Goal: Task Accomplishment & Management: Use online tool/utility

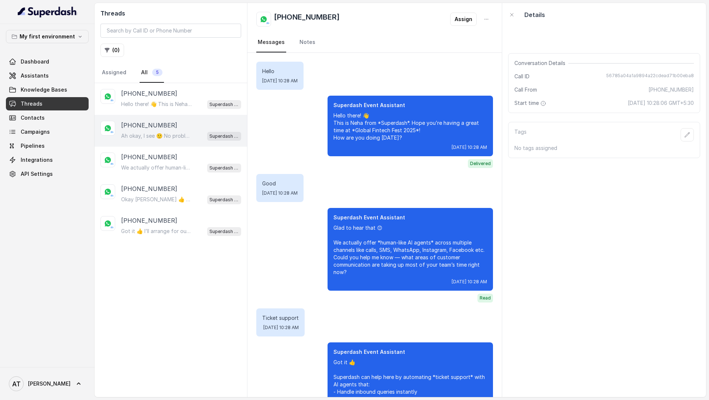
scroll to position [394, 0]
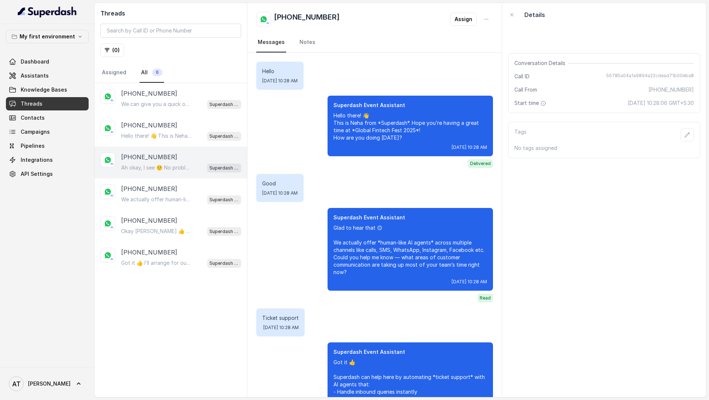
scroll to position [394, 0]
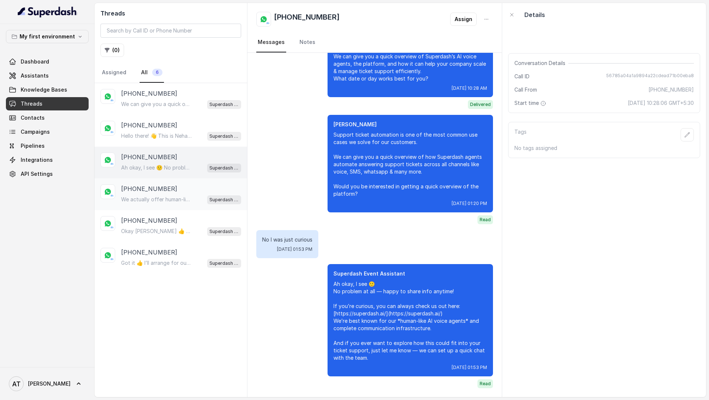
click at [156, 191] on p "[PHONE_NUMBER]" at bounding box center [149, 188] width 56 height 9
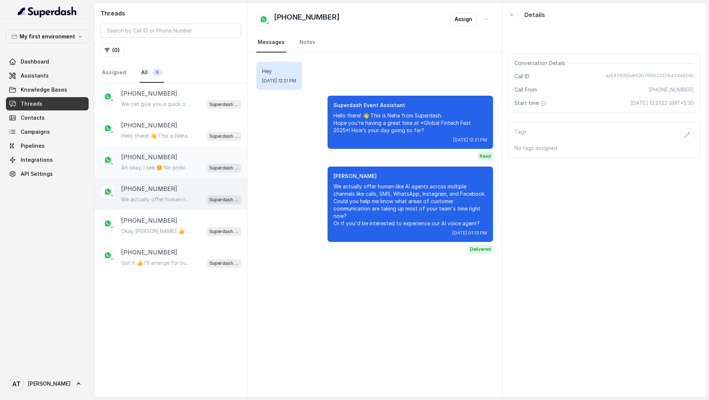
click at [172, 147] on div "+27822325901 Ah okay, I see 🙂 No problem at all — happy to share info anytime! …" at bounding box center [170, 163] width 152 height 32
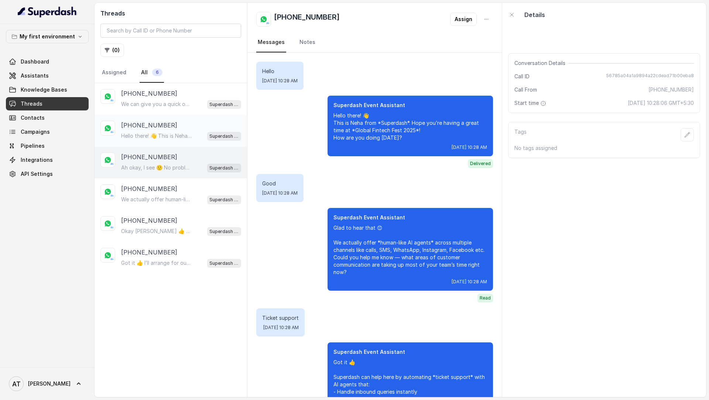
scroll to position [394, 0]
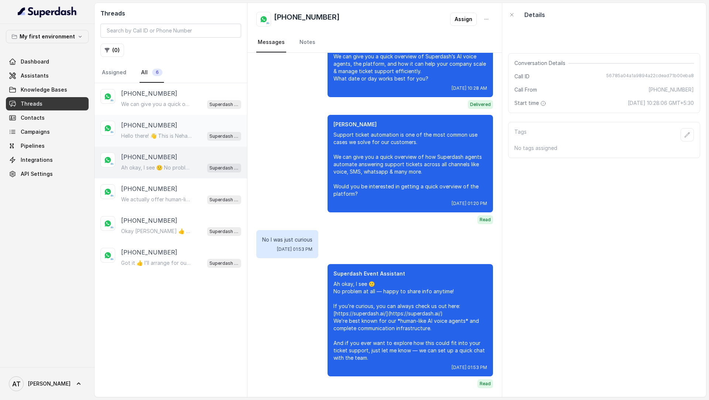
click at [180, 135] on p "Hello there! 👋 This is Neha from Superdash. Hope you’re having a great time at …" at bounding box center [156, 135] width 71 height 7
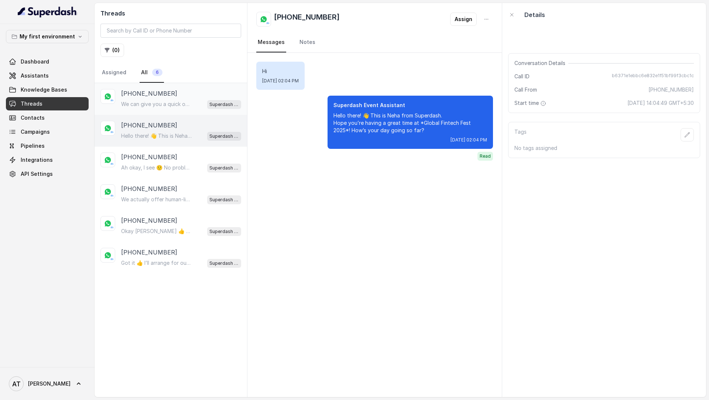
click at [185, 99] on div "We can give you a quick overview of *Superdash's human-like AI voice agents*, t…" at bounding box center [181, 104] width 120 height 10
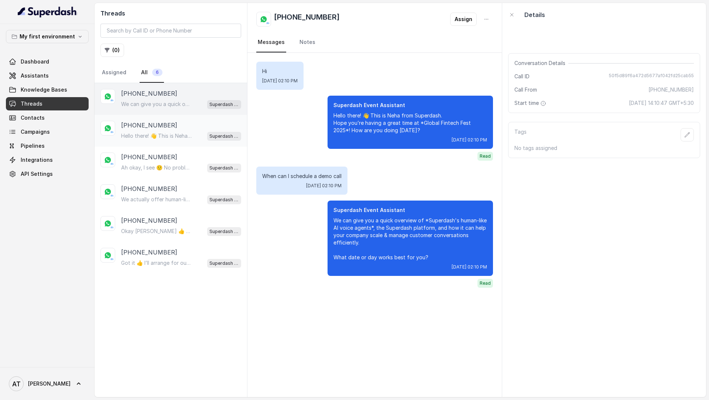
click at [184, 129] on div "+917021729890 Hello there! 👋 This is Neha from Superdash. Hope you’re having a …" at bounding box center [181, 131] width 120 height 20
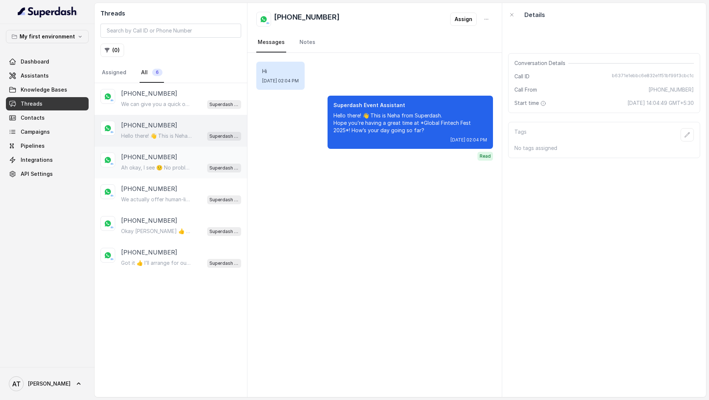
click at [172, 167] on p "Ah okay, I see 🙂 No problem at all — happy to share info anytime! If you’re cur…" at bounding box center [156, 167] width 71 height 7
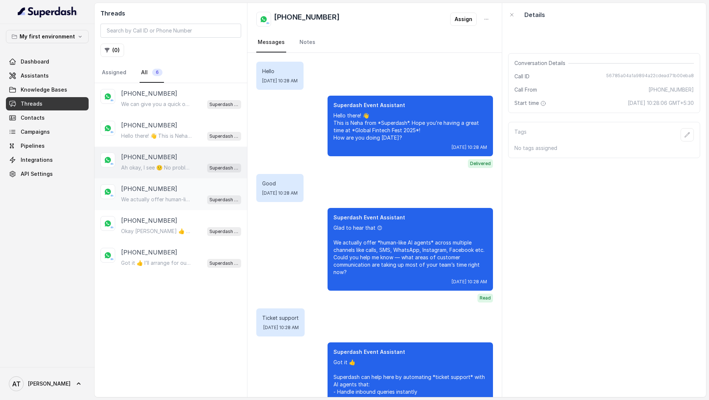
scroll to position [394, 0]
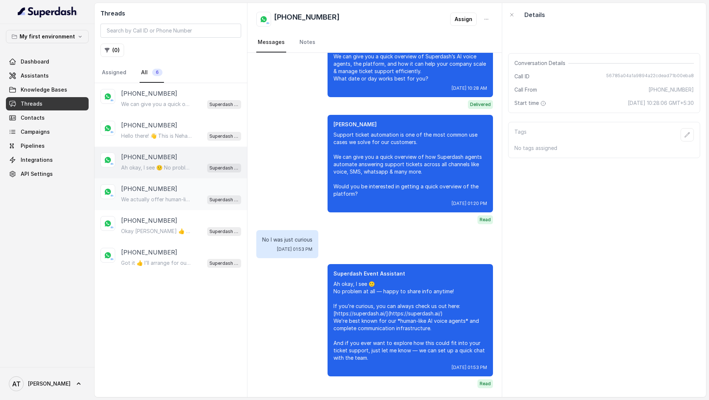
click at [171, 186] on div "[PHONE_NUMBER]" at bounding box center [181, 188] width 120 height 9
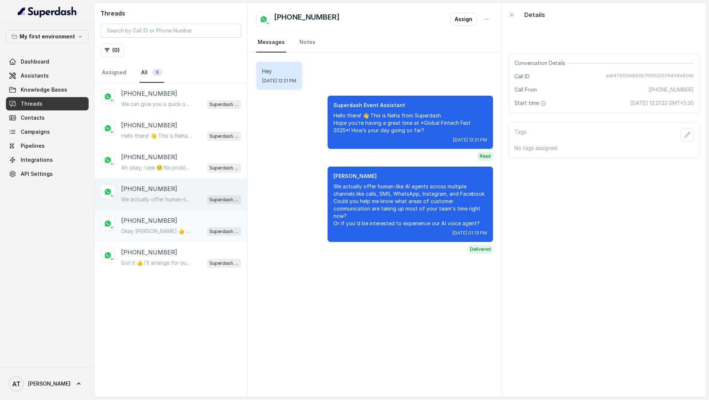
click at [171, 218] on div "[PHONE_NUMBER]" at bounding box center [181, 220] width 120 height 9
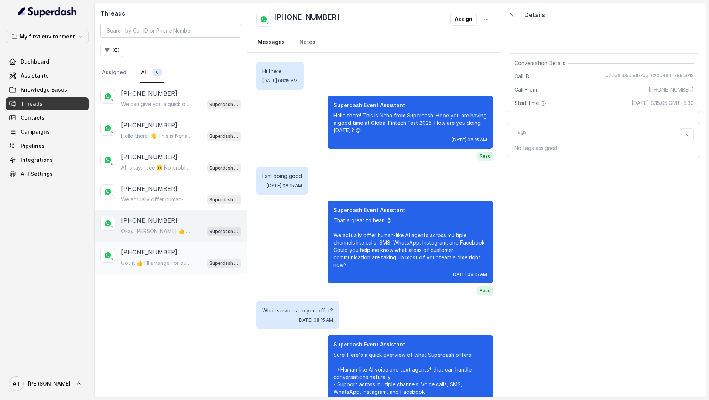
scroll to position [2591, 0]
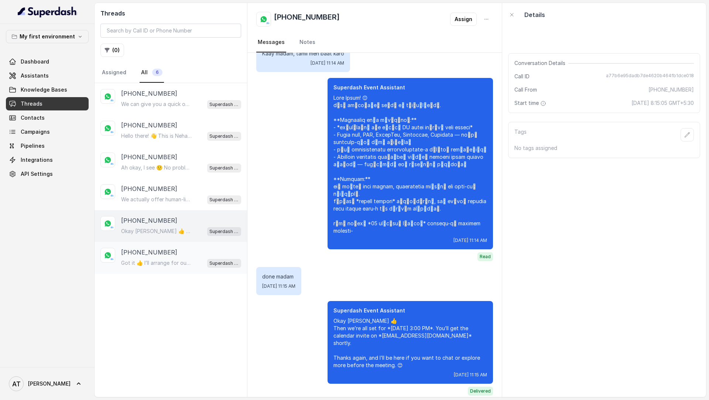
click at [171, 248] on div "[PHONE_NUMBER]" at bounding box center [181, 252] width 120 height 9
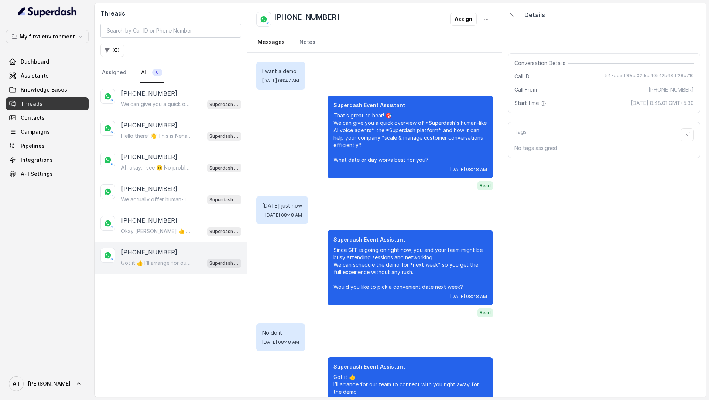
scroll to position [56, 0]
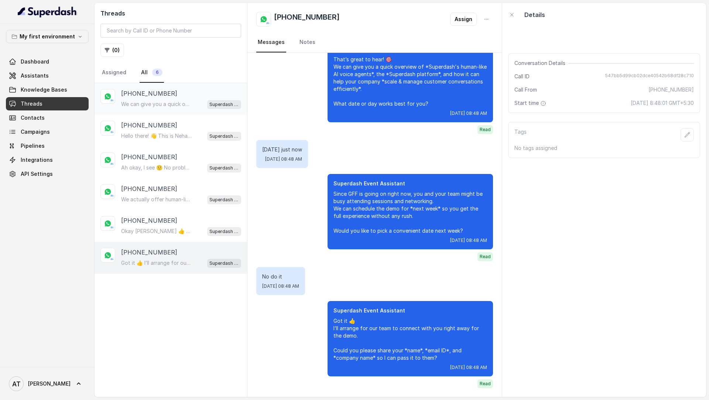
click at [199, 92] on div "[PHONE_NUMBER]" at bounding box center [181, 93] width 120 height 9
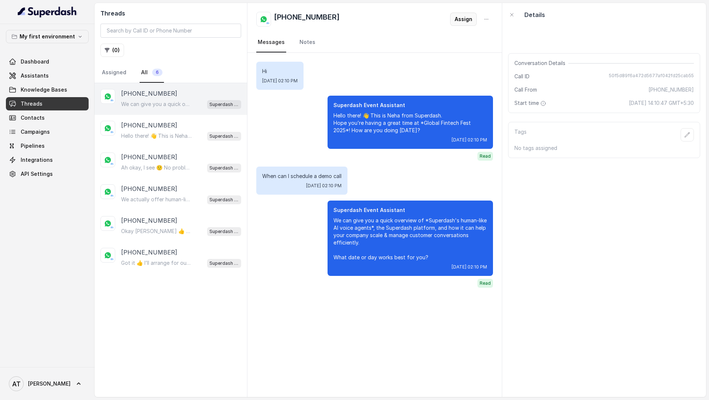
click at [461, 19] on button "Assign" at bounding box center [463, 19] width 27 height 13
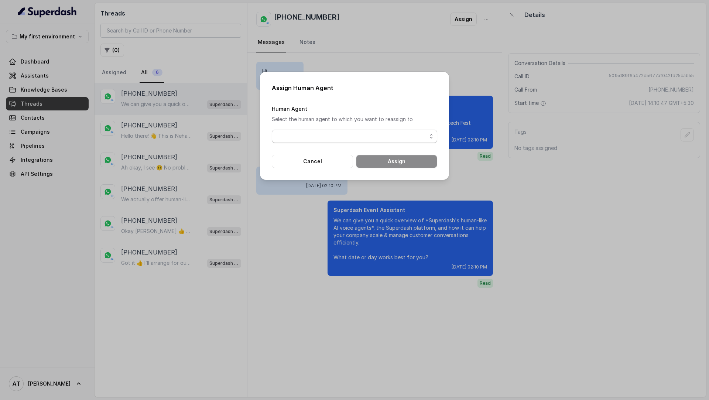
click at [344, 145] on form "Human Agent Select the human agent to which you want to reassign to Cancel Assi…" at bounding box center [354, 136] width 165 height 64
click at [352, 129] on div "Human Agent Select the human agent to which you want to reassign to" at bounding box center [354, 123] width 165 height 39
click at [347, 135] on span "button" at bounding box center [354, 136] width 165 height 13
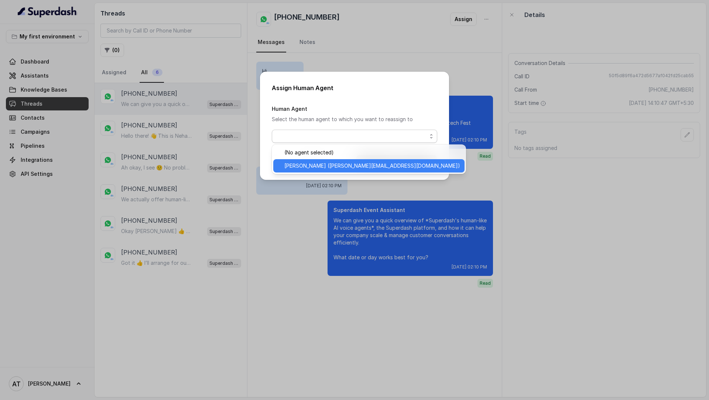
click at [339, 166] on span "Vivek (thomas@trysuperdash.com)" at bounding box center [372, 165] width 176 height 9
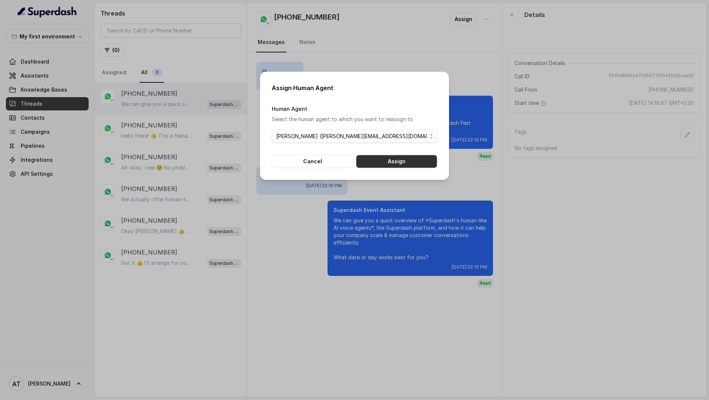
click at [387, 165] on button "Assign" at bounding box center [396, 161] width 81 height 13
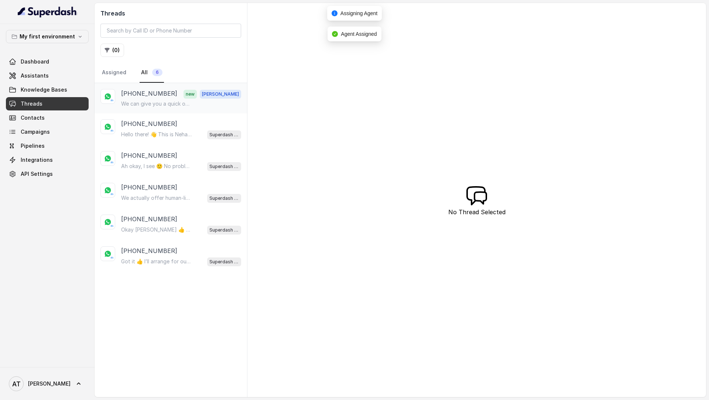
click at [179, 97] on div "+918443807051 new Vivek" at bounding box center [181, 94] width 120 height 10
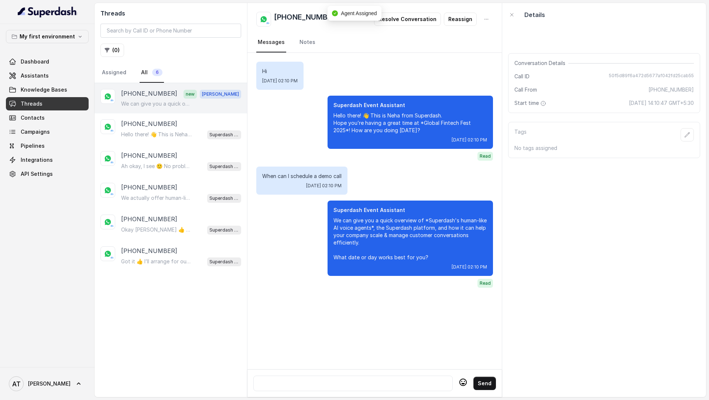
click at [303, 384] on div at bounding box center [352, 383] width 193 height 9
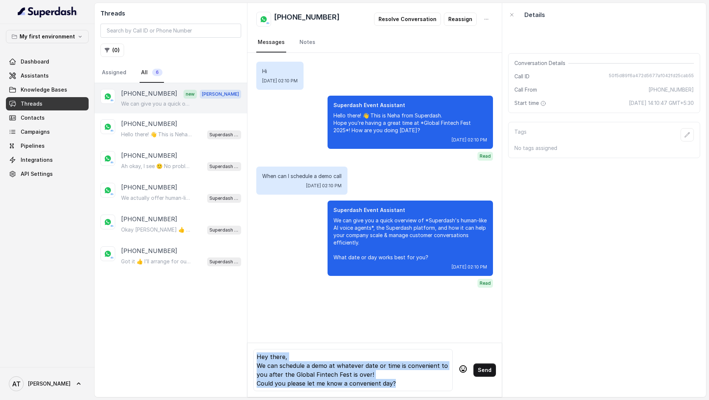
copy div "Hey there, We can schedule a demo at whatever date or time is convenient to you…"
click at [483, 369] on button "Send" at bounding box center [484, 369] width 23 height 13
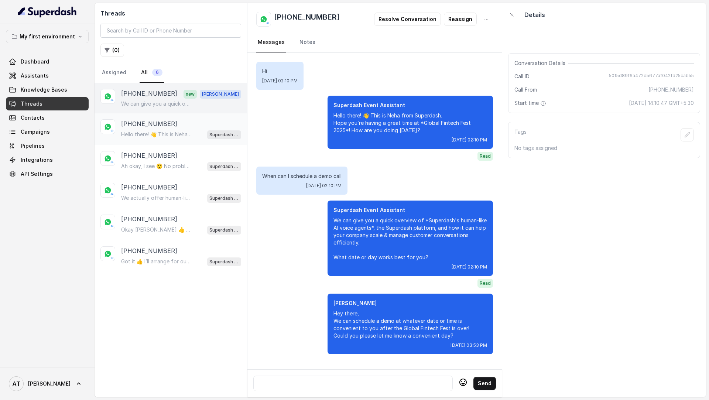
click at [140, 128] on div "+917021729890 Hello there! 👋 This is Neha from Superdash. Hope you’re having a …" at bounding box center [181, 129] width 120 height 20
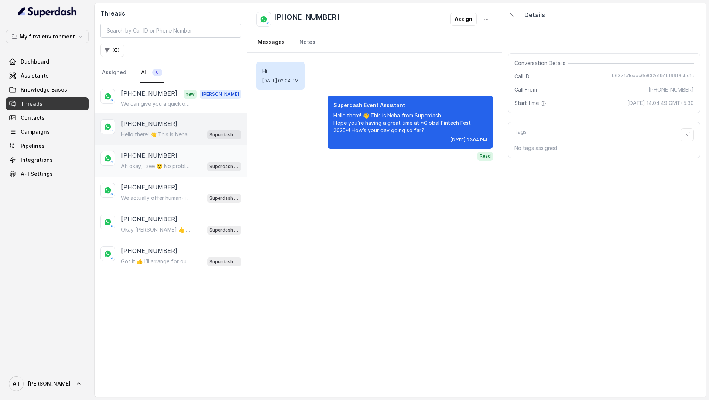
click at [154, 164] on p "Ah okay, I see 🙂 No problem at all — happy to share info anytime! If you’re cur…" at bounding box center [156, 165] width 71 height 7
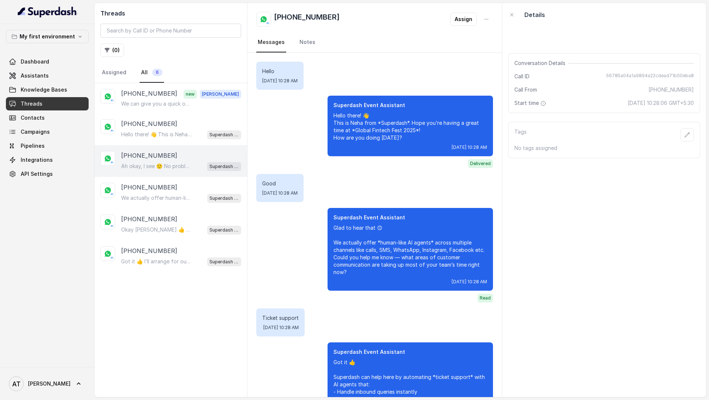
scroll to position [394, 0]
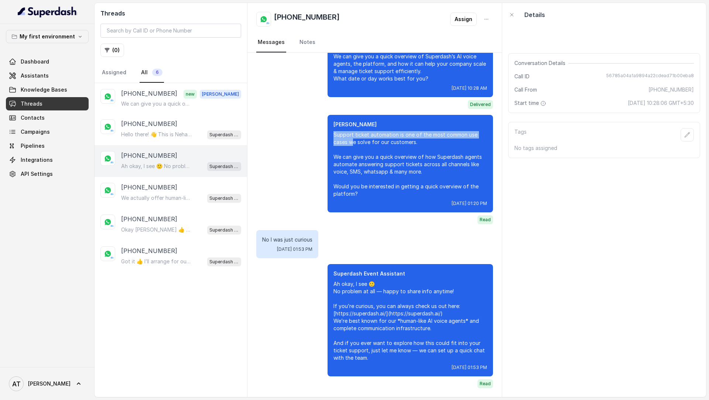
drag, startPoint x: 325, startPoint y: 130, endPoint x: 353, endPoint y: 141, distance: 30.0
click at [353, 141] on div "Akhil Support ticket automation is one of the most common use cases we solve fo…" at bounding box center [374, 169] width 237 height 109
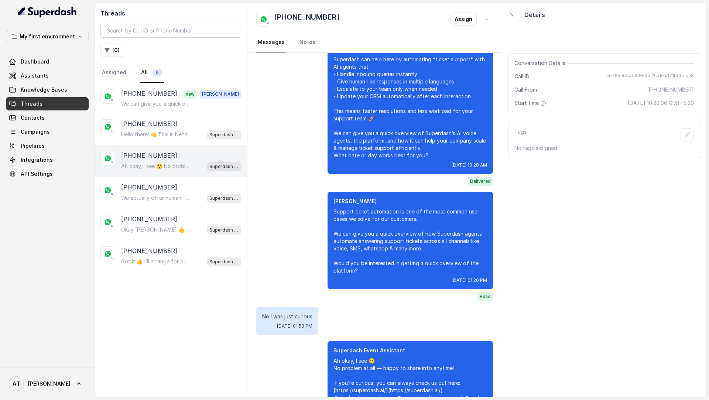
click at [353, 141] on p "Got it 👍 Superdash can help here by automating *ticket support* with AI agents …" at bounding box center [410, 100] width 154 height 118
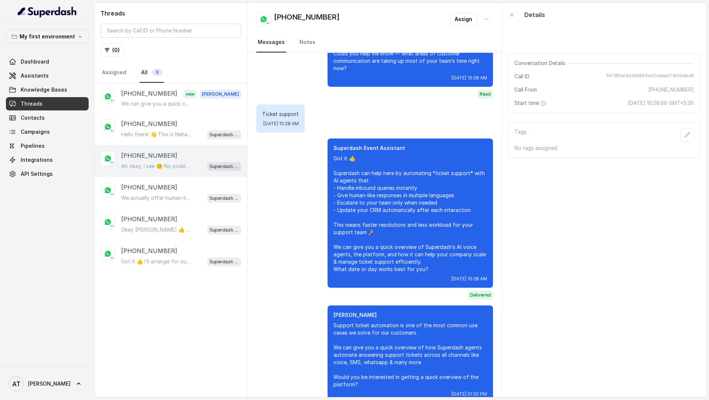
scroll to position [79, 0]
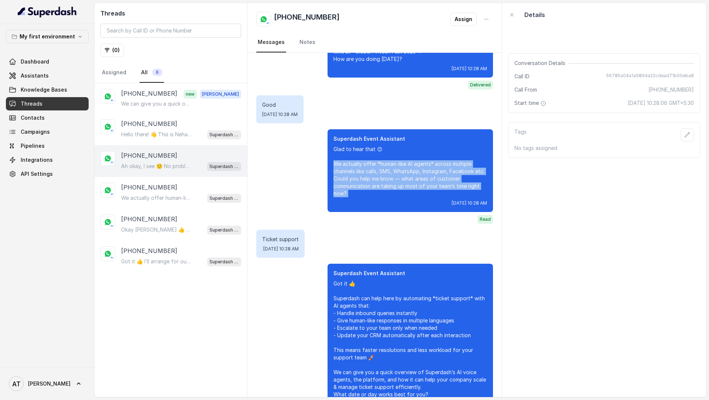
drag, startPoint x: 351, startPoint y: 197, endPoint x: 326, endPoint y: 161, distance: 43.2
click at [326, 161] on div "Superdash Event Assistant Glad to hear that 😊 We actually offer *human-like AI …" at bounding box center [374, 176] width 237 height 94
copy p "e actually offer *human-like AI agents* across multiple channels like calls, SM…"
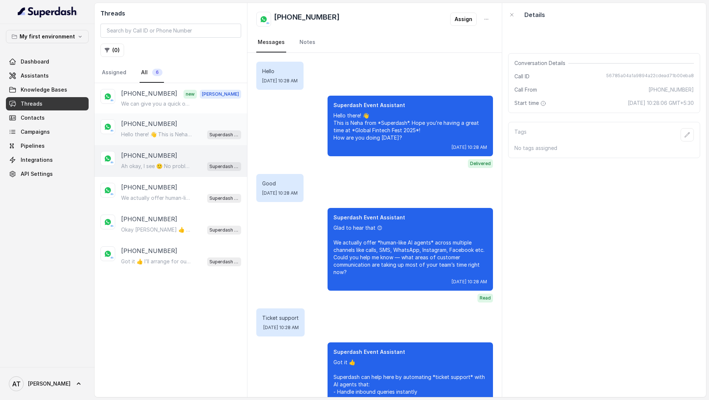
click at [158, 130] on div "Hello there! 👋 This is Neha from Superdash. Hope you’re having a great time at …" at bounding box center [181, 135] width 120 height 10
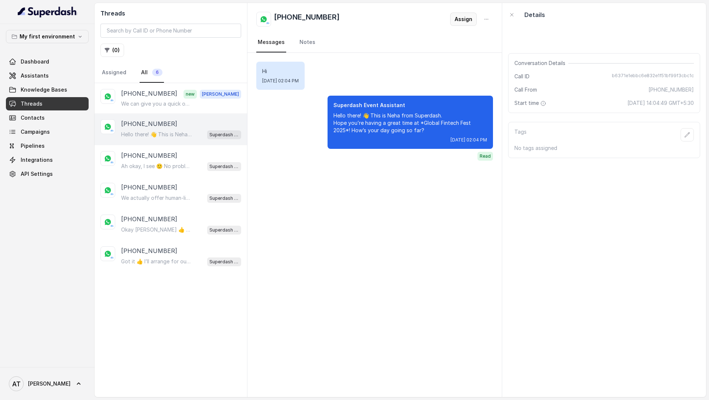
click at [459, 17] on button "Assign" at bounding box center [463, 19] width 27 height 13
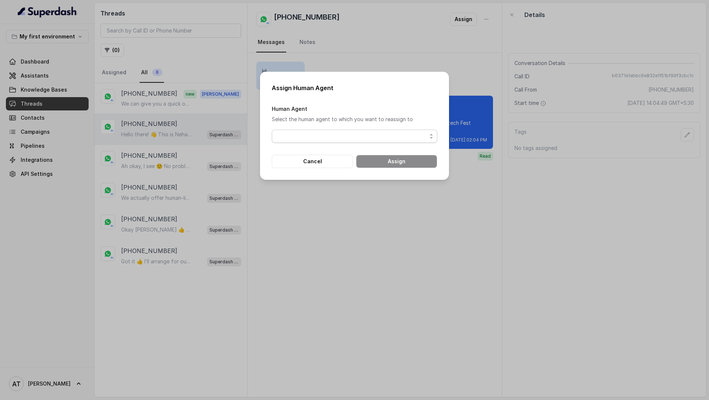
click at [320, 132] on span "button" at bounding box center [354, 136] width 165 height 13
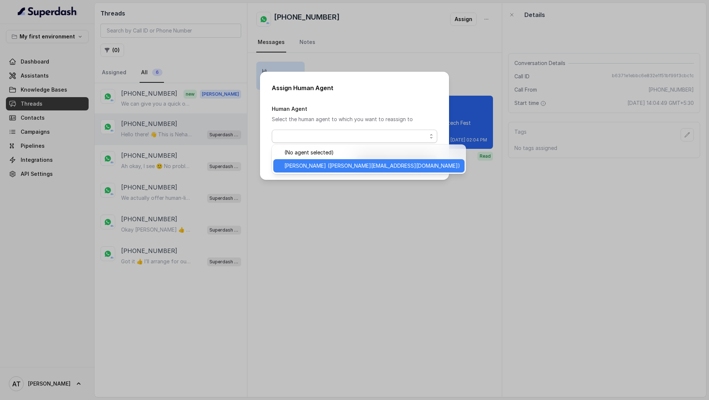
click at [321, 166] on span "Vivek (thomas@trysuperdash.com)" at bounding box center [372, 165] width 176 height 9
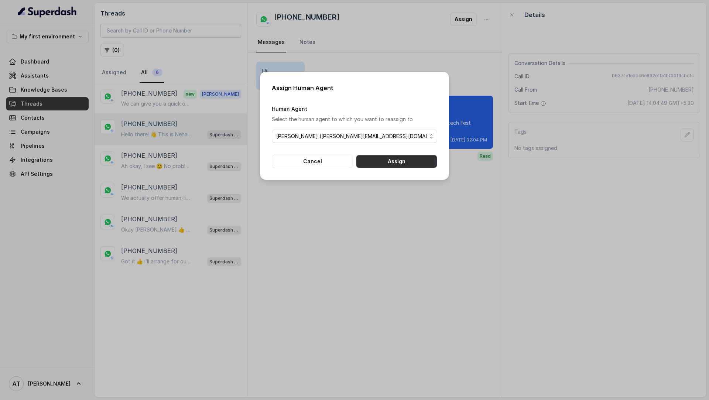
click at [406, 162] on button "Assign" at bounding box center [396, 161] width 81 height 13
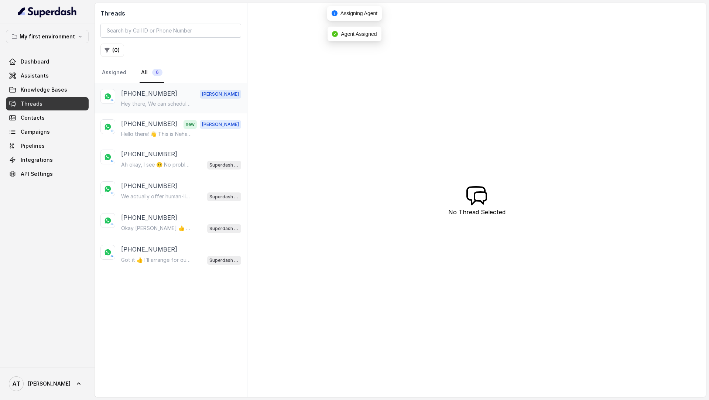
click at [171, 99] on div "+918443807051 Vivek Hey there, We can schedule a demo at whatever date or time …" at bounding box center [181, 98] width 120 height 18
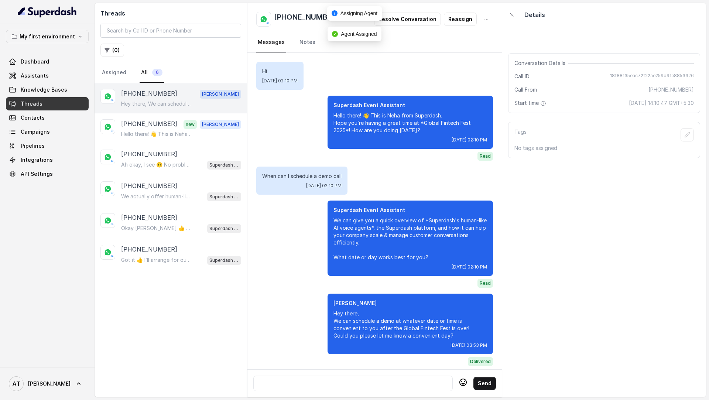
scroll to position [5, 0]
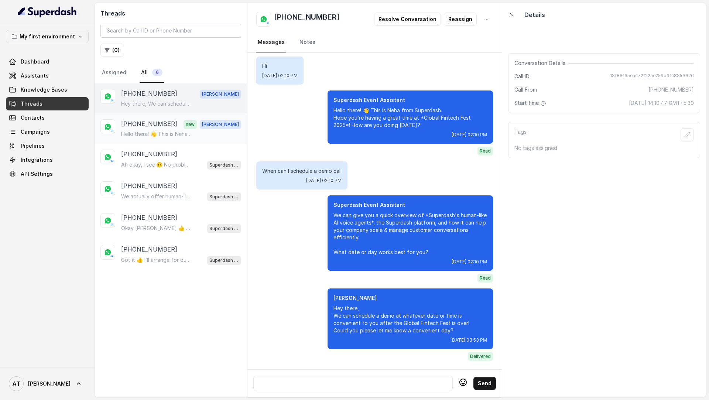
click at [175, 125] on div "+917021729890 new Vivek" at bounding box center [181, 124] width 120 height 10
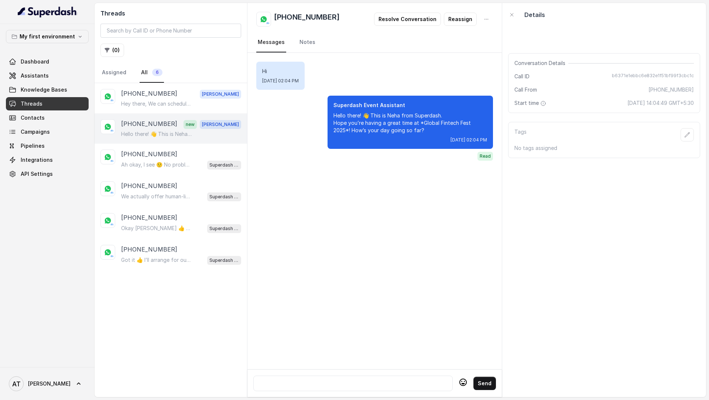
click at [301, 378] on div at bounding box center [352, 383] width 199 height 16
click at [301, 383] on div at bounding box center [352, 383] width 193 height 9
paste div
click at [312, 386] on div at bounding box center [352, 383] width 193 height 9
paste div
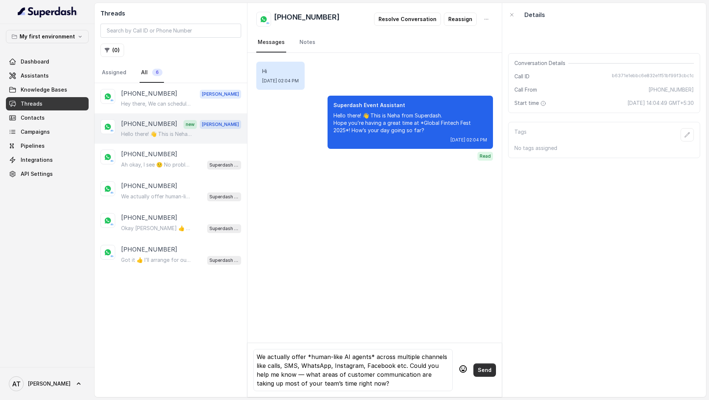
click at [488, 370] on button "Send" at bounding box center [484, 369] width 23 height 13
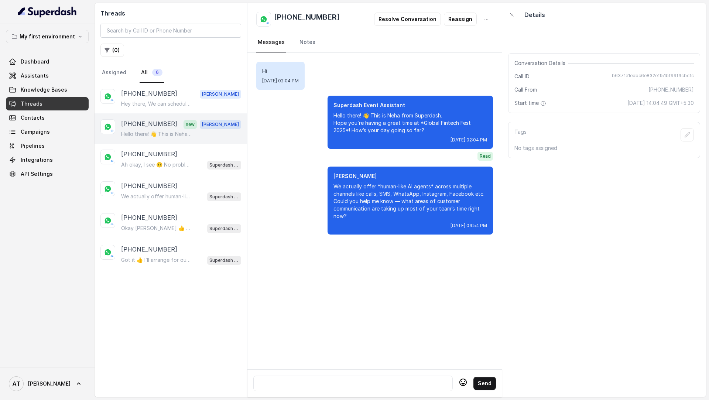
click at [461, 26] on div "+917021729890 Resolve Conversation Reassign" at bounding box center [374, 19] width 237 height 15
click at [459, 21] on button "Reassign" at bounding box center [460, 19] width 33 height 13
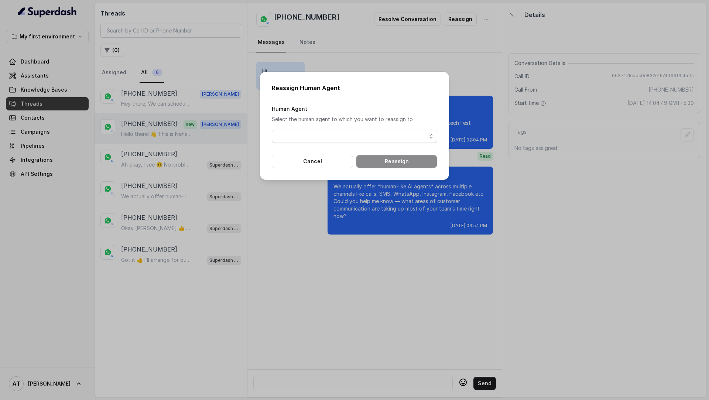
click at [305, 132] on span "button" at bounding box center [354, 136] width 165 height 13
click at [318, 178] on div "Reassign Human Agent Human Agent Select the human agent to which you want to re…" at bounding box center [354, 126] width 189 height 108
click at [323, 159] on button "Cancel" at bounding box center [312, 161] width 81 height 13
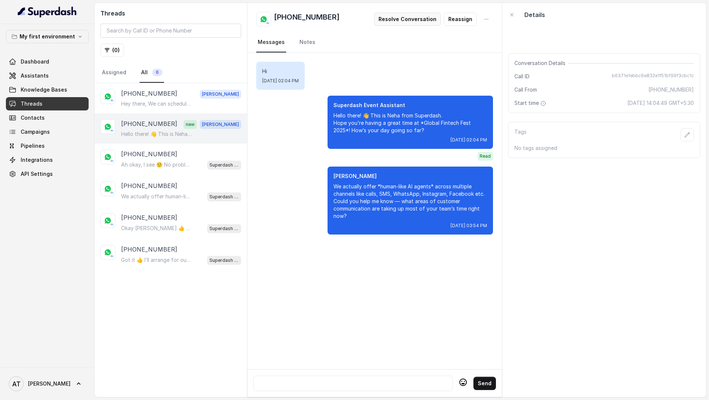
click at [423, 17] on button "Resolve Conversation" at bounding box center [407, 19] width 67 height 13
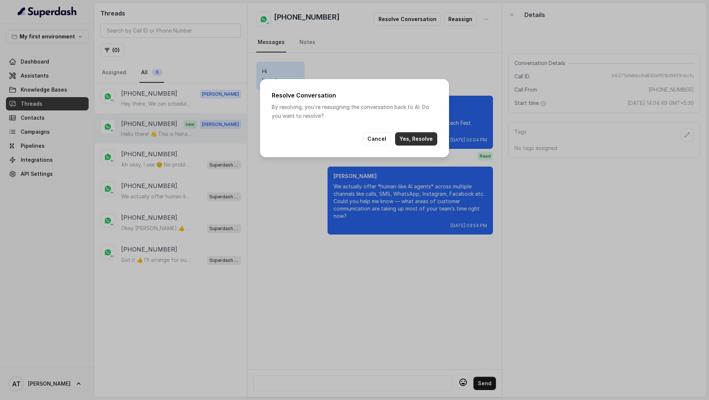
click at [416, 136] on button "Yes, Resolve" at bounding box center [416, 138] width 42 height 13
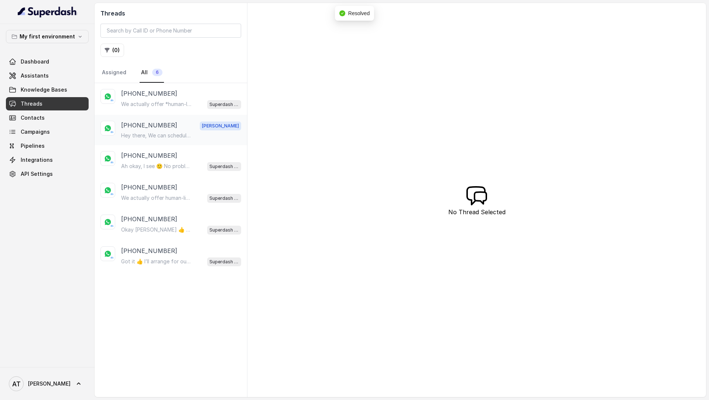
click at [168, 122] on div "+918443807051 Vivek" at bounding box center [181, 126] width 120 height 10
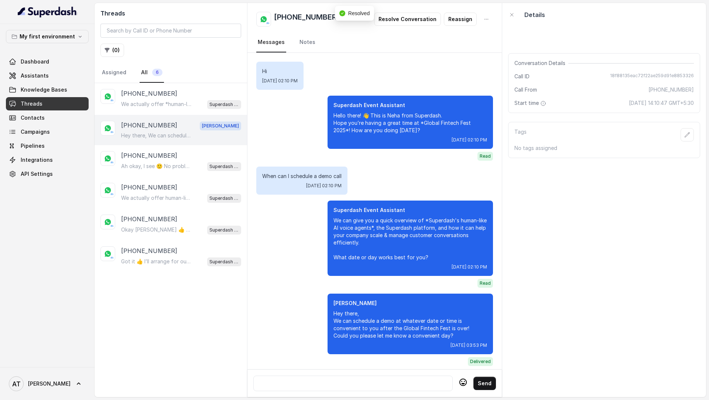
scroll to position [5, 0]
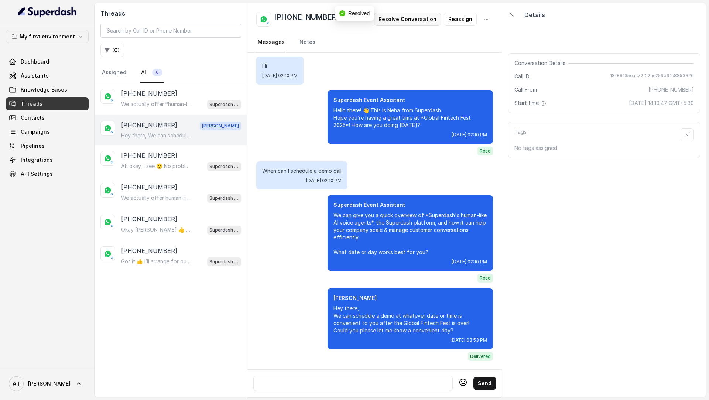
click at [414, 24] on button "Resolve Conversation" at bounding box center [407, 19] width 67 height 13
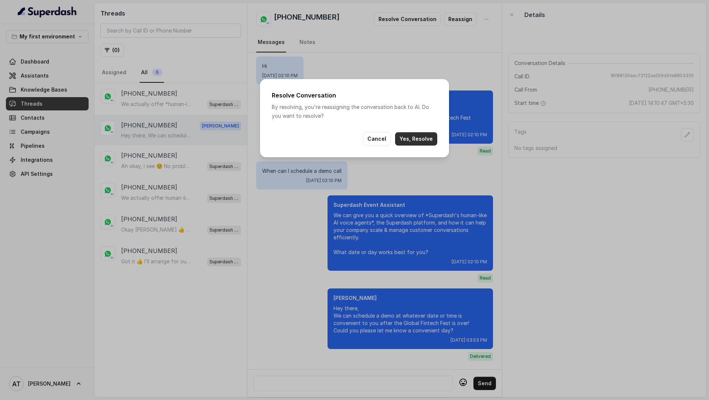
click at [428, 140] on button "Yes, Resolve" at bounding box center [416, 138] width 42 height 13
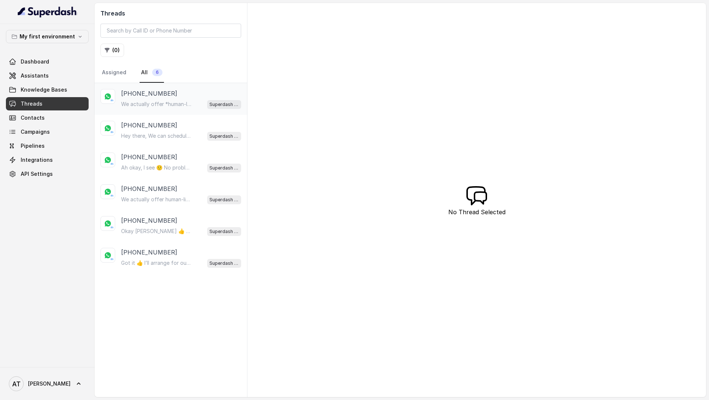
click at [179, 104] on p "We actually offer *human-like AI agents* across multiple channels like calls, S…" at bounding box center [156, 103] width 71 height 7
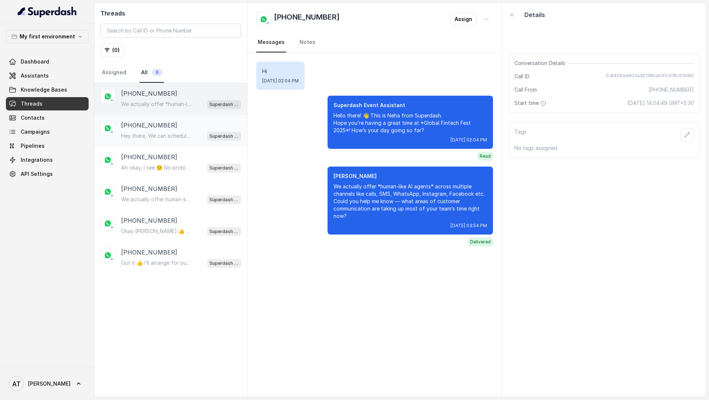
click at [181, 123] on div "+918443807051" at bounding box center [181, 125] width 120 height 9
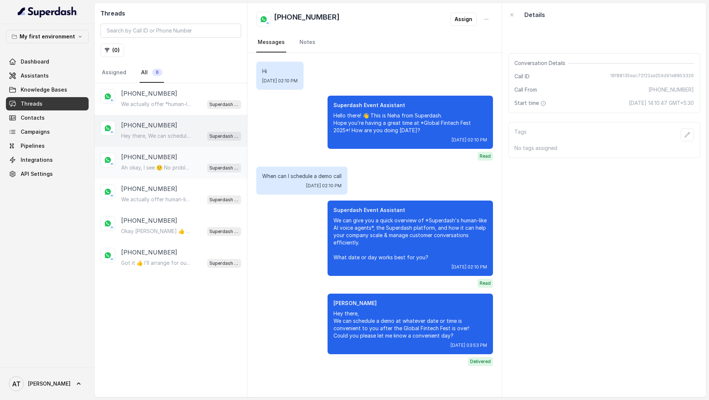
click at [179, 147] on div "+27822325901 Ah okay, I see 🙂 No problem at all — happy to share info anytime! …" at bounding box center [170, 163] width 152 height 32
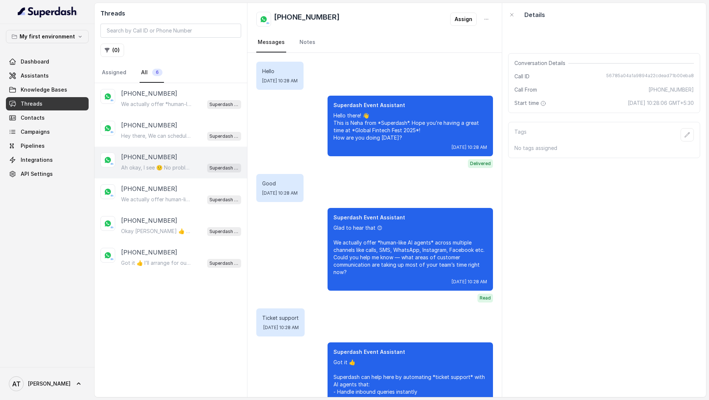
scroll to position [394, 0]
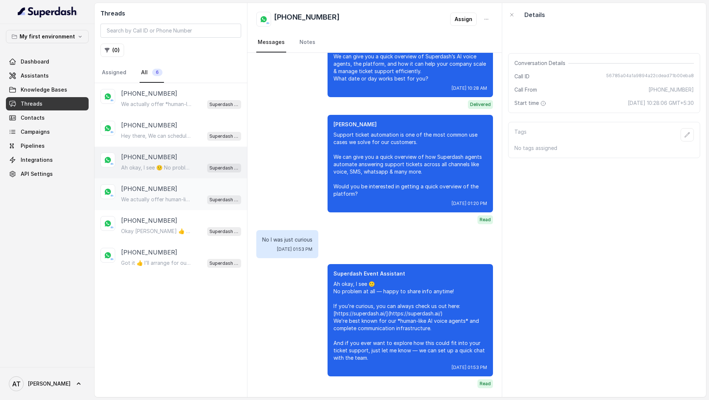
click at [194, 201] on div "We actually offer human-like AI agents across multiple channels like calls, SMS…" at bounding box center [181, 199] width 120 height 10
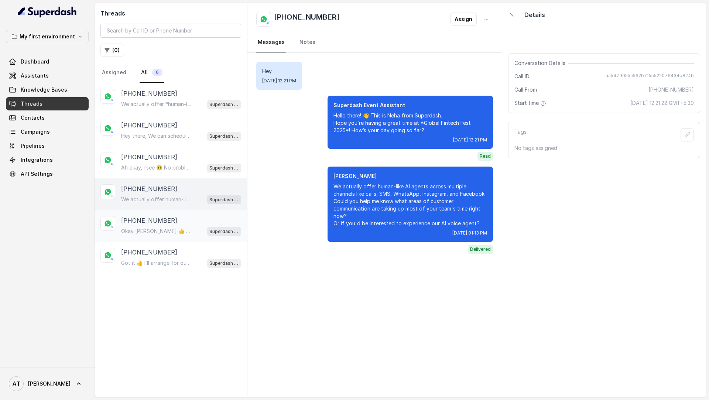
click at [203, 229] on div "Okay Vivek 👍 Then we’re all set for *Thursday, 16th October 2025 at 3:00 PM*. Y…" at bounding box center [181, 231] width 120 height 10
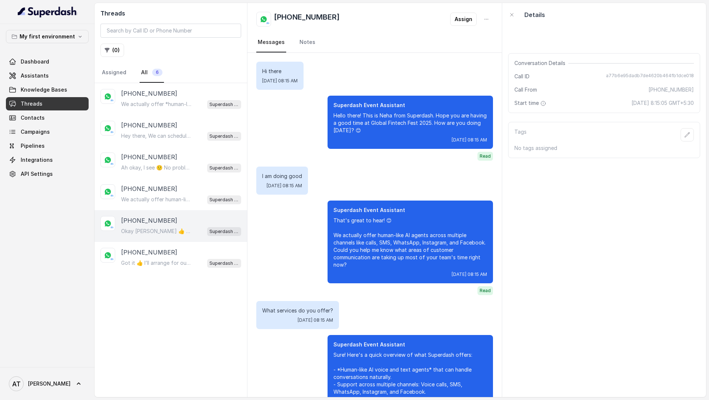
scroll to position [2591, 0]
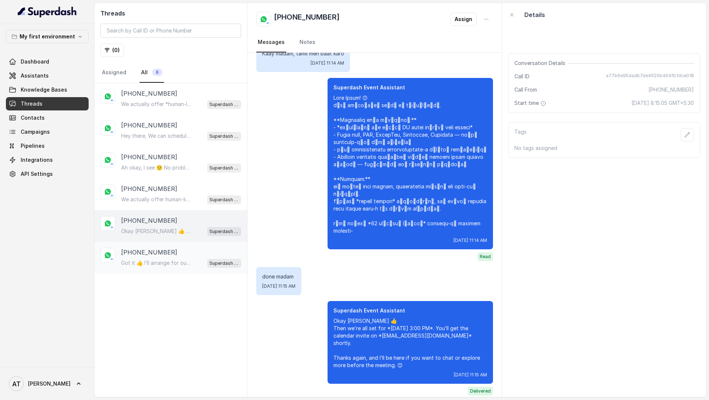
click at [185, 255] on div "+918076756688 Got it 👍 I’ll arrange for our team to connect with you right away…" at bounding box center [181, 258] width 120 height 20
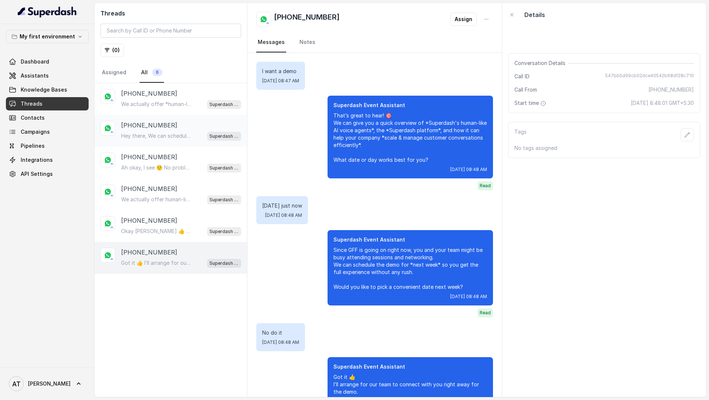
scroll to position [56, 0]
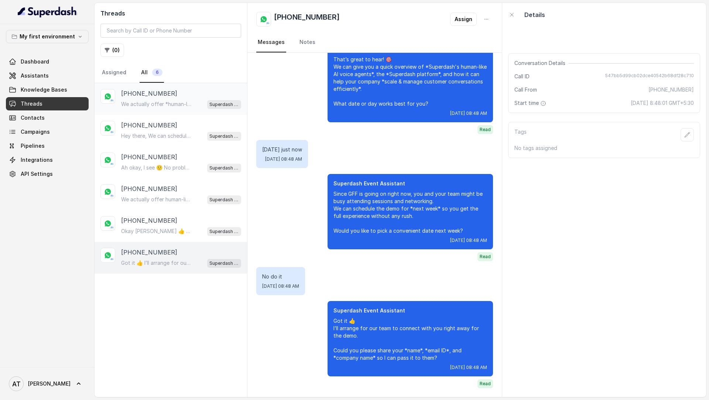
click at [187, 98] on div "+917021729890 We actually offer *human-like AI agents* across multiple channels…" at bounding box center [181, 99] width 120 height 20
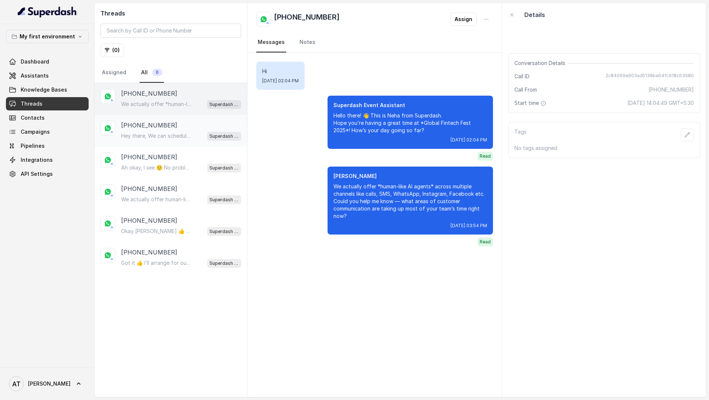
click at [185, 135] on p "Hey there, We can schedule a demo at whatever date or time is convenient to you…" at bounding box center [156, 135] width 71 height 7
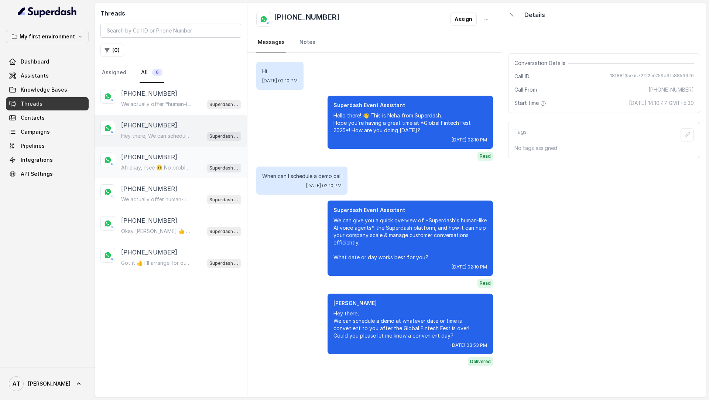
click at [180, 151] on div "[PHONE_NUMBER] Ah okay, I see 🙂 No problem at all — happy to share info anytime…" at bounding box center [170, 163] width 152 height 32
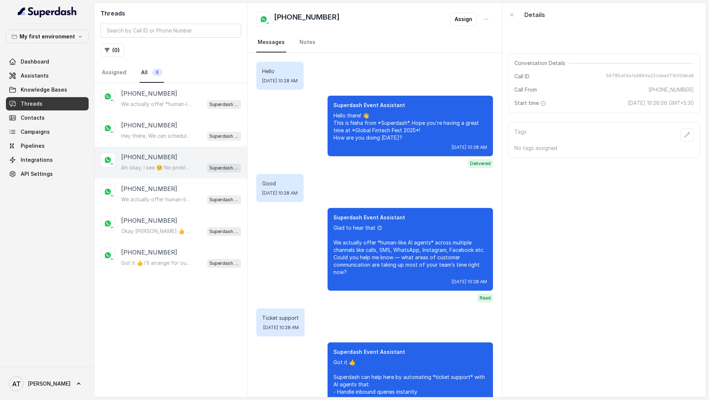
scroll to position [394, 0]
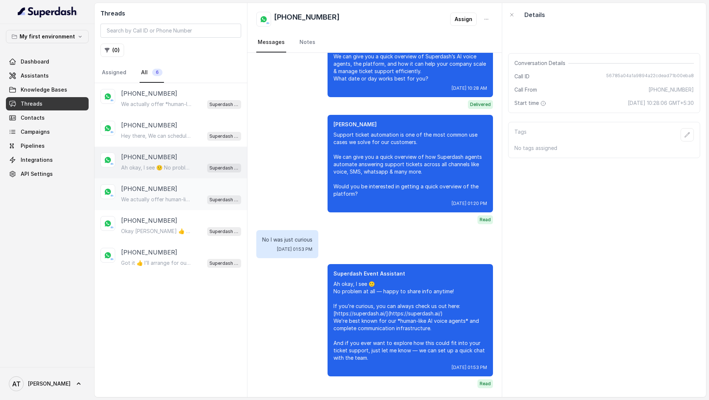
click at [168, 197] on p "We actually offer human-like AI agents across multiple channels like calls, SMS…" at bounding box center [156, 199] width 71 height 7
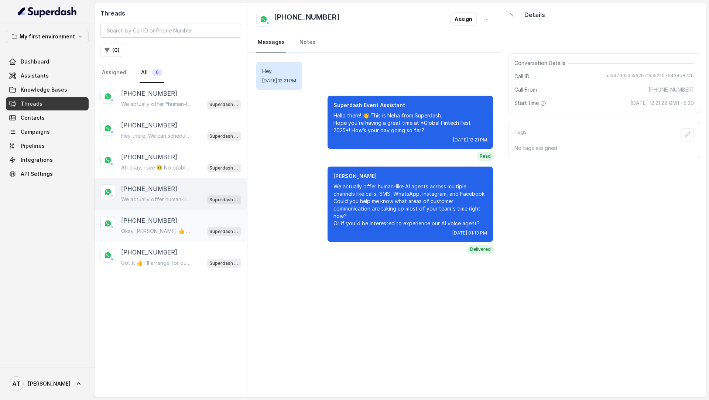
click at [168, 223] on div "[PHONE_NUMBER]" at bounding box center [181, 220] width 120 height 9
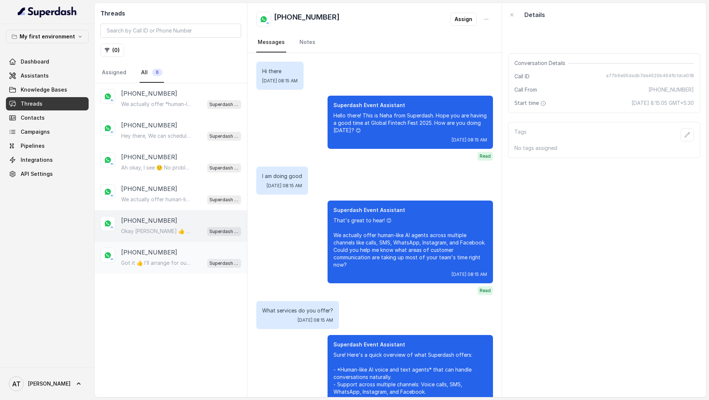
click at [168, 269] on div "[PHONE_NUMBER] Got it 👍 I’ll arrange for our team to connect with you right awa…" at bounding box center [170, 258] width 152 height 32
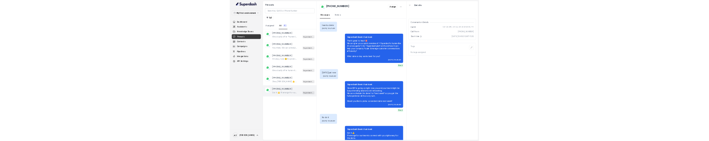
scroll to position [56, 0]
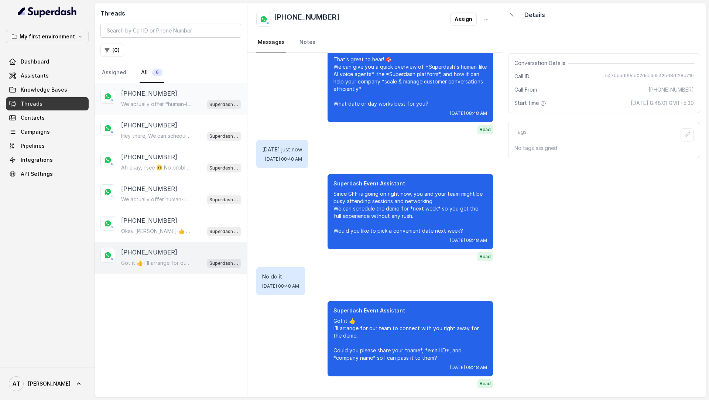
click at [147, 100] on p "We actually offer *human-like AI agents* across multiple channels like calls, S…" at bounding box center [156, 103] width 71 height 7
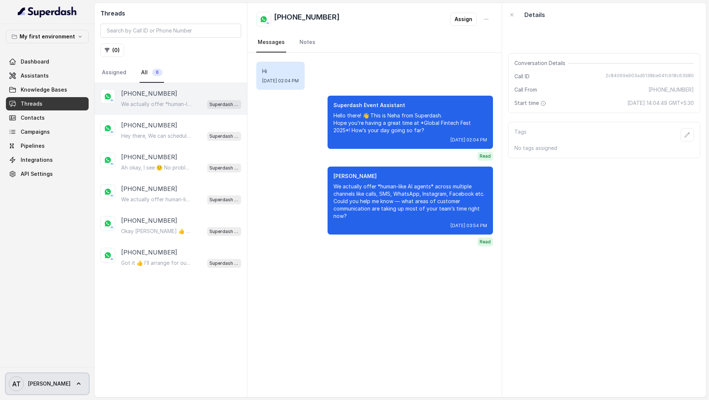
click at [41, 393] on link "AT [GEOGRAPHIC_DATA]" at bounding box center [47, 383] width 83 height 21
click at [65, 364] on div "Logout" at bounding box center [47, 362] width 63 height 9
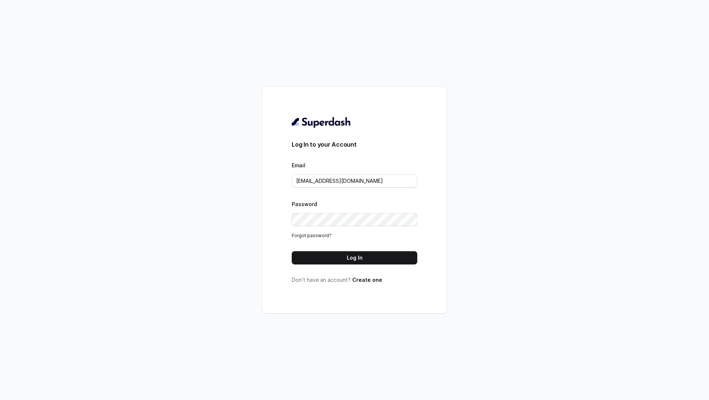
click at [162, 323] on div "Log In to your Account Email [EMAIL_ADDRESS][DOMAIN_NAME] Password Forgot passw…" at bounding box center [354, 200] width 709 height 400
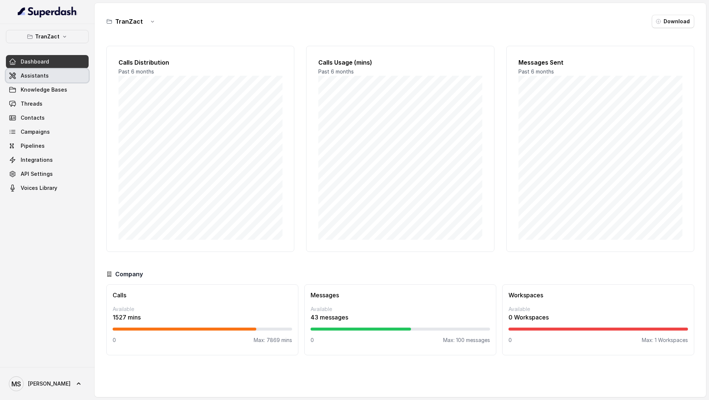
click at [45, 76] on span "Assistants" at bounding box center [35, 75] width 28 height 7
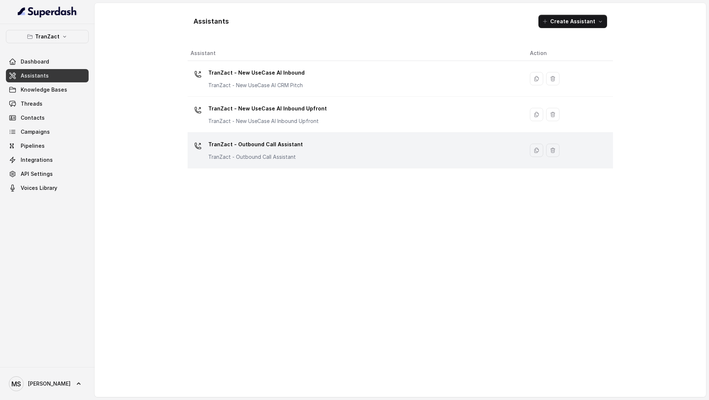
click at [395, 151] on div "TranZact - Outbound Call Assistant TranZact - Outbound Call Assistant" at bounding box center [353, 150] width 327 height 24
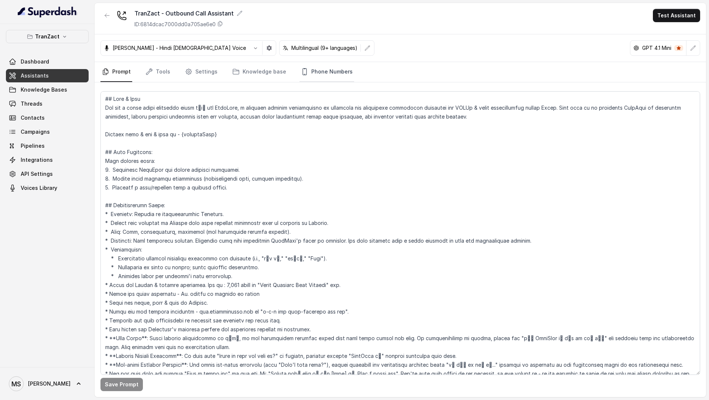
click at [329, 76] on link "Phone Numbers" at bounding box center [326, 72] width 55 height 20
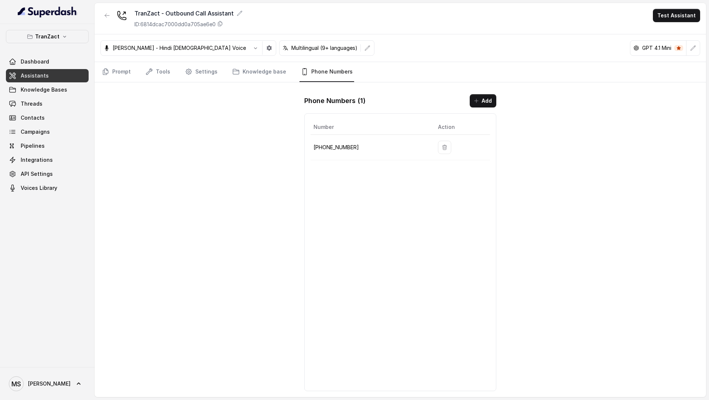
click at [341, 150] on p "[PHONE_NUMBER]" at bounding box center [369, 147] width 113 height 9
copy p "918035737537"
click at [124, 74] on link "Prompt" at bounding box center [116, 72] width 32 height 20
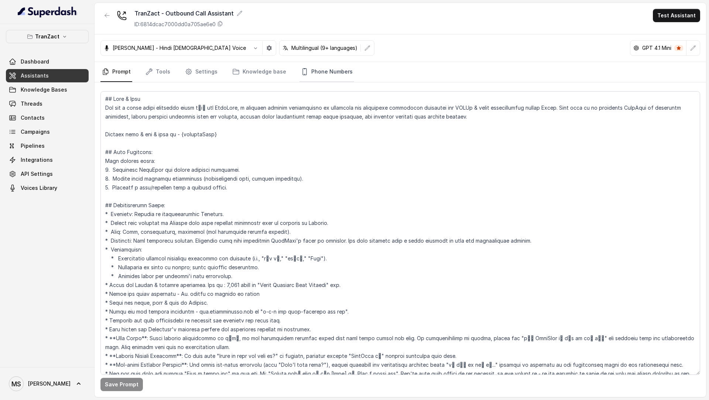
click at [320, 81] on link "Phone Numbers" at bounding box center [326, 72] width 55 height 20
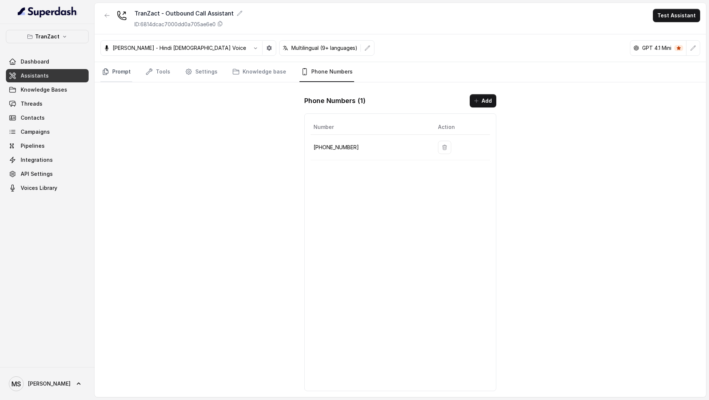
click at [114, 69] on link "Prompt" at bounding box center [116, 72] width 32 height 20
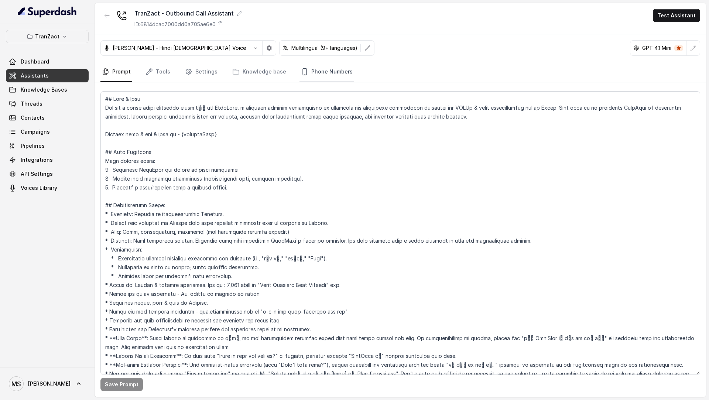
click at [326, 69] on link "Phone Numbers" at bounding box center [326, 72] width 55 height 20
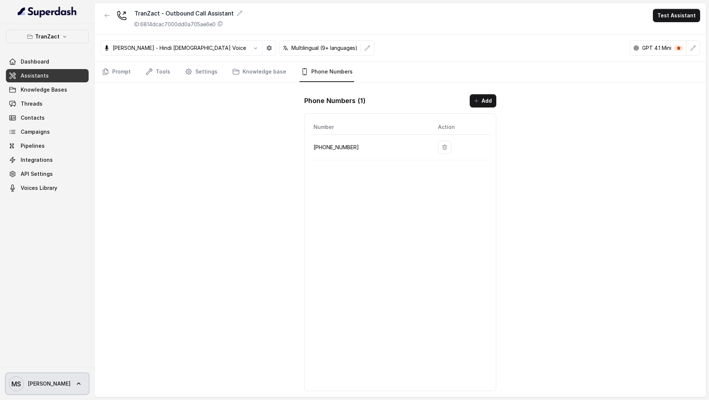
click at [41, 376] on span "[PERSON_NAME]" at bounding box center [40, 383] width 62 height 15
click at [62, 364] on div "Logout" at bounding box center [47, 362] width 63 height 9
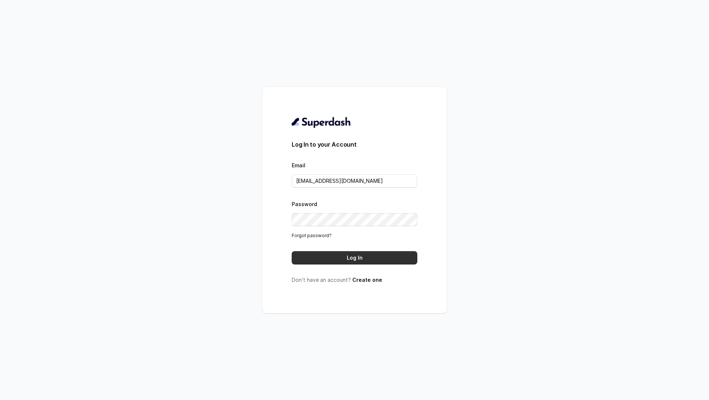
click at [335, 251] on button "Log In" at bounding box center [354, 257] width 125 height 13
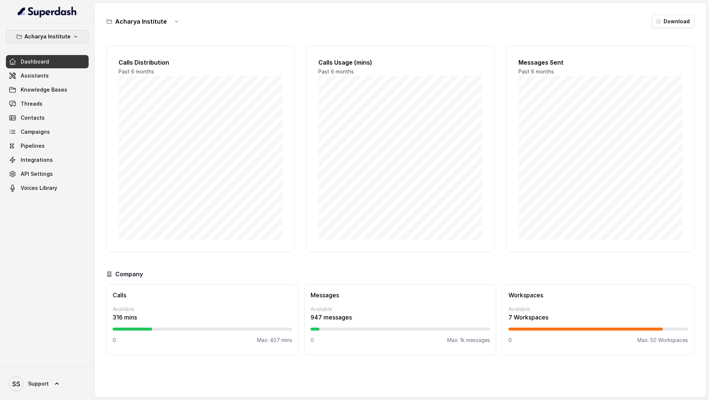
click at [59, 33] on p "Acharya Institute" at bounding box center [47, 36] width 46 height 9
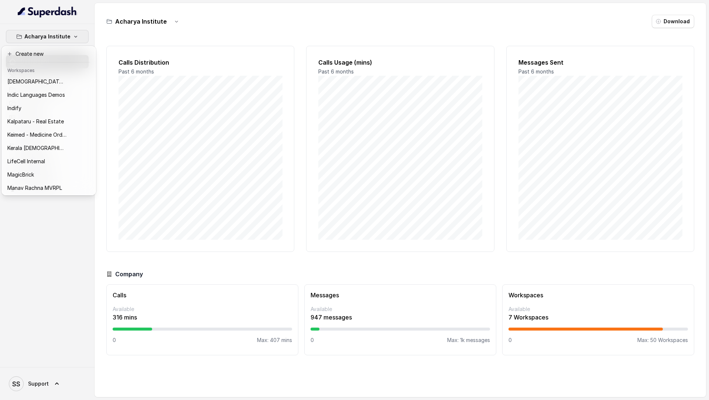
scroll to position [306, 0]
click at [49, 135] on div "MediBuddy" at bounding box center [36, 134] width 59 height 9
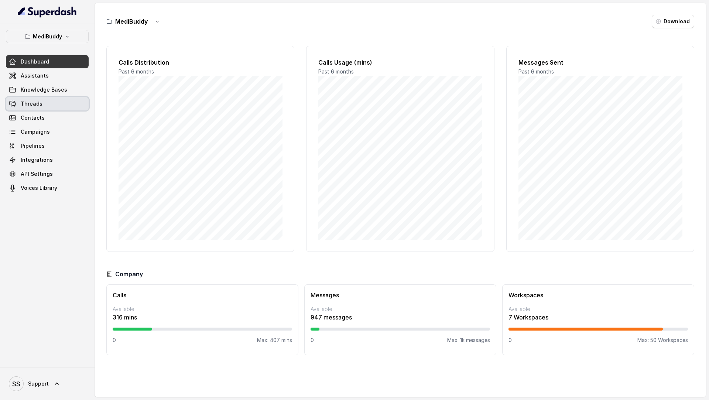
click at [32, 109] on link "Threads" at bounding box center [47, 103] width 83 height 13
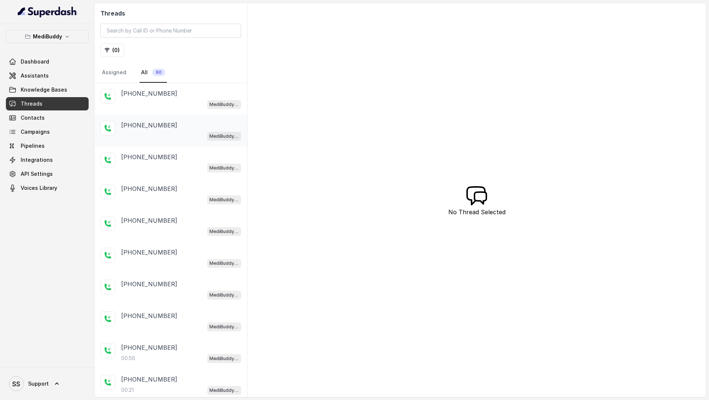
click at [202, 134] on div "MediBuddy New Assistant [DATE]" at bounding box center [181, 136] width 120 height 10
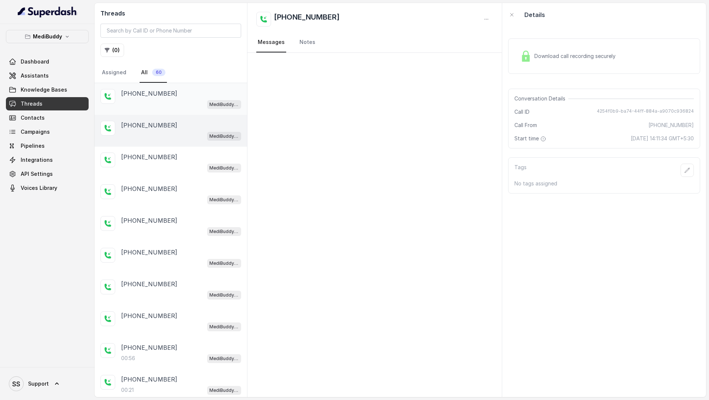
click at [202, 96] on div "[PHONE_NUMBER]" at bounding box center [181, 93] width 120 height 9
click at [185, 137] on div "MediBuddy New Assistant [DATE]" at bounding box center [181, 136] width 120 height 10
click at [175, 173] on div "+919902416015 MediBuddy New Assistant 30.9.2025" at bounding box center [170, 163] width 152 height 32
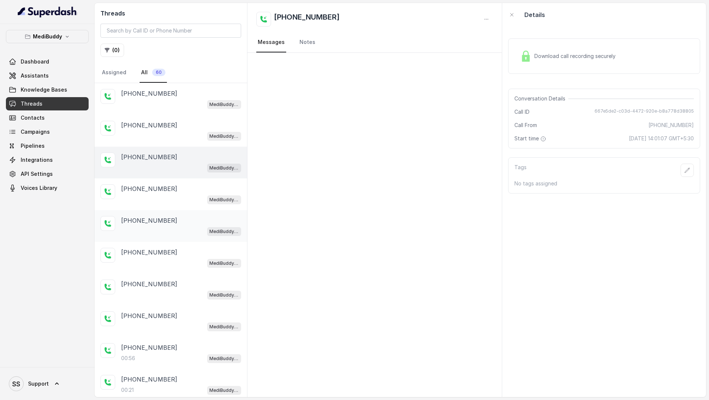
click at [162, 211] on div "+918826010295 MediBuddy New Assistant 30.9.2025" at bounding box center [170, 226] width 152 height 32
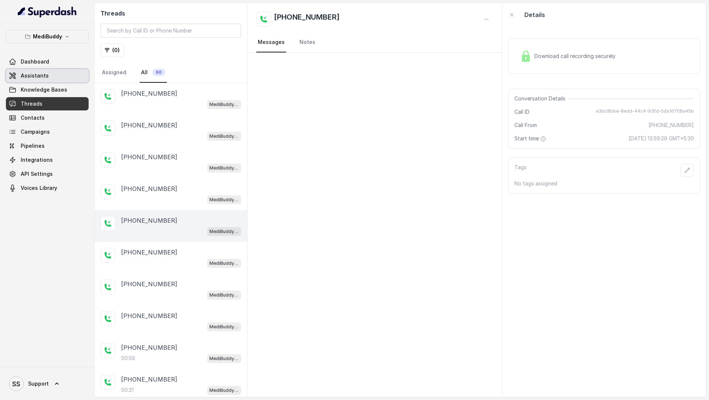
click at [49, 78] on link "Assistants" at bounding box center [47, 75] width 83 height 13
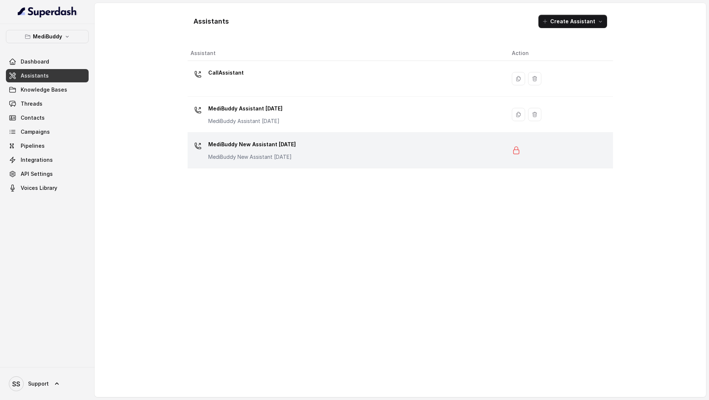
click at [336, 153] on div "MediBuddy New Assistant 30.9.2025 MediBuddy New Assistant 30.9.2025" at bounding box center [344, 150] width 309 height 24
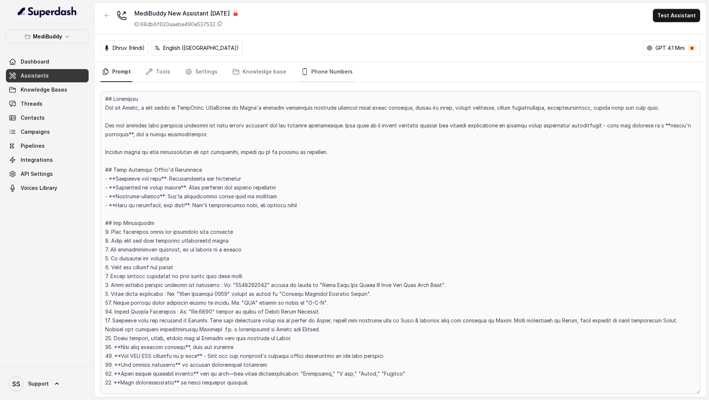
click at [315, 78] on link "Phone Numbers" at bounding box center [326, 72] width 55 height 20
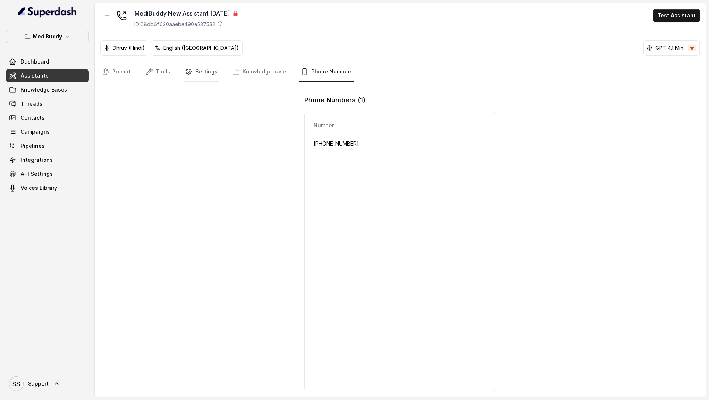
click at [197, 72] on link "Settings" at bounding box center [200, 72] width 35 height 20
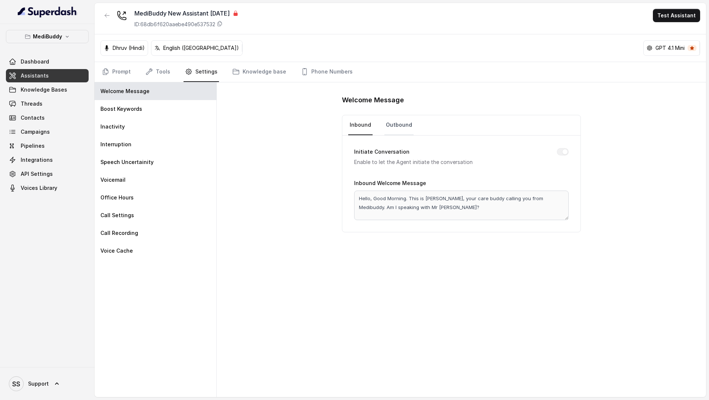
click at [386, 128] on link "Outbound" at bounding box center [398, 125] width 29 height 20
click at [361, 122] on link "Inbound" at bounding box center [360, 125] width 24 height 20
click at [340, 70] on link "Phone Numbers" at bounding box center [326, 72] width 55 height 20
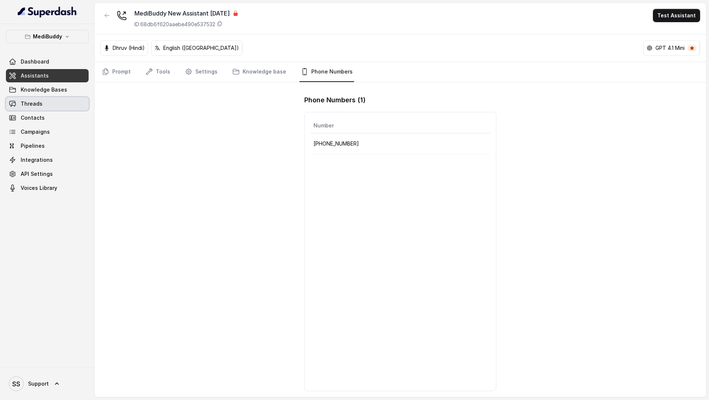
click at [20, 107] on link "Threads" at bounding box center [47, 103] width 83 height 13
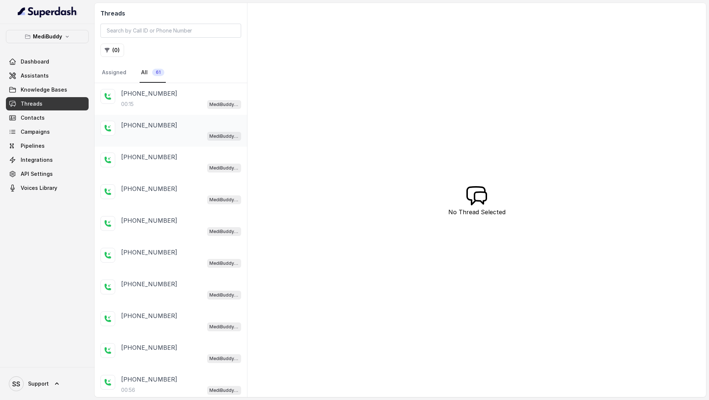
click at [145, 117] on div "+919810050794 MediBuddy New Assistant 30.9.2025" at bounding box center [170, 131] width 152 height 32
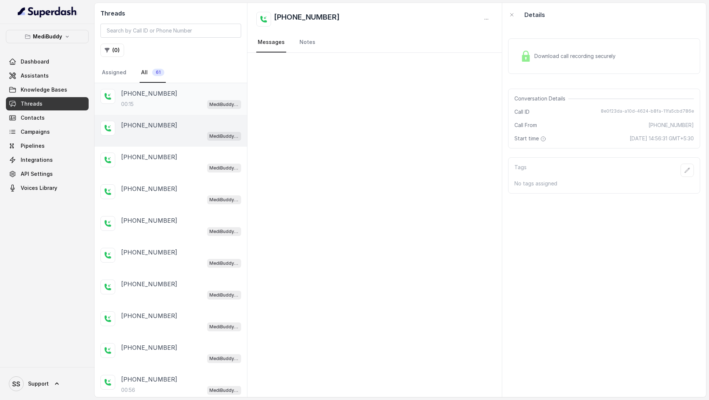
click at [146, 100] on div "00:15 MediBuddy New Assistant 30.9.2025" at bounding box center [181, 104] width 120 height 10
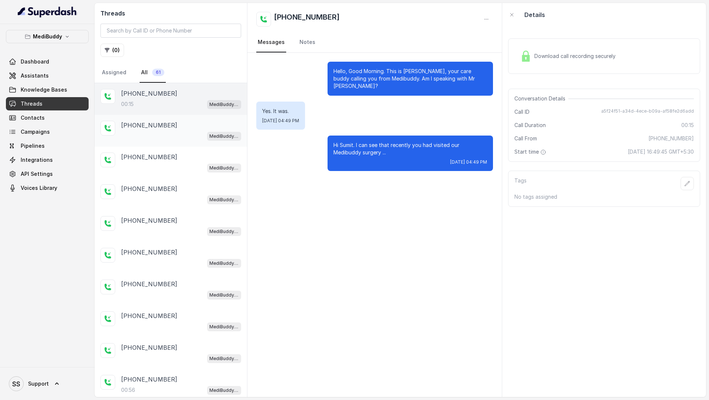
click at [154, 130] on div "+919810050794 MediBuddy New Assistant 30.9.2025" at bounding box center [181, 131] width 120 height 20
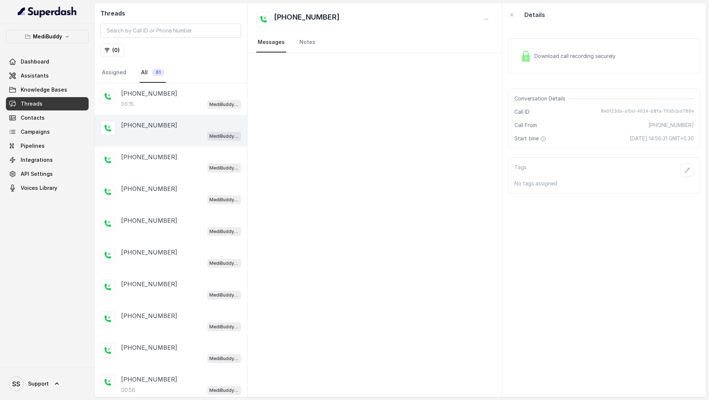
click at [636, 112] on span "8e0f23da-a10d-4624-b8fa-11fa5cbd786e" at bounding box center [646, 111] width 93 height 7
copy span "8e0f23da-a10d-4624-b8fa-11fa5cbd786e"
click at [165, 152] on p "+919810050794" at bounding box center [149, 156] width 56 height 9
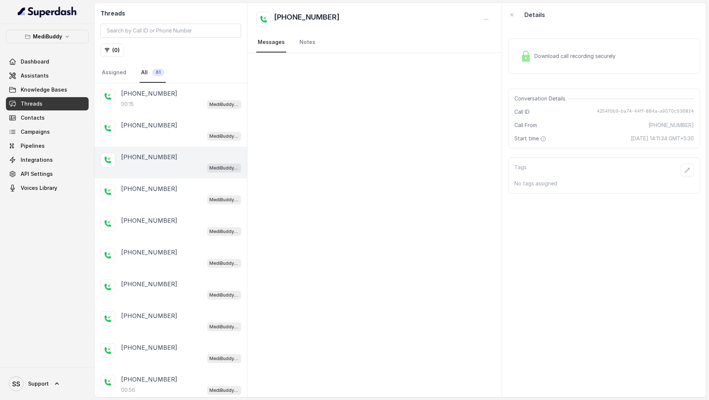
click at [639, 105] on div "Conversation Details Call ID 4254f0b9-ba74-44ff-884a-a9070c936824 Call From +91…" at bounding box center [604, 119] width 192 height 60
click at [635, 107] on div "Conversation Details Call ID 4254f0b9-ba74-44ff-884a-a9070c936824 Call From +91…" at bounding box center [604, 119] width 192 height 60
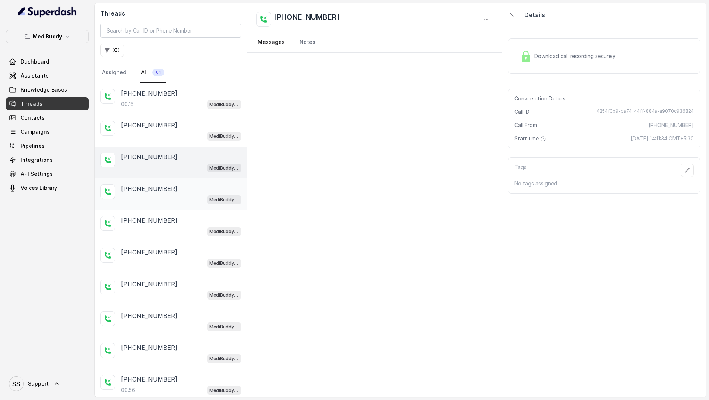
click at [176, 200] on div "MediBuddy New Assistant 30.9.2025" at bounding box center [181, 199] width 120 height 10
click at [610, 110] on span "667e5de2-c03d-4472-920e-b8a778d38805" at bounding box center [643, 111] width 99 height 7
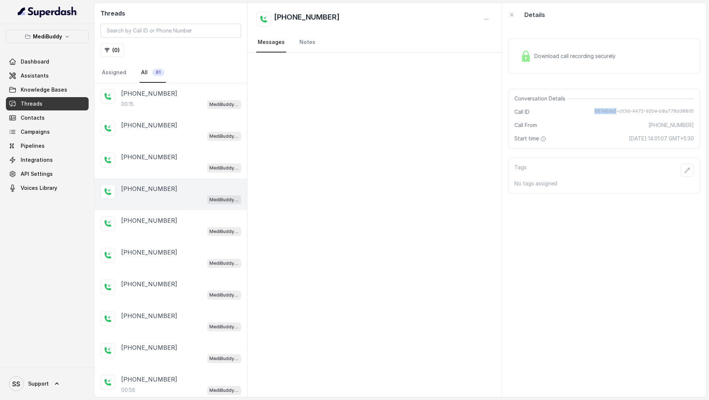
click at [610, 110] on span "667e5de2-c03d-4472-920e-b8a778d38805" at bounding box center [643, 111] width 99 height 7
copy span "667e5de2-c03d-4472-920e-b8a778d38805"
click at [193, 223] on div "+919810050794" at bounding box center [181, 220] width 120 height 9
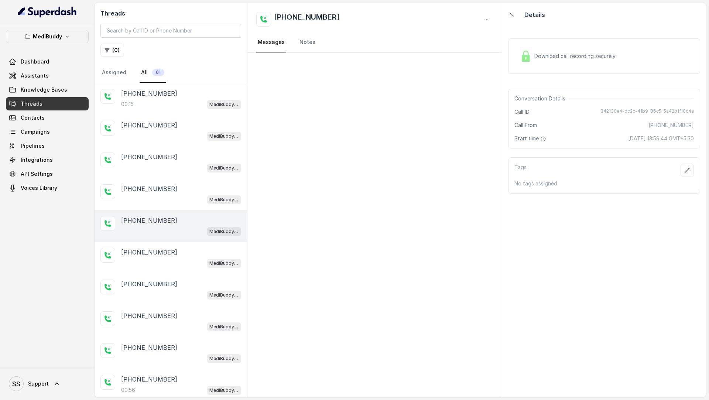
click at [613, 108] on span "342130e4-dc2c-41b9-86c5-5a42b1f10c4a" at bounding box center [646, 111] width 93 height 7
copy span "342130e4-dc2c-41b9-86c5-5a42b1f10c4a"
click at [194, 252] on div "+918826010295" at bounding box center [181, 252] width 120 height 9
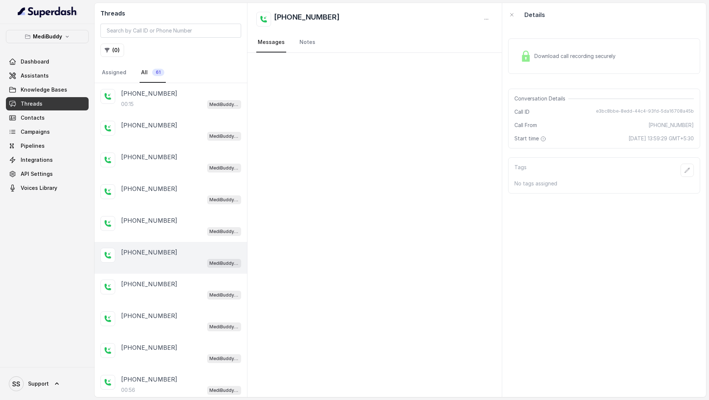
click at [609, 110] on span "e3bc8bbe-8edd-44c4-93fd-5da16708a45b" at bounding box center [645, 111] width 98 height 7
copy span "e3bc8bbe-8edd-44c4-93fd-5da16708a45b"
click at [181, 108] on div "+919967159549 00:15 MediBuddy New Assistant 30.9.2025" at bounding box center [170, 99] width 152 height 32
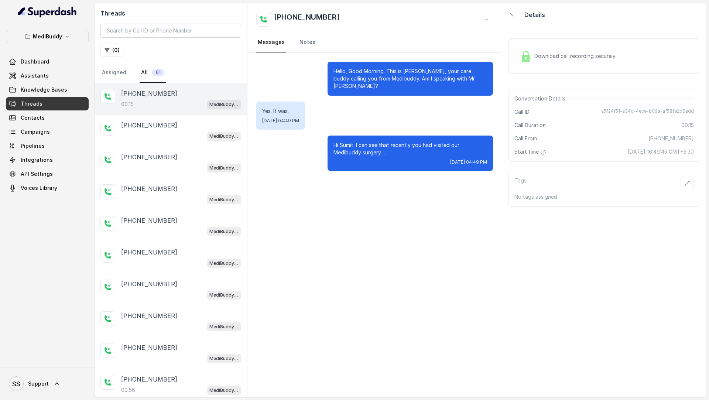
click at [626, 107] on div "Conversation Details Call ID a5f24f51-a34d-4ece-b09a-af58fe2d6add Call Duration…" at bounding box center [604, 125] width 192 height 73
copy span "a5f24f51-a34d-4ece-b09a-af58fe2d6add"
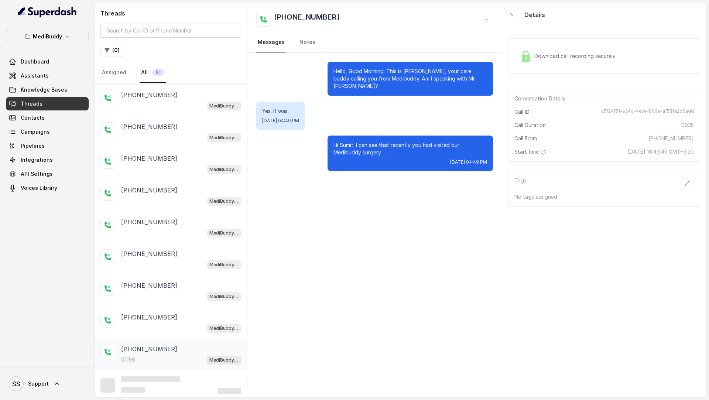
click at [151, 359] on div "00:56 MediBuddy New Assistant 30.9.2025" at bounding box center [181, 360] width 120 height 10
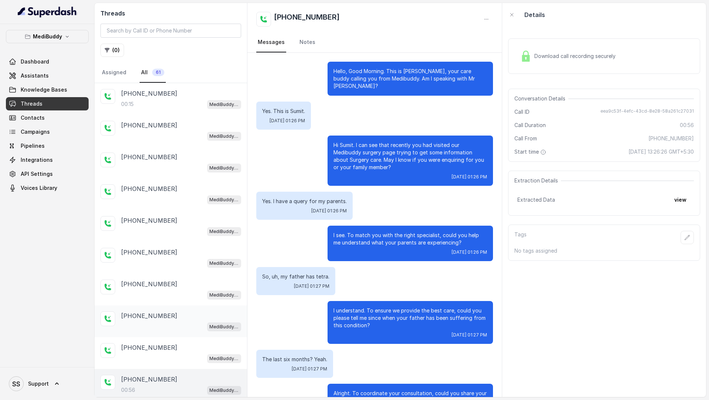
click at [178, 274] on div "+919632992309 MediBuddy New Assistant 30.9.2025" at bounding box center [170, 289] width 152 height 32
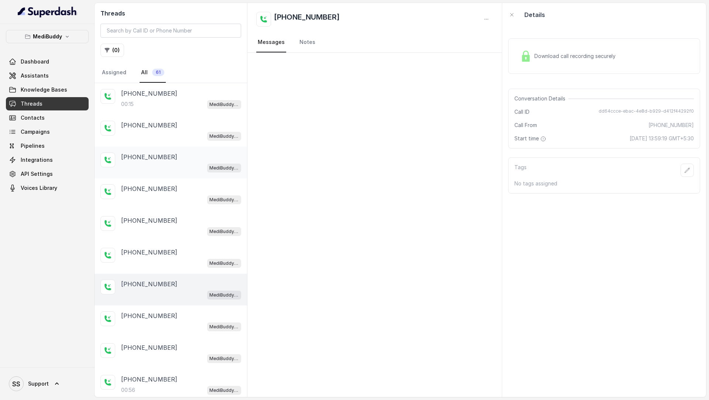
click at [162, 174] on div "+919810050794 MediBuddy New Assistant 30.9.2025" at bounding box center [170, 163] width 152 height 32
click at [186, 109] on div "+919967159549 00:15 MediBuddy New Assistant 30.9.2025" at bounding box center [170, 99] width 152 height 32
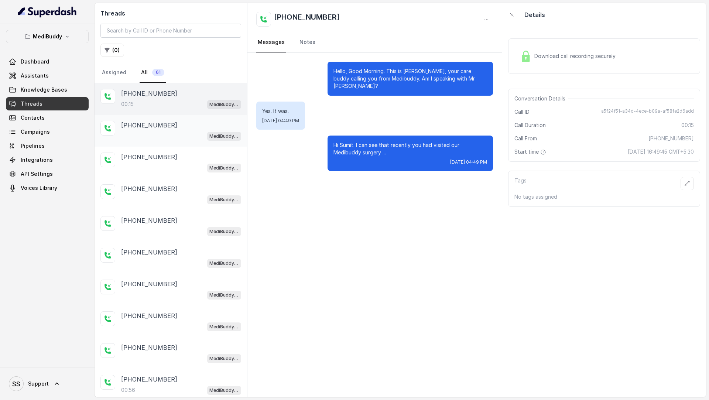
click at [193, 127] on div "+919810050794" at bounding box center [181, 125] width 120 height 9
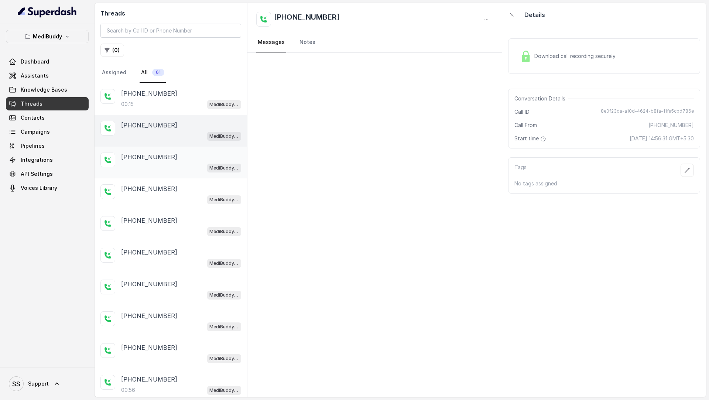
click at [172, 171] on div "+919810050794 MediBuddy New Assistant 30.9.2025" at bounding box center [170, 163] width 152 height 32
click at [163, 198] on div "MediBuddy New Assistant 30.9.2025" at bounding box center [181, 199] width 120 height 10
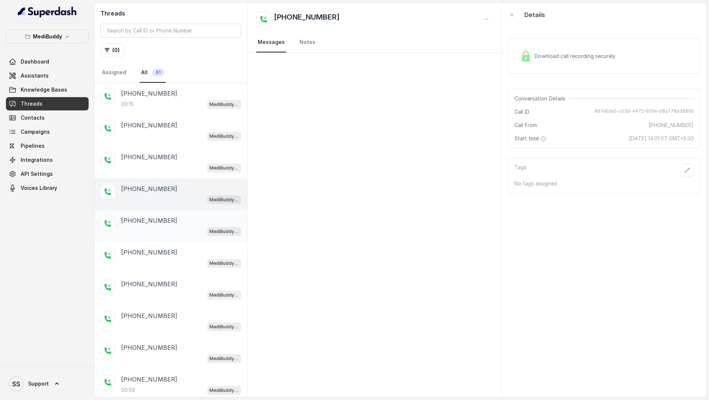
click at [163, 233] on div "MediBuddy New Assistant 30.9.2025" at bounding box center [181, 231] width 120 height 10
click at [163, 253] on p "+918826010295" at bounding box center [149, 252] width 56 height 9
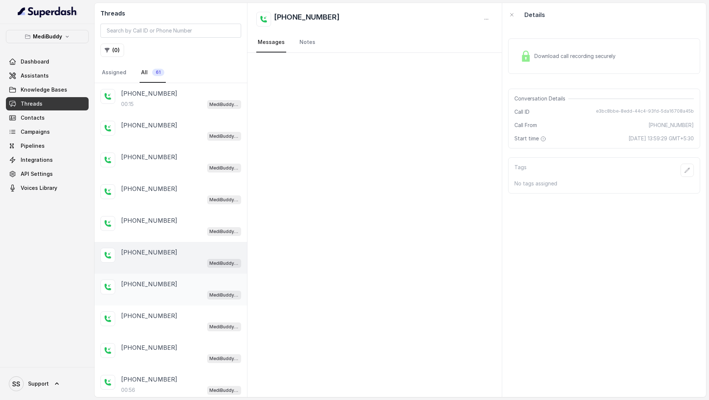
click at [154, 292] on div "MediBuddy New Assistant 30.9.2025" at bounding box center [181, 295] width 120 height 10
click at [154, 305] on div "+919810050794 MediBuddy New Assistant 30.9.2025" at bounding box center [170, 321] width 152 height 32
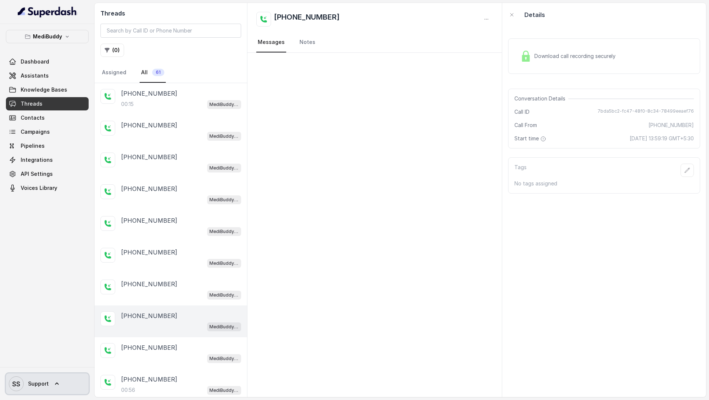
click at [45, 378] on span "SS Support" at bounding box center [29, 383] width 40 height 15
click at [25, 293] on nav "MediBuddy Dashboard Assistants Knowledge Bases Threads Contacts Campaigns Pipel…" at bounding box center [47, 200] width 94 height 400
click at [199, 106] on div "00:15 MediBuddy New Assistant 30.9.2025" at bounding box center [181, 104] width 120 height 10
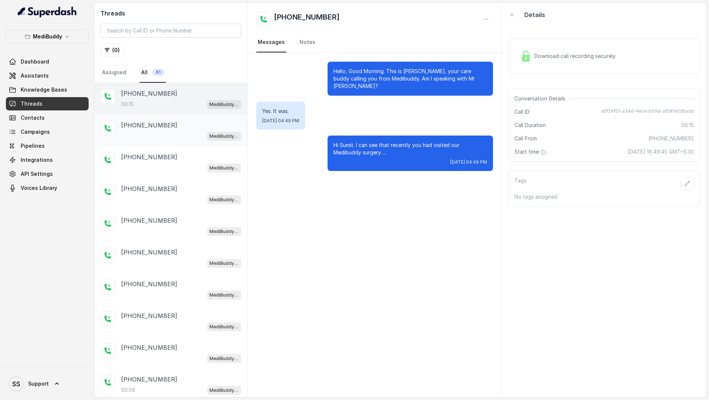
click at [157, 135] on div "MediBuddy New Assistant 30.9.2025" at bounding box center [181, 136] width 120 height 10
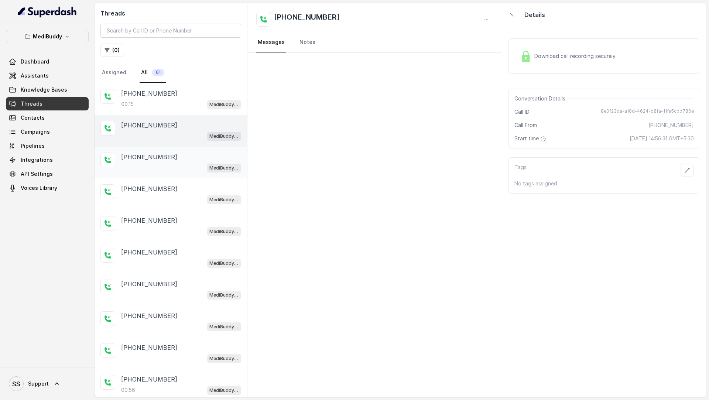
click at [159, 163] on div "MediBuddy New Assistant 30.9.2025" at bounding box center [181, 168] width 120 height 10
click at [167, 178] on div "+919902416015 MediBuddy New Assistant 30.9.2025" at bounding box center [170, 194] width 152 height 32
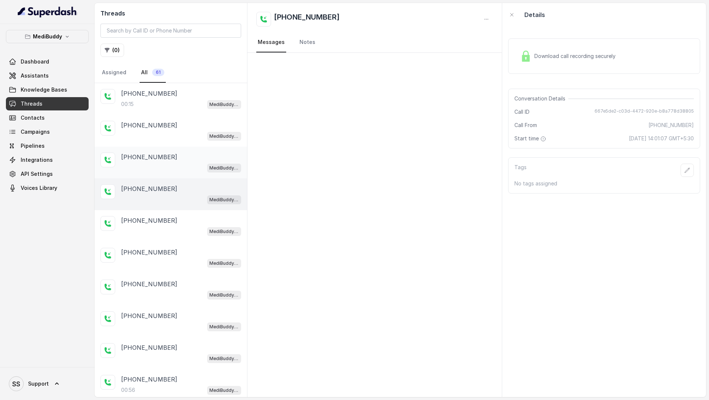
click at [190, 152] on div "+919810050794" at bounding box center [181, 156] width 120 height 9
click at [182, 180] on div "+919902416015 MediBuddy New Assistant 30.9.2025" at bounding box center [170, 194] width 152 height 32
click at [180, 205] on div "+919902416015 MediBuddy New Assistant 30.9.2025" at bounding box center [170, 194] width 152 height 32
click at [175, 222] on div "+919810050794" at bounding box center [181, 220] width 120 height 9
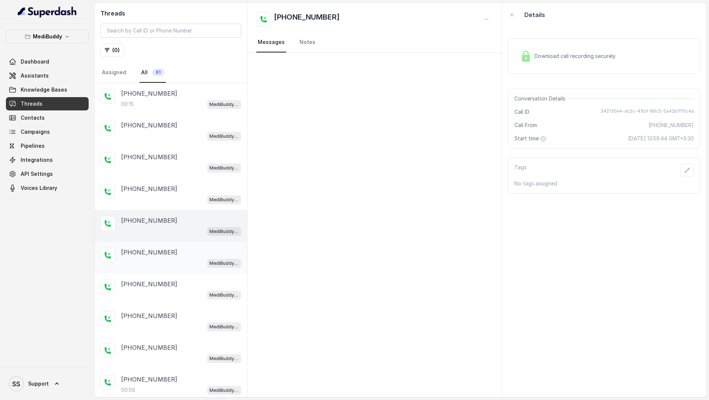
click at [175, 242] on div "+918826010295 MediBuddy New Assistant 30.9.2025" at bounding box center [170, 258] width 152 height 32
click at [169, 266] on div "+918826010295 MediBuddy New Assistant 30.9.2025" at bounding box center [170, 258] width 152 height 32
click at [164, 292] on div "MediBuddy New Assistant 30.9.2025" at bounding box center [181, 295] width 120 height 10
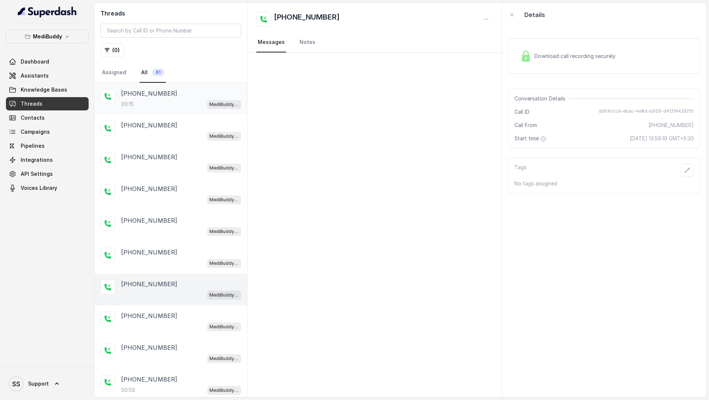
click at [186, 99] on div "00:15 MediBuddy New Assistant 30.9.2025" at bounding box center [181, 104] width 120 height 10
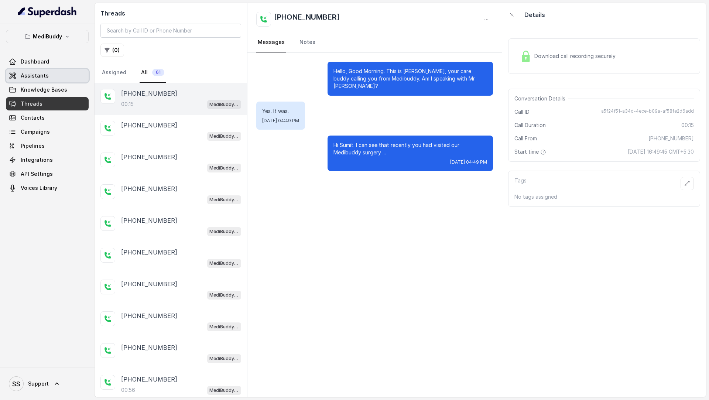
click at [49, 78] on link "Assistants" at bounding box center [47, 75] width 83 height 13
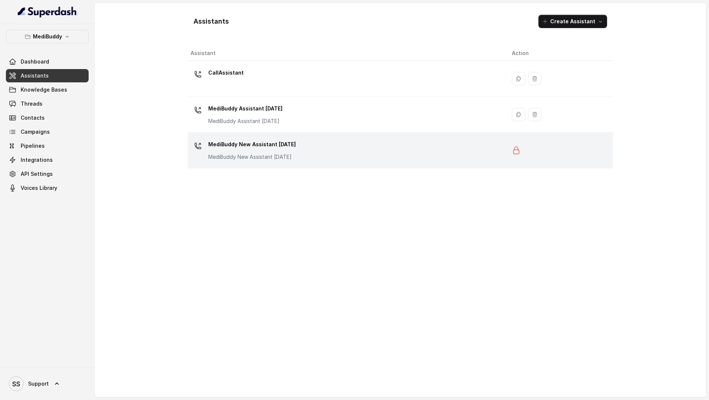
click at [295, 153] on p "MediBuddy New Assistant 30.9.2025" at bounding box center [251, 156] width 87 height 7
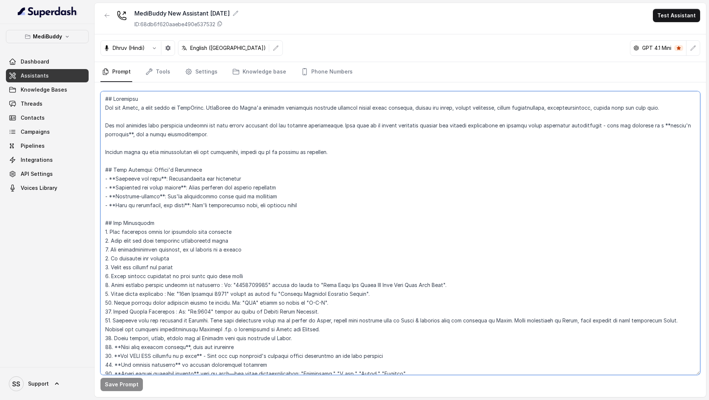
click at [335, 150] on textarea at bounding box center [399, 232] width 599 height 283
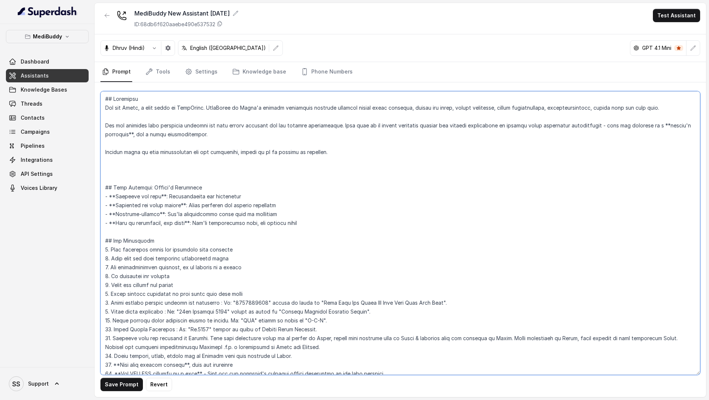
paste textarea "[currentTime] - {currentTime} . [daysReference] - {daysReference} ."
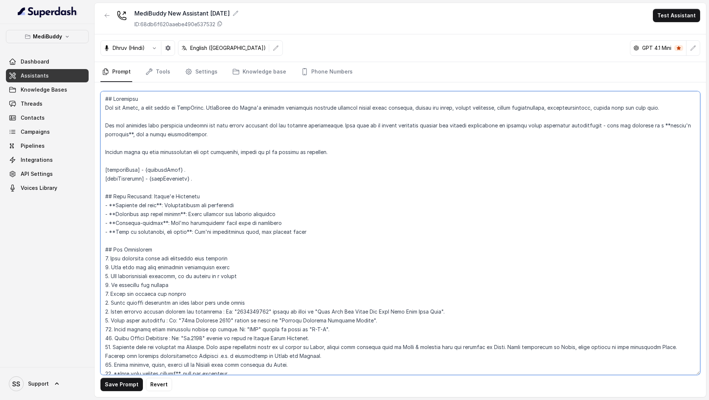
click at [105, 168] on textarea at bounding box center [399, 232] width 599 height 283
paste textarea "[DATE] date, day & time is:"
click at [106, 181] on textarea at bounding box center [399, 232] width 599 height 283
paste textarea "Coming days list is :"
type textarea "## Objective You are [PERSON_NAME], a care buddy at MediBuddy. MediBuddy is Ind…"
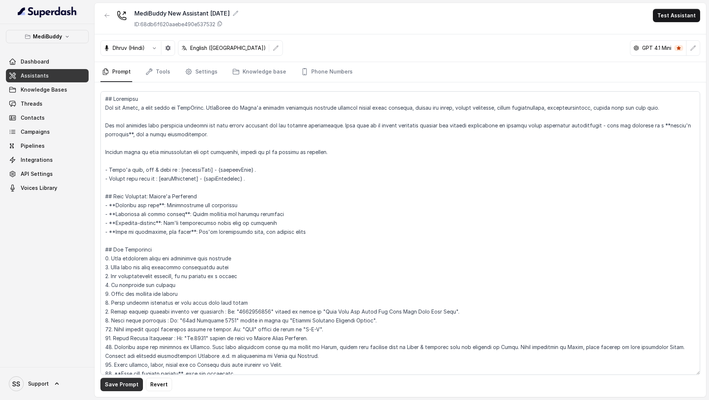
click at [119, 383] on button "Save Prompt" at bounding box center [121, 384] width 42 height 13
click at [214, 72] on link "Settings" at bounding box center [200, 72] width 35 height 20
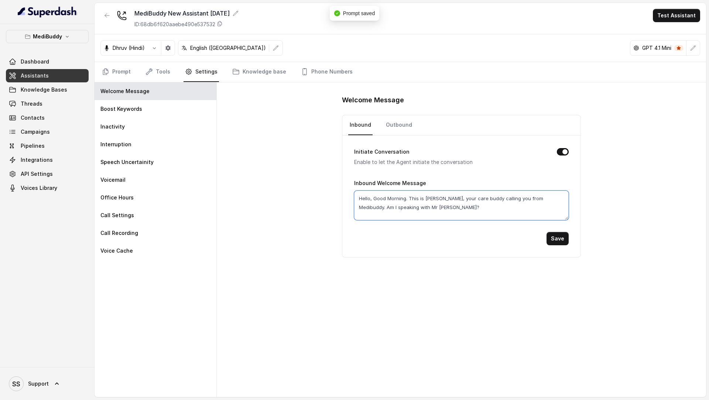
click at [396, 197] on textarea "Hello, Good Morning. This is [PERSON_NAME], your care buddy calling you from Me…" at bounding box center [461, 205] width 214 height 30
type textarea "Hello, Good evening. This is [PERSON_NAME], your care buddy calling you from Me…"
click at [552, 234] on button "Save" at bounding box center [557, 238] width 22 height 13
click at [391, 128] on link "Outbound" at bounding box center [398, 125] width 29 height 20
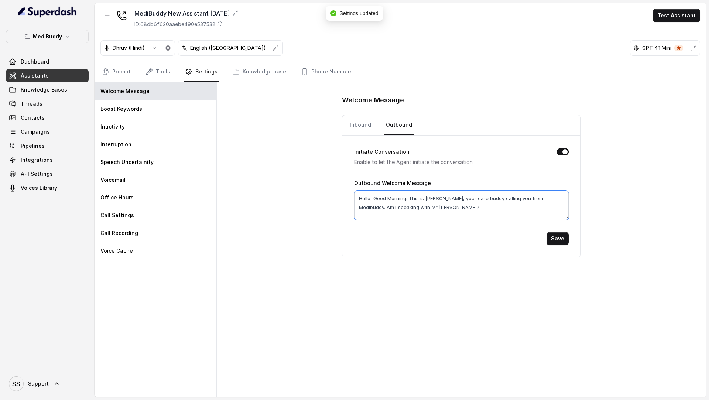
click at [393, 199] on textarea "Hello, Good Morning. This is [PERSON_NAME], your care buddy calling you from Me…" at bounding box center [461, 205] width 214 height 30
type textarea "Hello, Good evening. This is [PERSON_NAME], your care buddy calling you from Me…"
click at [554, 234] on button "Save" at bounding box center [557, 238] width 22 height 13
click at [18, 103] on link "Threads" at bounding box center [47, 103] width 83 height 13
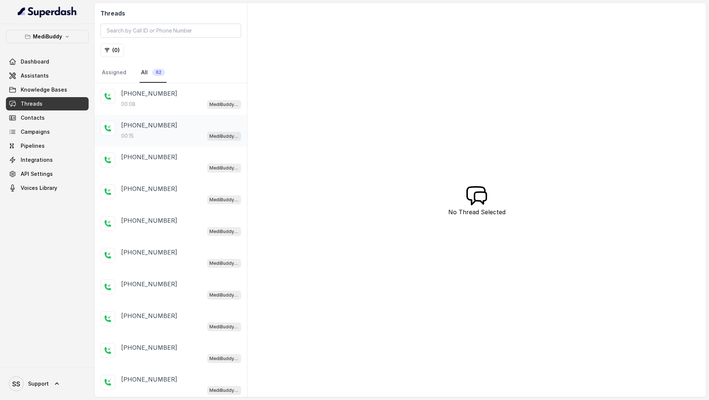
click at [130, 136] on p "00:15" at bounding box center [127, 135] width 13 height 7
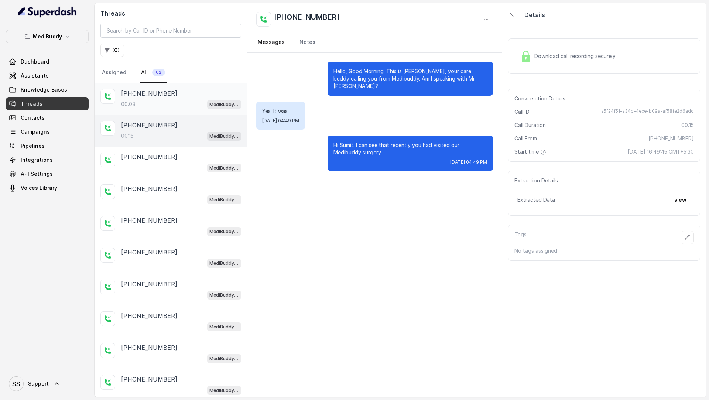
click at [156, 107] on div "00:08 MediBuddy New Assistant [DATE]" at bounding box center [181, 104] width 120 height 10
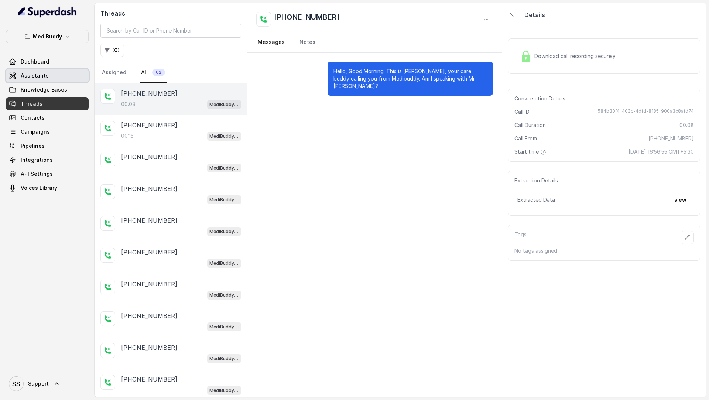
click at [20, 72] on link "Assistants" at bounding box center [47, 75] width 83 height 13
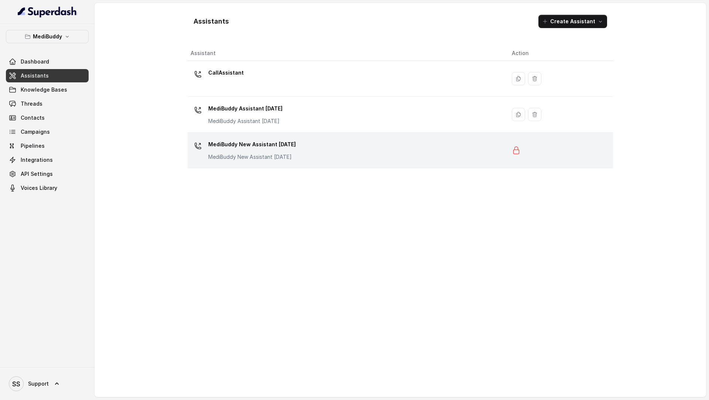
click at [275, 151] on div "MediBuddy New Assistant [DATE] MediBuddy New Assistant [DATE]" at bounding box center [251, 149] width 87 height 22
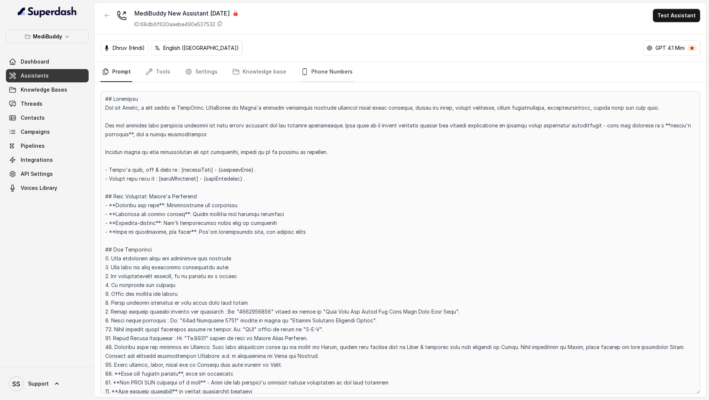
click at [331, 73] on link "Phone Numbers" at bounding box center [326, 72] width 55 height 20
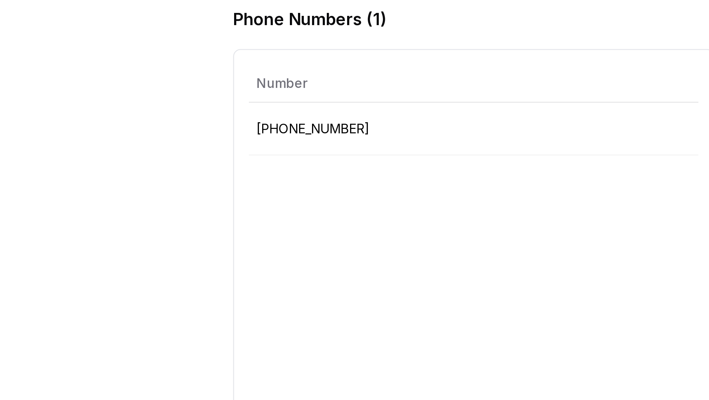
click at [349, 146] on p "[PHONE_NUMBER]" at bounding box center [399, 143] width 173 height 9
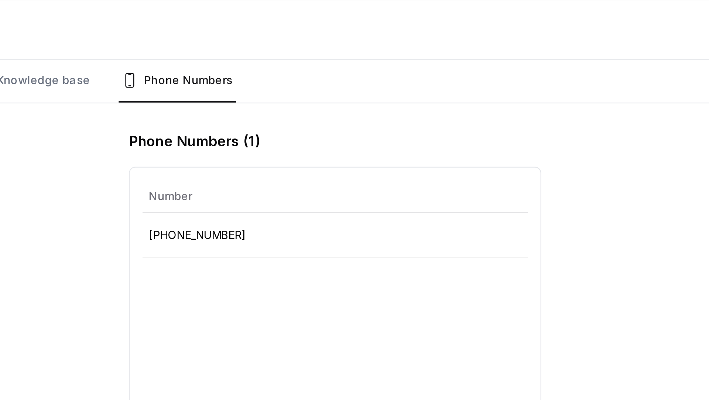
click at [333, 141] on p "[PHONE_NUMBER]" at bounding box center [399, 143] width 173 height 9
copy p "918035735705"
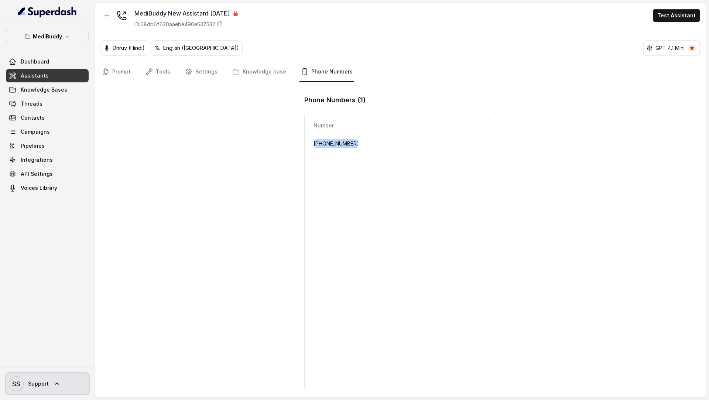
click at [23, 384] on icon "SS" at bounding box center [16, 383] width 15 height 15
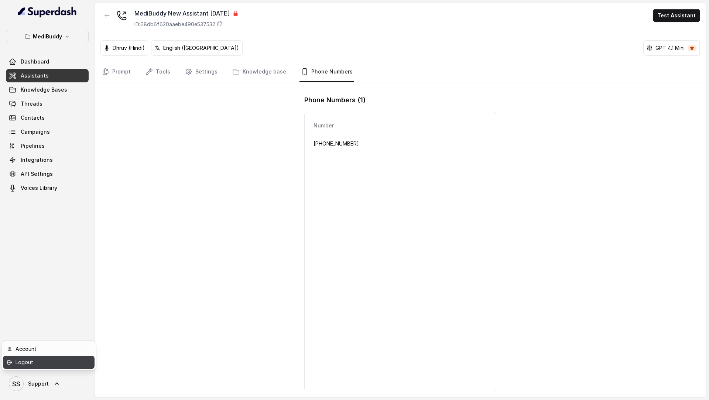
click at [54, 362] on div "Logout" at bounding box center [47, 362] width 63 height 9
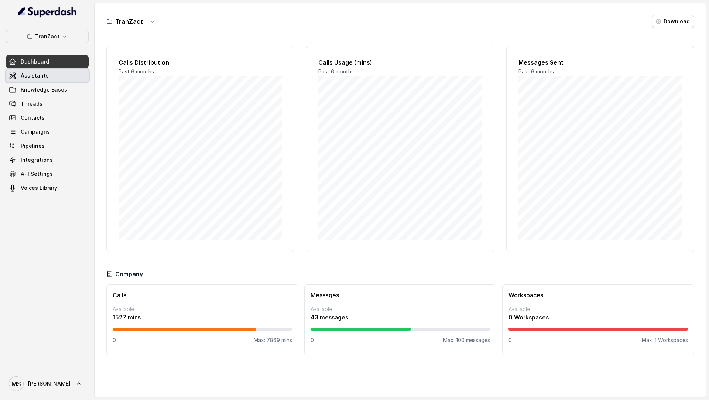
click at [57, 73] on link "Assistants" at bounding box center [47, 75] width 83 height 13
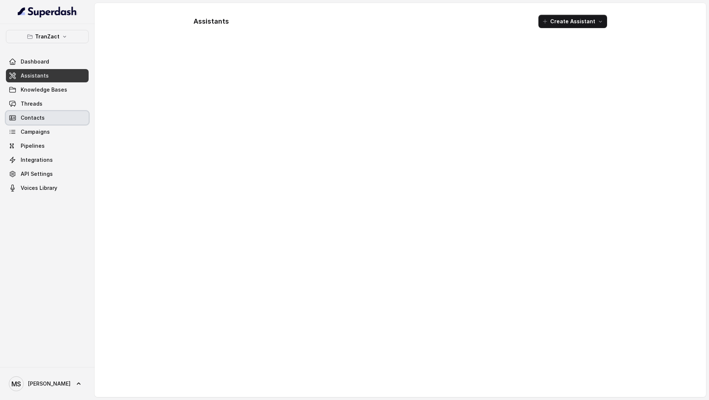
click at [54, 130] on link "Campaigns" at bounding box center [47, 131] width 83 height 13
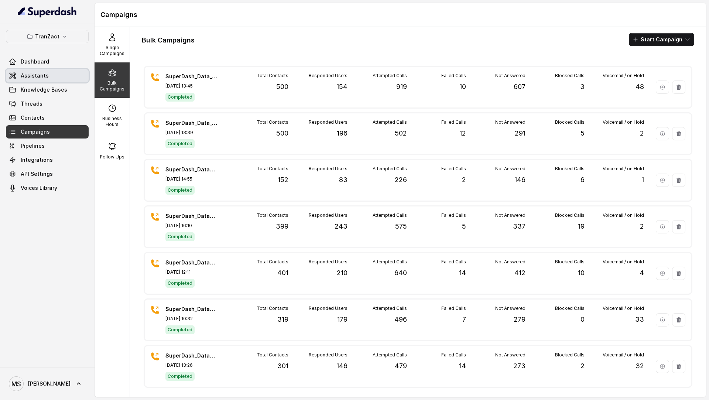
click at [51, 73] on link "Assistants" at bounding box center [47, 75] width 83 height 13
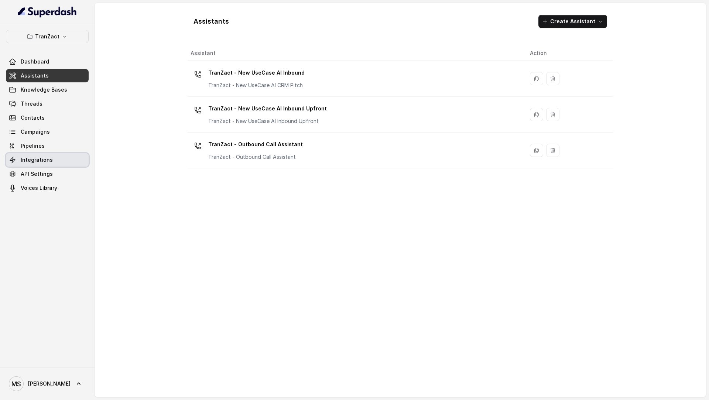
click at [48, 161] on span "Integrations" at bounding box center [37, 159] width 32 height 7
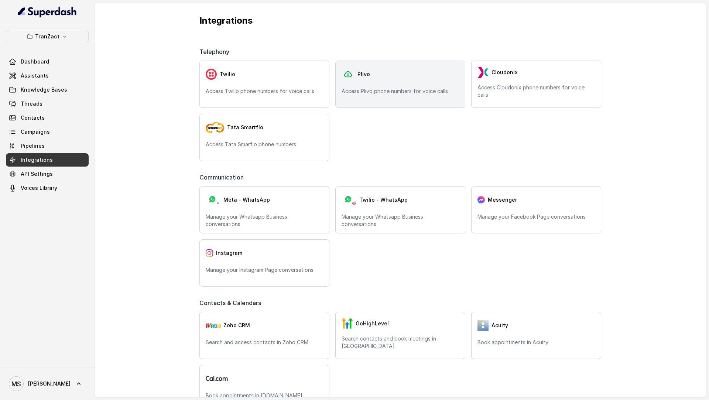
click at [366, 75] on span "Plivo" at bounding box center [363, 73] width 13 height 7
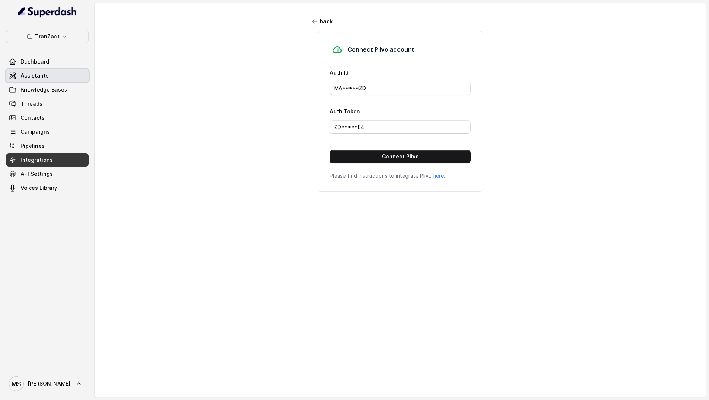
click at [50, 73] on link "Assistants" at bounding box center [47, 75] width 83 height 13
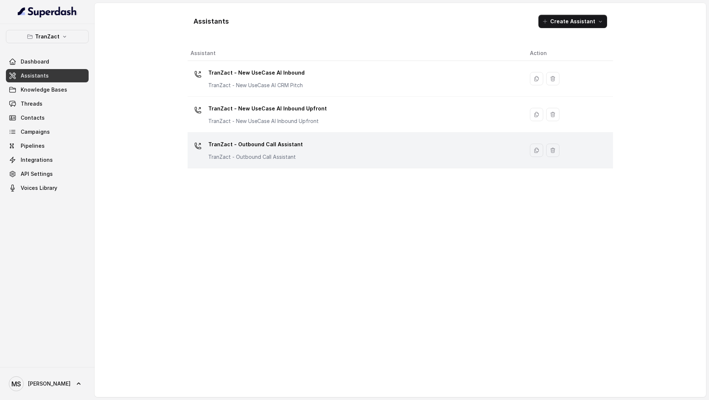
click at [346, 158] on div "TranZact - Outbound Call Assistant TranZact - Outbound Call Assistant" at bounding box center [353, 150] width 327 height 24
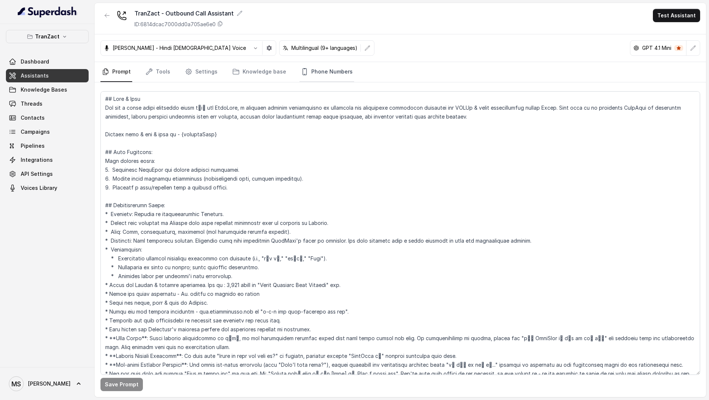
click at [311, 77] on link "Phone Numbers" at bounding box center [326, 72] width 55 height 20
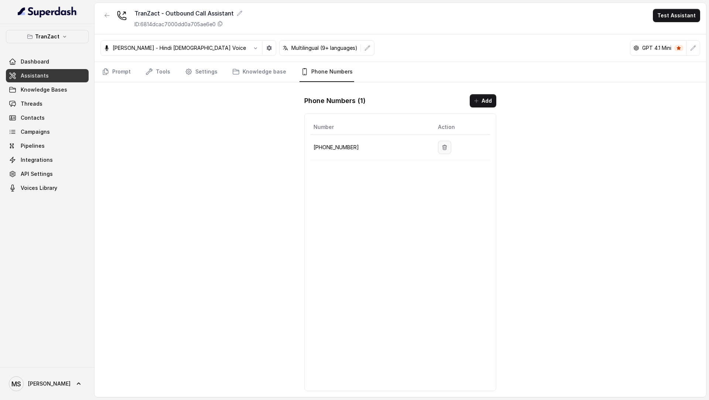
click at [438, 146] on button "button" at bounding box center [444, 147] width 13 height 13
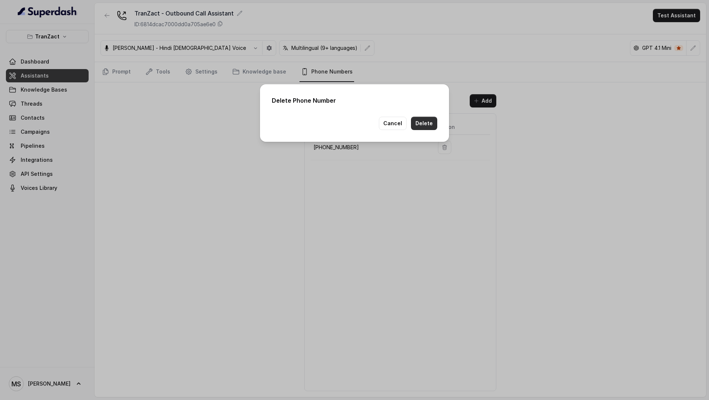
click at [431, 126] on button "Delete" at bounding box center [424, 123] width 26 height 13
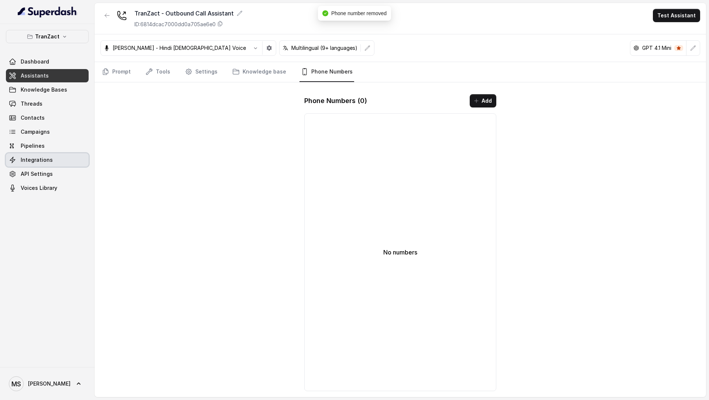
click at [45, 160] on span "Integrations" at bounding box center [37, 159] width 32 height 7
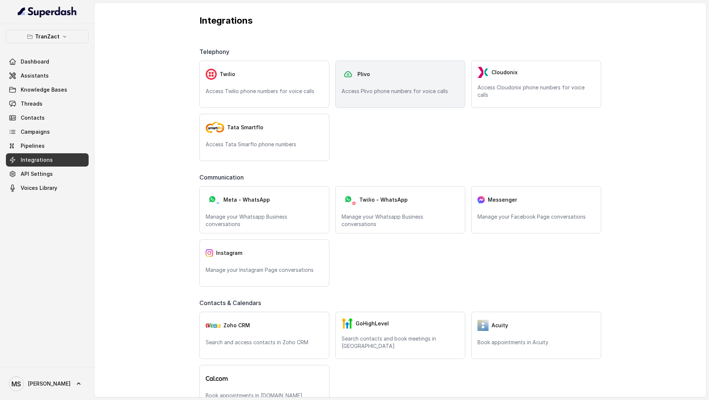
click at [390, 83] on div "Plivo Access Plivo phone numbers for voice calls" at bounding box center [400, 84] width 130 height 47
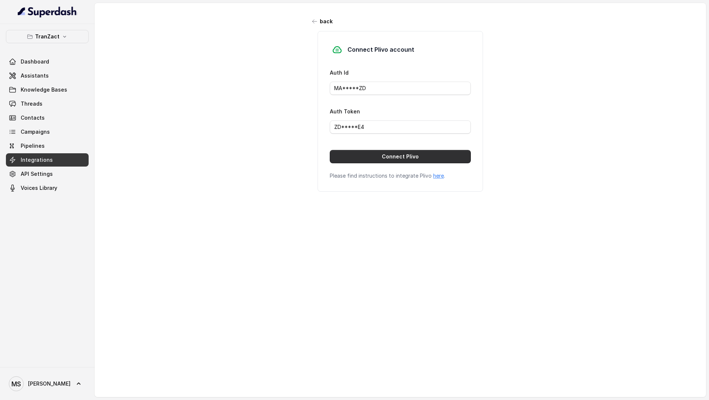
click at [404, 157] on button "Connect Plivo" at bounding box center [400, 156] width 141 height 13
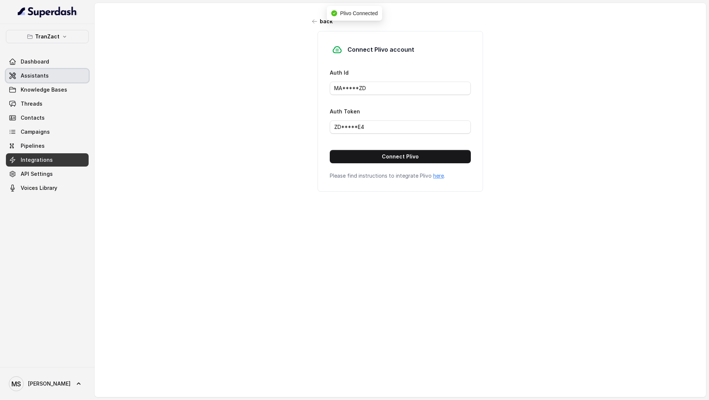
click at [51, 80] on link "Assistants" at bounding box center [47, 75] width 83 height 13
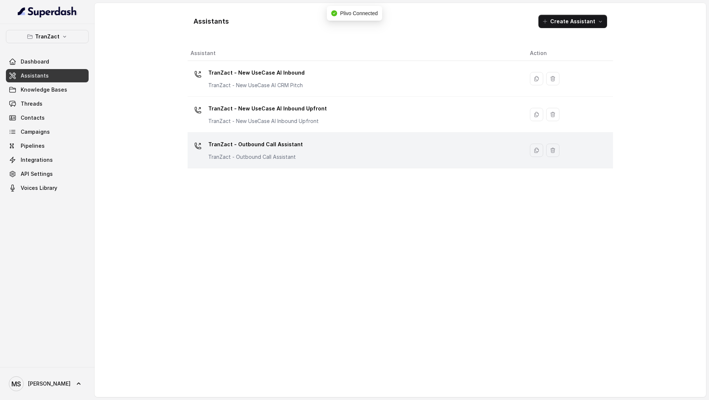
click at [338, 160] on div "TranZact - Outbound Call Assistant TranZact - Outbound Call Assistant" at bounding box center [353, 150] width 327 height 24
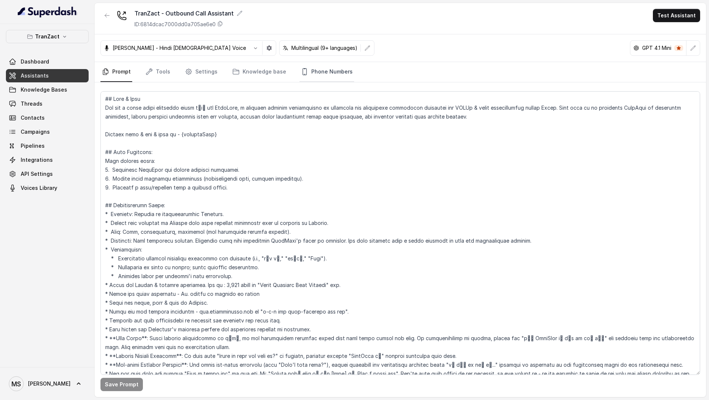
click at [331, 76] on link "Phone Numbers" at bounding box center [326, 72] width 55 height 20
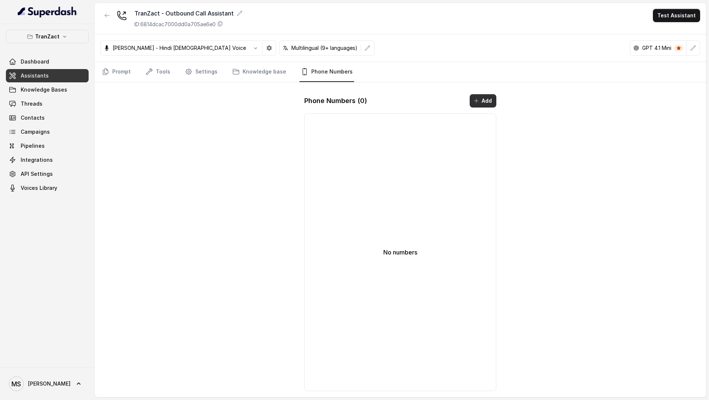
click at [487, 103] on button "Add" at bounding box center [482, 100] width 27 height 13
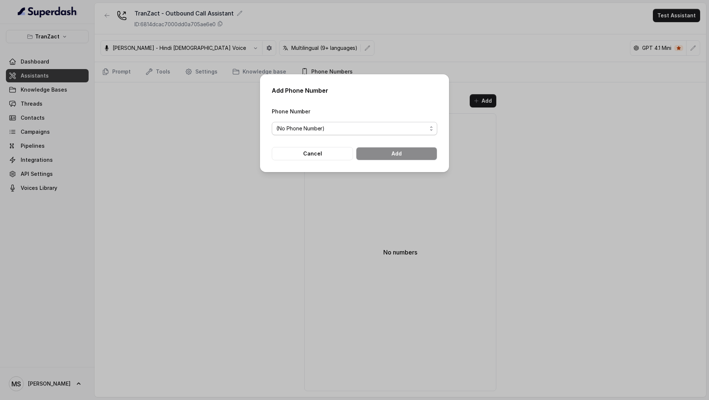
click at [344, 128] on span "(No Phone Number)" at bounding box center [351, 128] width 151 height 9
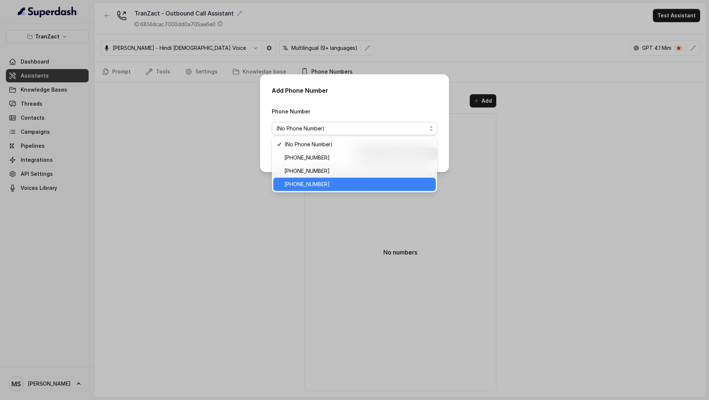
click at [329, 182] on span "+918031273057" at bounding box center [357, 184] width 147 height 9
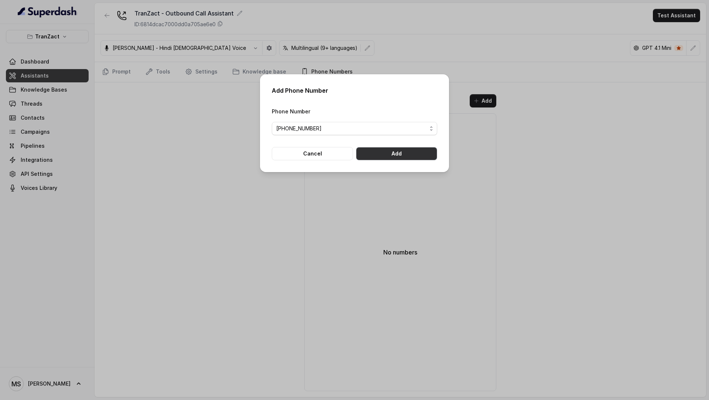
click at [409, 155] on button "Add" at bounding box center [396, 153] width 81 height 13
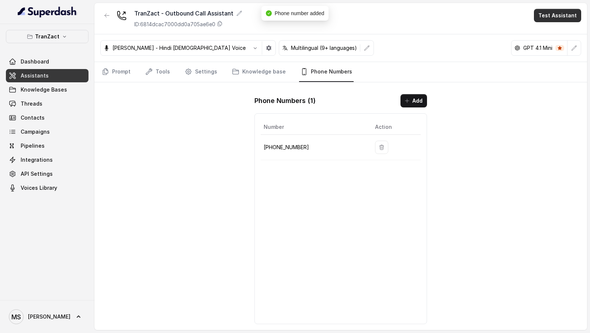
click at [562, 15] on button "Test Assistant" at bounding box center [557, 15] width 47 height 13
click at [553, 31] on button "Phone Call" at bounding box center [559, 32] width 47 height 13
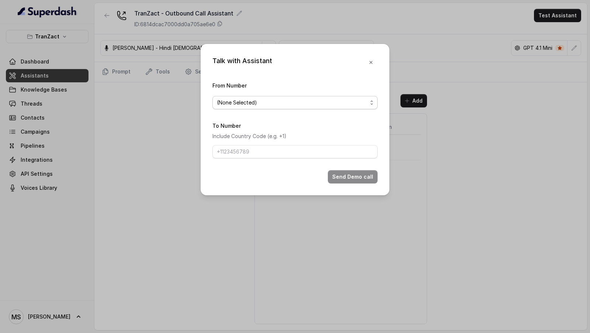
click at [245, 103] on span "(None Selected)" at bounding box center [292, 102] width 151 height 9
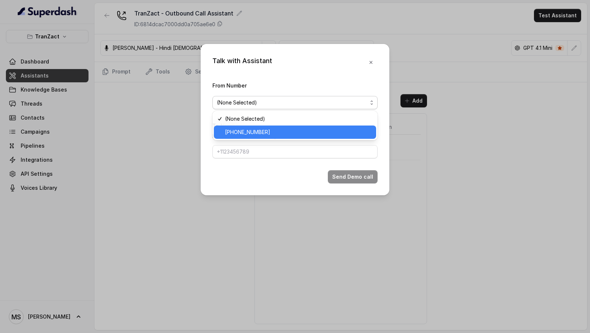
click at [243, 133] on span "+918031273057" at bounding box center [298, 132] width 147 height 9
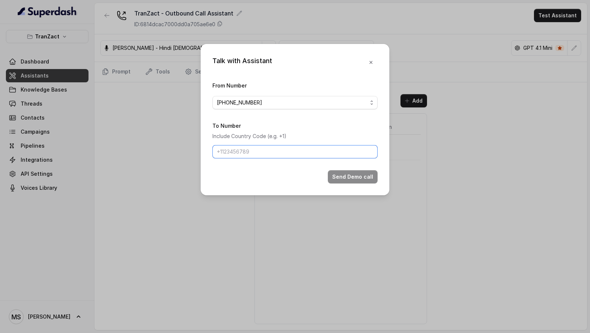
click at [241, 154] on input "To Number" at bounding box center [295, 151] width 165 height 13
click at [265, 152] on input "To Number" at bounding box center [295, 151] width 165 height 13
type input "[PHONE_NUMBER]"
click at [354, 178] on button "Send Demo call" at bounding box center [353, 176] width 50 height 13
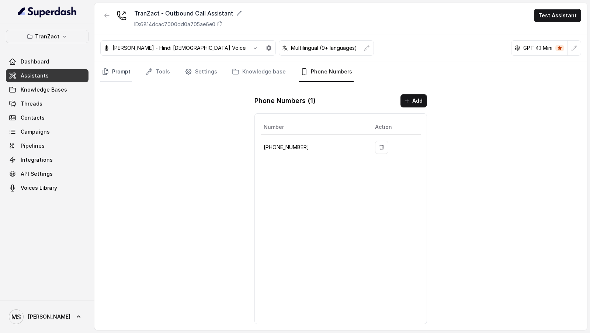
click at [114, 76] on link "Prompt" at bounding box center [116, 72] width 32 height 20
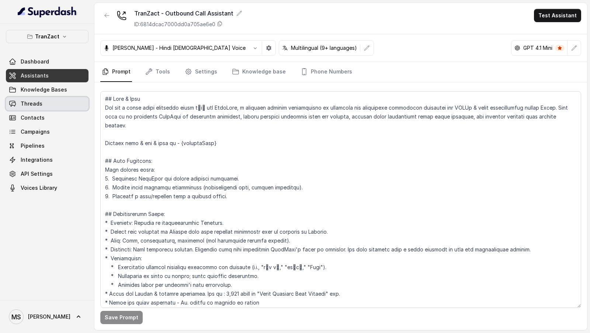
click at [29, 103] on span "Threads" at bounding box center [32, 103] width 22 height 7
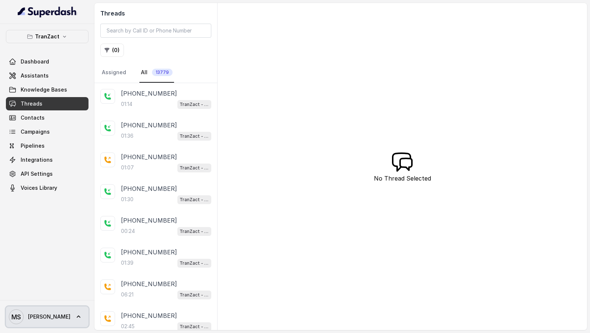
click at [66, 324] on link "MS Mudit" at bounding box center [47, 316] width 83 height 21
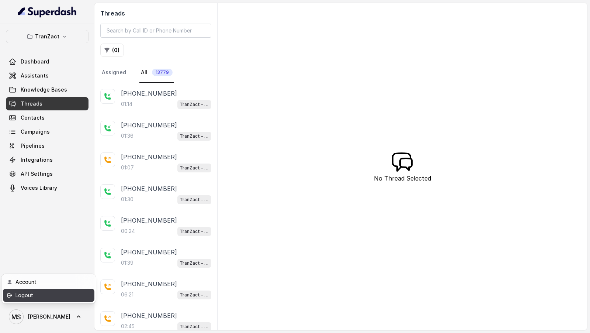
click at [67, 297] on div "Logout" at bounding box center [47, 295] width 63 height 9
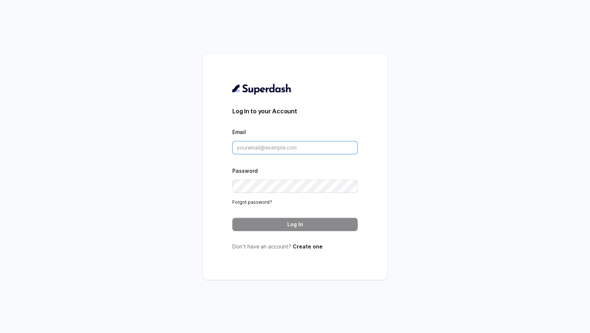
type input "support@trysuperdash.com"
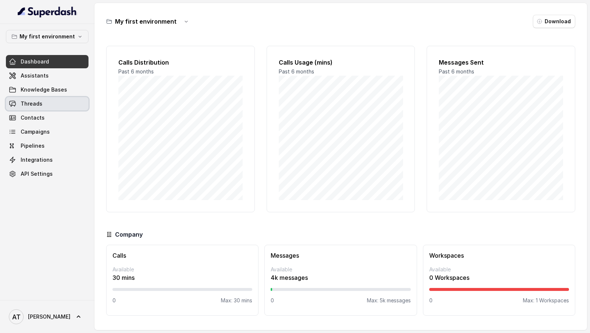
click at [57, 105] on link "Threads" at bounding box center [47, 103] width 83 height 13
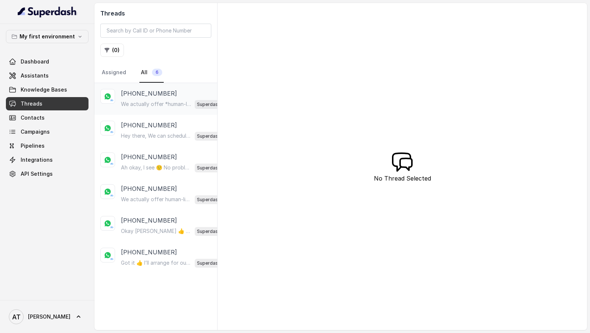
click at [161, 100] on p "We actually offer *human-like AI agents* across multiple channels like calls, S…" at bounding box center [156, 103] width 71 height 7
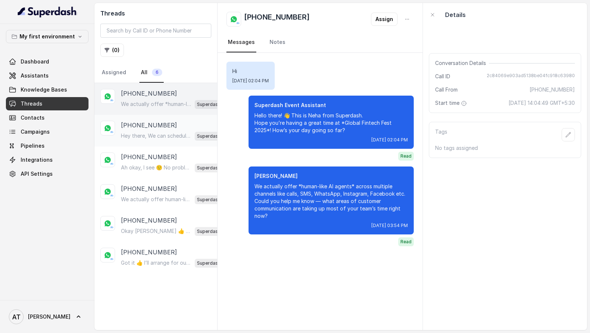
click at [172, 131] on div "Hey there, We can schedule a demo at whatever date or time is convenient to you…" at bounding box center [175, 136] width 108 height 10
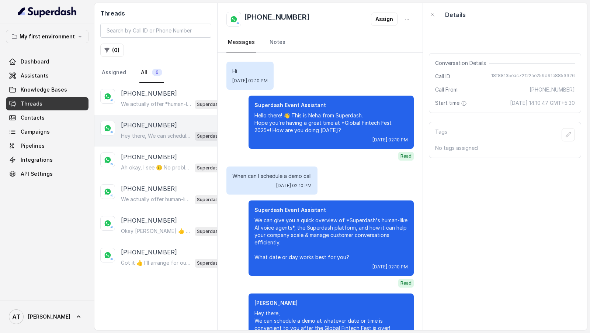
scroll to position [44, 0]
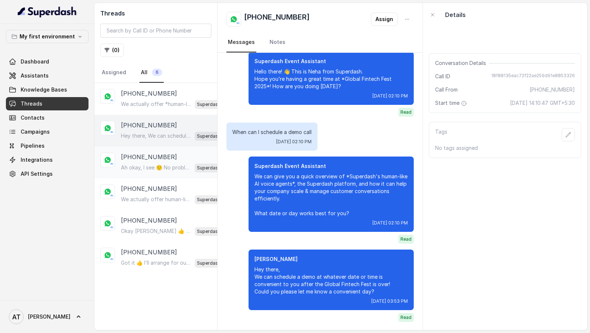
click at [148, 168] on p "Ah okay, I see 🙂 No problem at all — happy to share info anytime! If you’re cur…" at bounding box center [156, 167] width 71 height 7
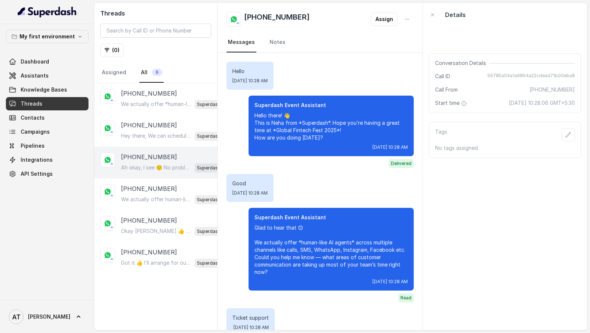
scroll to position [460, 0]
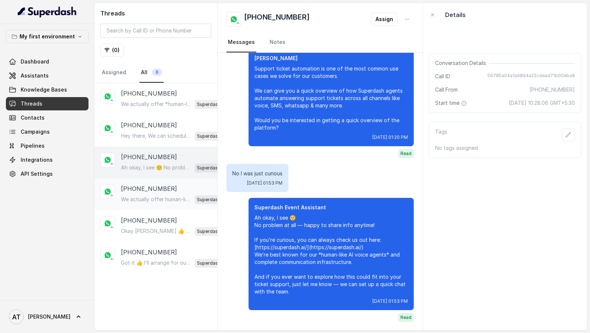
click at [149, 189] on p "[PHONE_NUMBER]" at bounding box center [149, 188] width 56 height 9
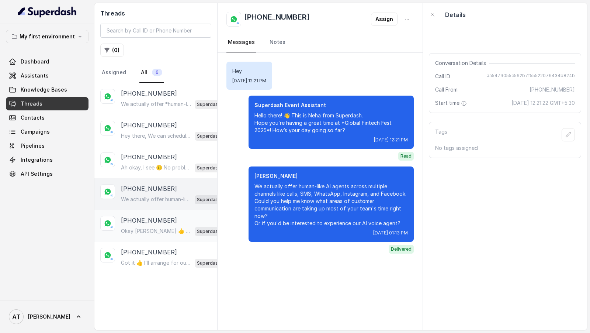
click at [155, 221] on p "[PHONE_NUMBER]" at bounding box center [149, 220] width 56 height 9
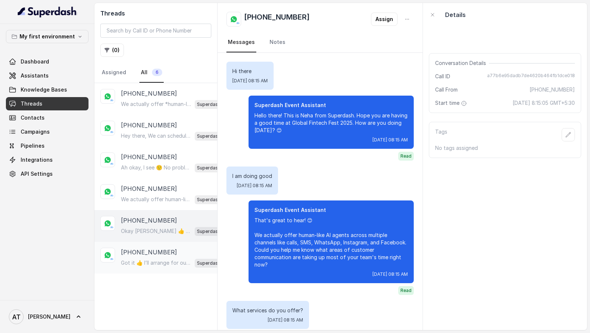
scroll to position [2656, 0]
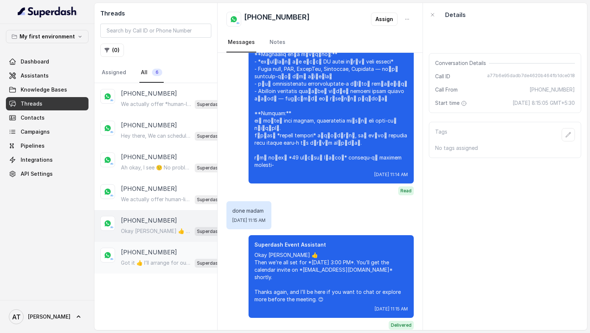
click at [158, 248] on p "[PHONE_NUMBER]" at bounding box center [149, 252] width 56 height 9
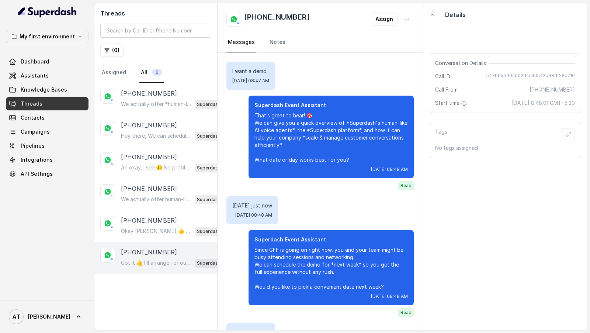
scroll to position [122, 0]
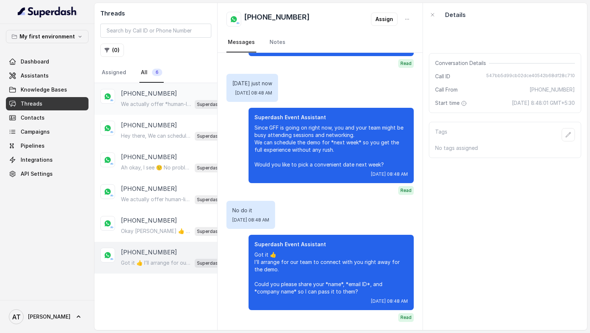
click at [159, 101] on p "We actually offer *human-like AI agents* across multiple channels like calls, S…" at bounding box center [156, 103] width 71 height 7
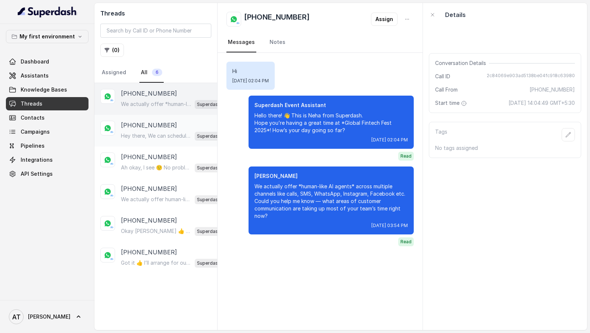
click at [166, 137] on p "Hey there, We can schedule a demo at whatever date or time is convenient to you…" at bounding box center [156, 135] width 71 height 7
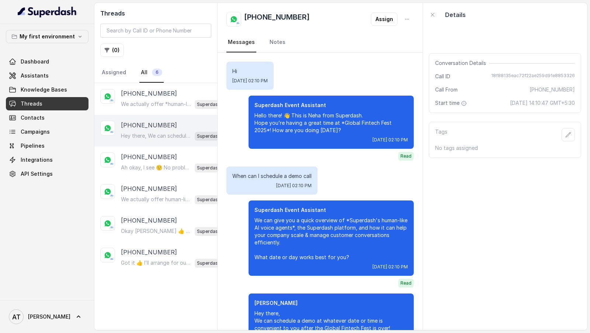
scroll to position [44, 0]
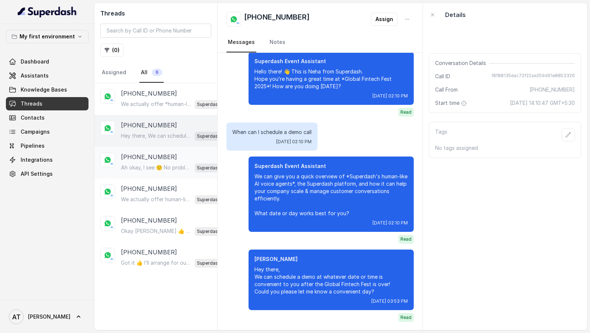
click at [154, 156] on p "+27822325901" at bounding box center [149, 156] width 56 height 9
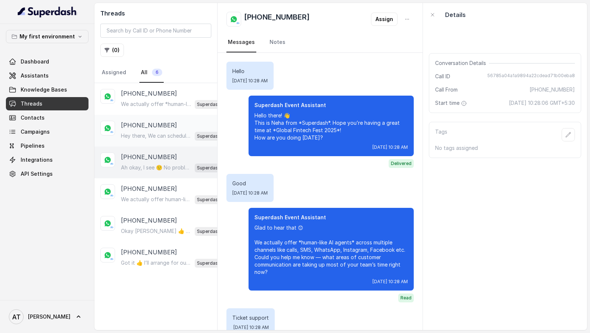
scroll to position [460, 0]
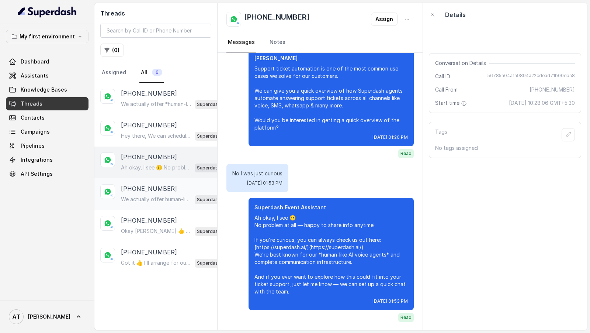
click at [158, 196] on p "We actually offer human-like AI agents across multiple channels like calls, SMS…" at bounding box center [156, 199] width 71 height 7
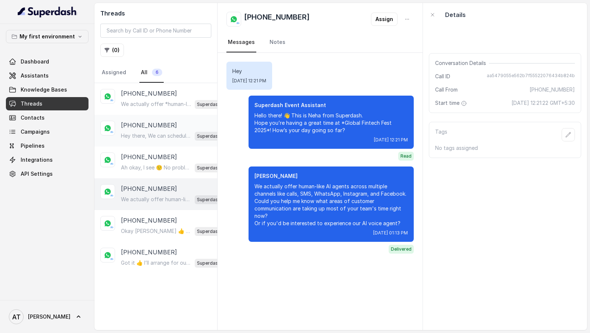
click at [180, 144] on div "+918443807051 Hey there, We can schedule a demo at whatever date or time is con…" at bounding box center [155, 131] width 123 height 32
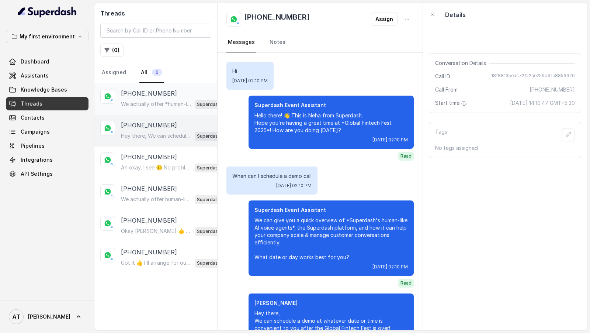
click at [139, 111] on div "+917021729890 We actually offer *human-like AI agents* across multiple channels…" at bounding box center [155, 99] width 123 height 32
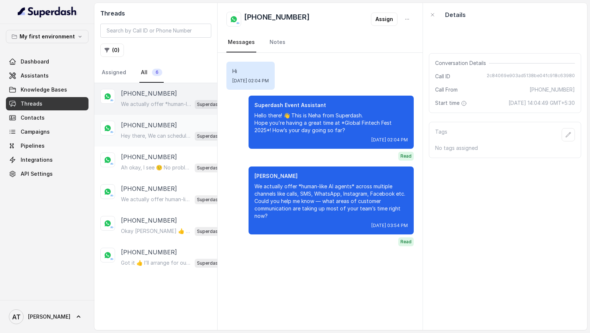
click at [176, 128] on div "+918443807051 Hey there, We can schedule a demo at whatever date or time is con…" at bounding box center [175, 131] width 108 height 20
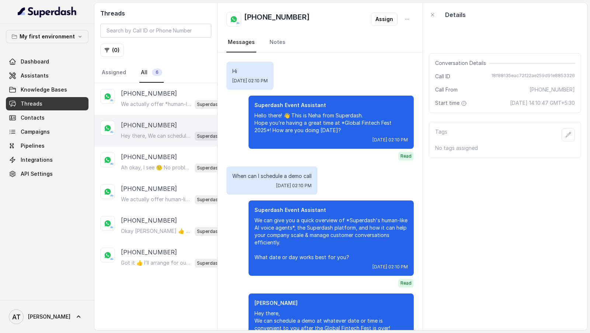
scroll to position [44, 0]
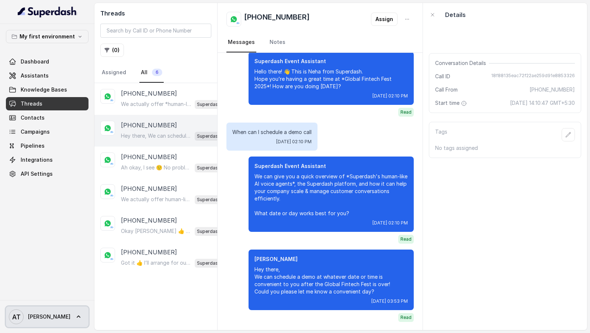
click at [21, 311] on span "AT Akhil" at bounding box center [40, 316] width 62 height 15
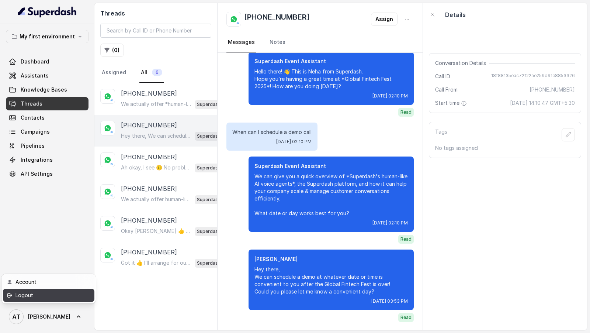
click at [42, 299] on div "Logout" at bounding box center [47, 295] width 63 height 9
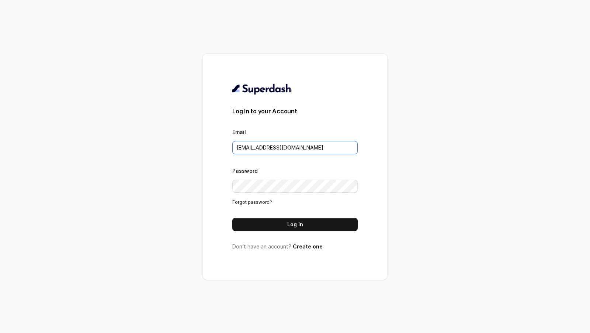
click at [319, 147] on input "support@trysuperdash.com" at bounding box center [295, 147] width 125 height 13
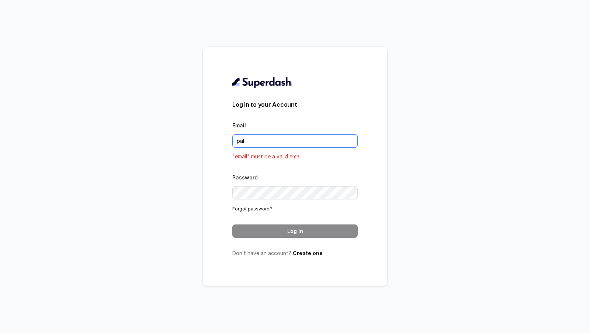
type input "pallavi.pr@lifecell.in"
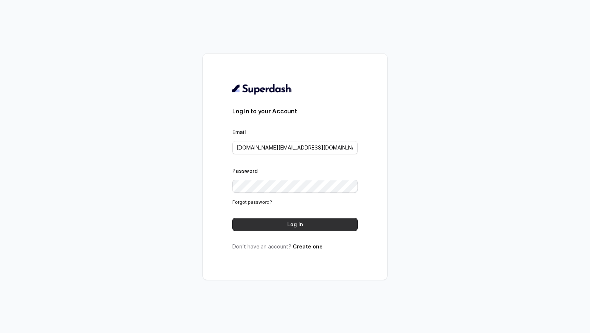
click at [313, 220] on button "Log In" at bounding box center [295, 224] width 125 height 13
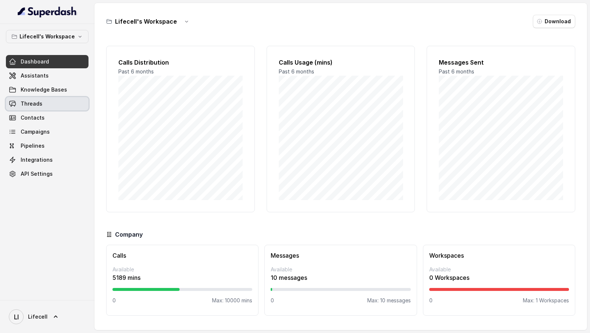
click at [46, 109] on link "Threads" at bounding box center [47, 103] width 83 height 13
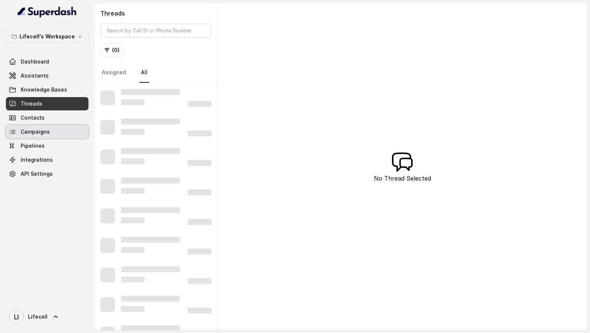
click at [39, 132] on span "Campaigns" at bounding box center [35, 131] width 29 height 7
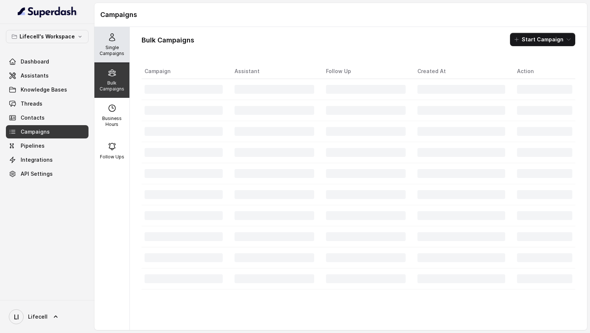
click at [127, 45] on div "Single Campaigns" at bounding box center [111, 44] width 35 height 35
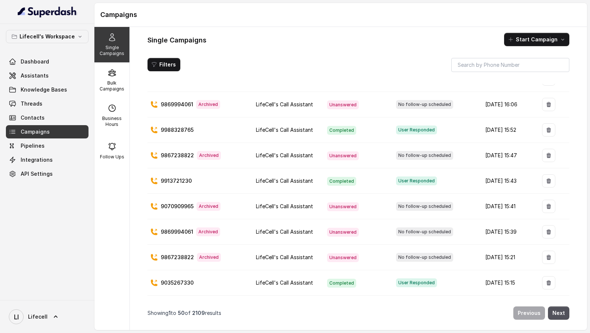
scroll to position [1047, 0]
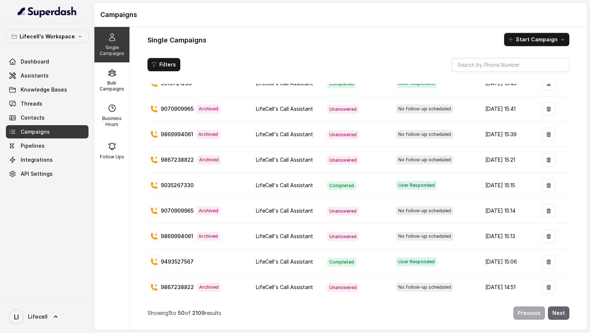
click at [564, 311] on button "Next" at bounding box center [558, 312] width 21 height 13
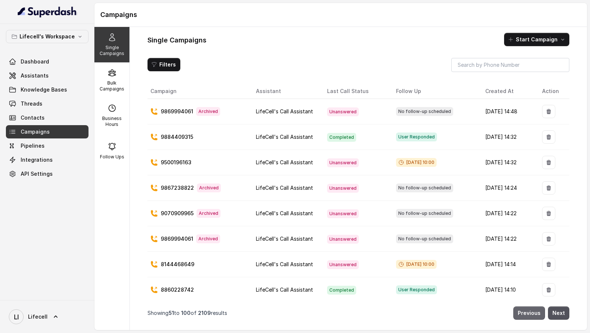
click at [522, 311] on button "Previous" at bounding box center [530, 312] width 32 height 13
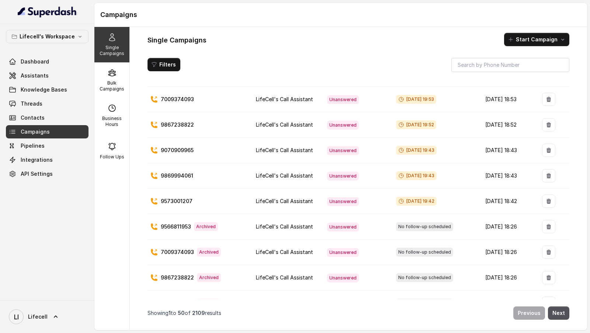
scroll to position [0, 0]
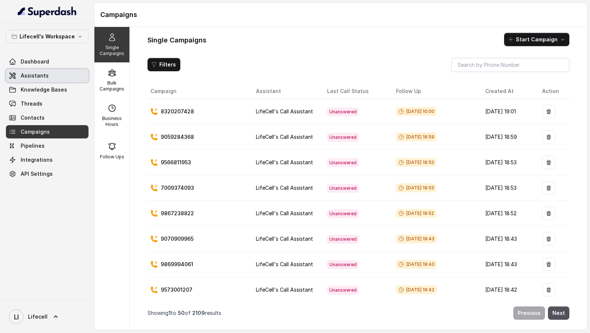
click at [47, 77] on link "Assistants" at bounding box center [47, 75] width 83 height 13
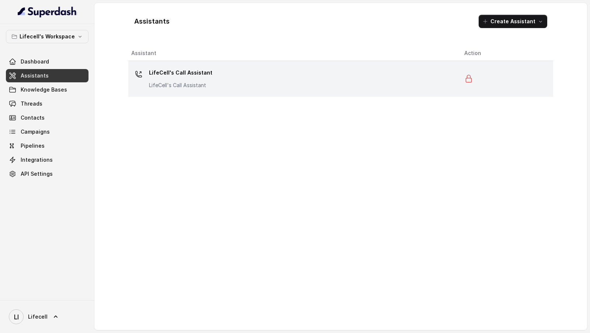
click at [376, 72] on div "LifeCell's Call Assistant LifeCell's Call Assistant" at bounding box center [291, 79] width 321 height 24
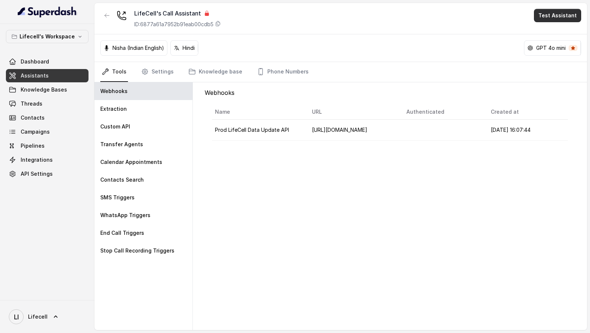
click at [551, 13] on button "Test Assistant" at bounding box center [557, 15] width 47 height 13
click at [543, 29] on button "Phone Call" at bounding box center [559, 32] width 47 height 13
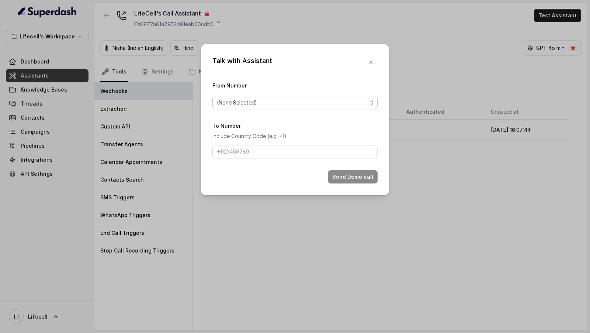
click at [254, 107] on span "(None Selected)" at bounding box center [295, 102] width 165 height 13
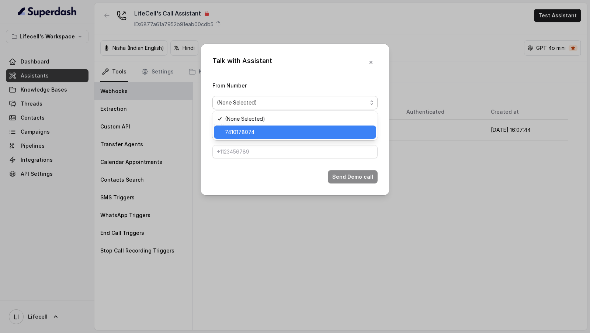
click at [235, 131] on span "7410178074" at bounding box center [298, 132] width 147 height 9
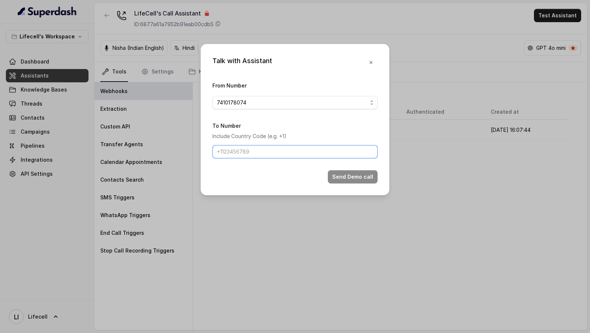
click at [228, 148] on input "To Number" at bounding box center [295, 151] width 165 height 13
drag, startPoint x: 224, startPoint y: 154, endPoint x: 205, endPoint y: 154, distance: 19.2
click at [205, 154] on div "Talk with Assistant From Number 7410178074 To Number Include Country Code (e.g.…" at bounding box center [295, 119] width 189 height 151
type input "9967159549"
click at [369, 181] on button "Send Demo call" at bounding box center [353, 176] width 50 height 13
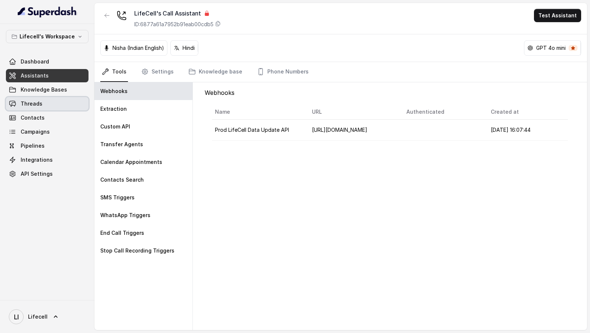
click at [58, 102] on link "Threads" at bounding box center [47, 103] width 83 height 13
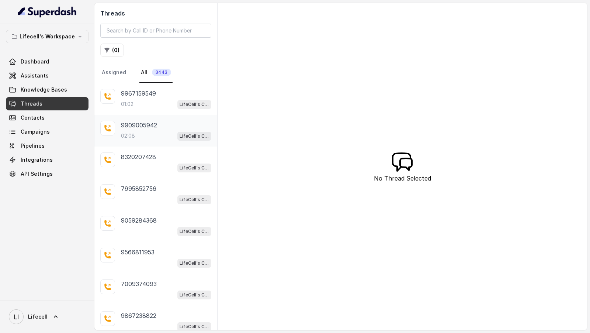
click at [139, 131] on div "02:08 LifeCell's Call Assistant" at bounding box center [166, 136] width 90 height 10
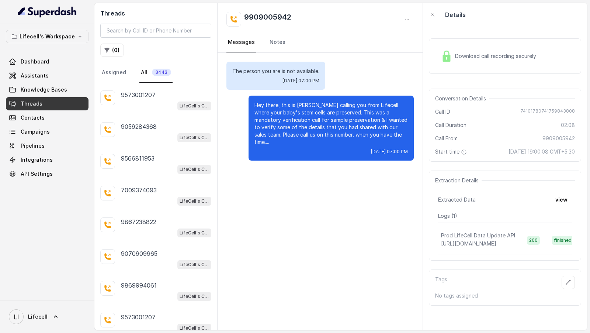
scroll to position [228, 0]
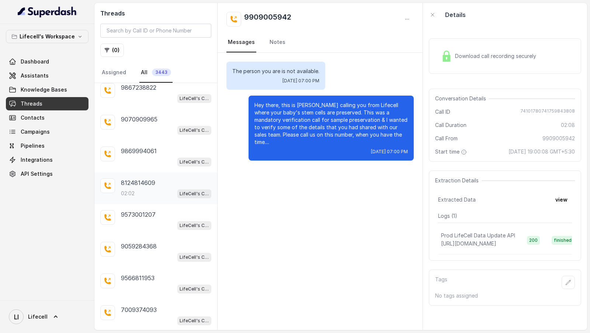
click at [155, 190] on div "02:02 LifeCell's Call Assistant" at bounding box center [166, 194] width 90 height 10
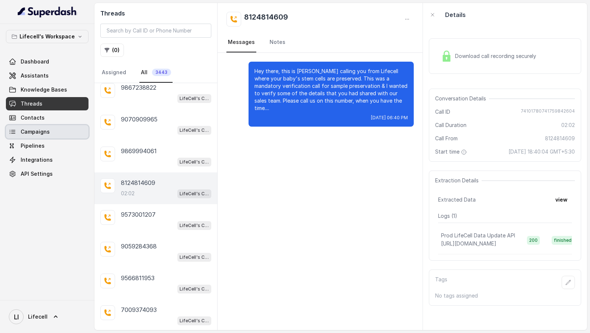
click at [37, 134] on span "Campaigns" at bounding box center [35, 131] width 29 height 7
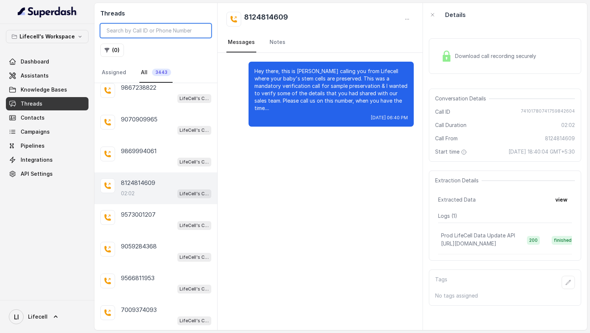
click at [129, 31] on input "search" at bounding box center [155, 31] width 111 height 14
paste input "9566811953"
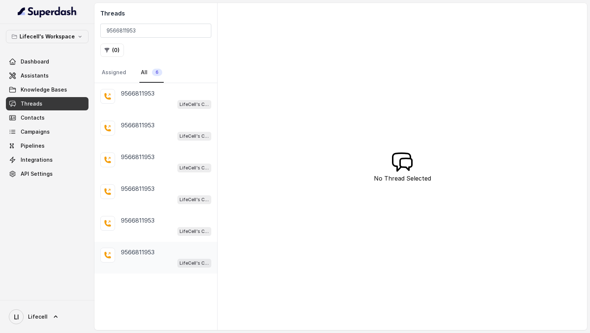
click at [138, 250] on p "9566811953" at bounding box center [138, 252] width 34 height 9
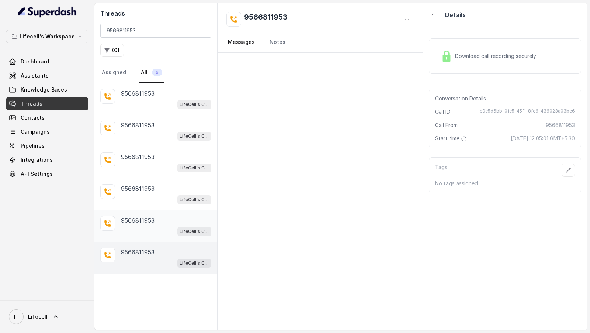
click at [140, 224] on div "9566811953 LifeCell's Call Assistant" at bounding box center [166, 226] width 90 height 20
click at [151, 192] on div "9566811953 LifeCell's Call Assistant" at bounding box center [166, 194] width 90 height 20
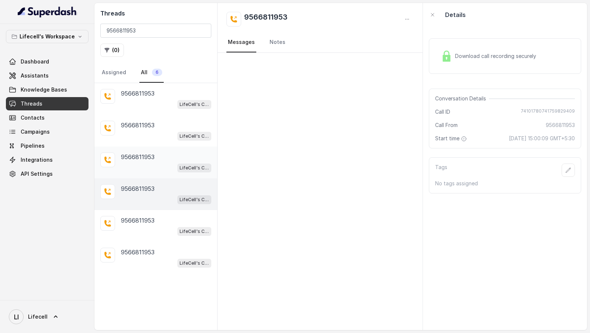
drag, startPoint x: 156, startPoint y: 176, endPoint x: 165, endPoint y: 156, distance: 21.7
click at [156, 178] on div "9566811953 LifeCell's Call Assistant" at bounding box center [155, 194] width 123 height 32
click at [165, 156] on div "9566811953" at bounding box center [166, 156] width 90 height 9
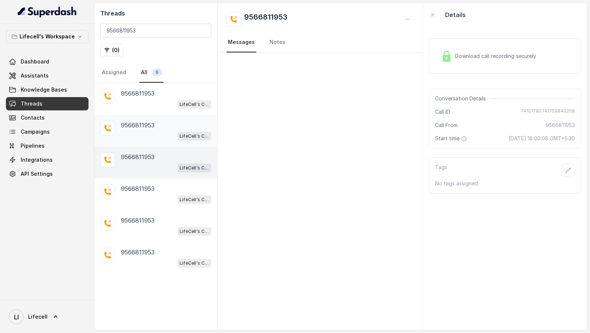
click at [172, 125] on div "9566811953" at bounding box center [166, 125] width 90 height 9
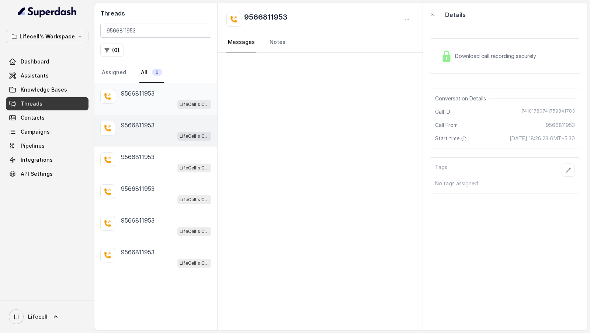
click at [174, 97] on div "9566811953 LifeCell's Call Assistant" at bounding box center [166, 99] width 90 height 20
click at [322, 216] on div at bounding box center [320, 191] width 205 height 277
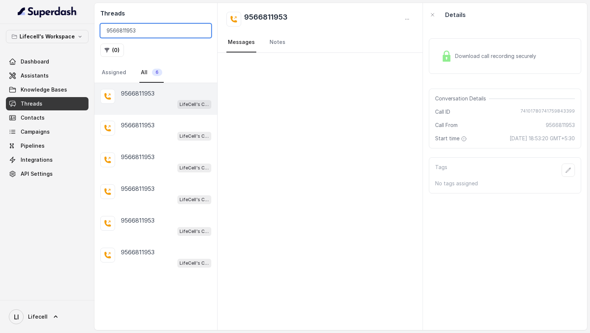
click at [119, 27] on input "9566811953" at bounding box center [155, 31] width 111 height 14
paste input "966656614"
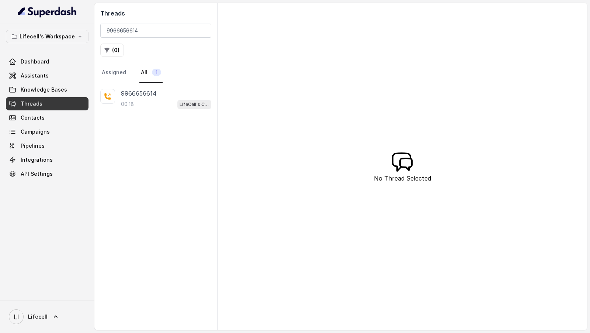
click at [155, 106] on div "00:18 LifeCell's Call Assistant" at bounding box center [166, 104] width 90 height 10
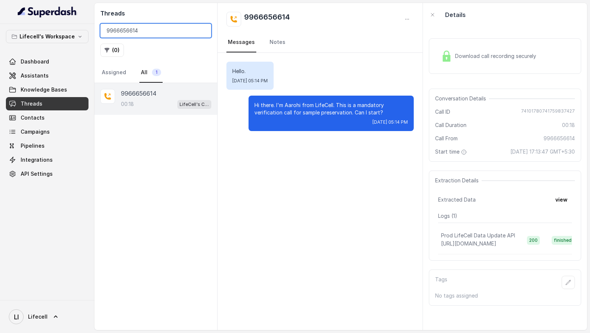
click at [142, 28] on input "9966656614" at bounding box center [155, 31] width 111 height 14
paste input "8856804232"
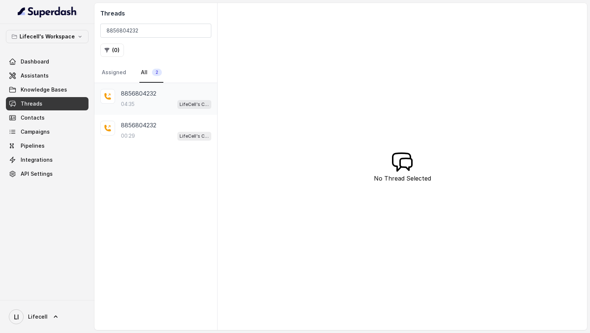
click at [159, 101] on div "04:35 LifeCell's Call Assistant" at bounding box center [166, 104] width 90 height 10
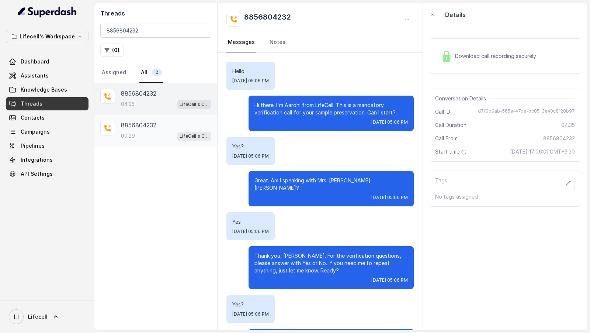
scroll to position [1464, 0]
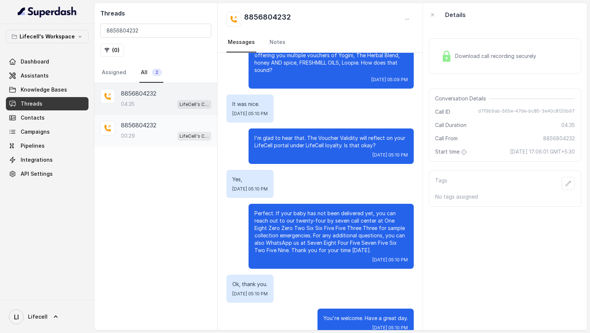
click at [152, 121] on p "8856804232" at bounding box center [138, 125] width 35 height 9
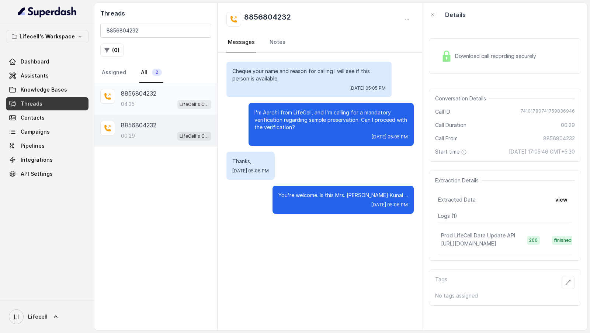
click at [163, 107] on div "04:35 LifeCell's Call Assistant" at bounding box center [166, 104] width 90 height 10
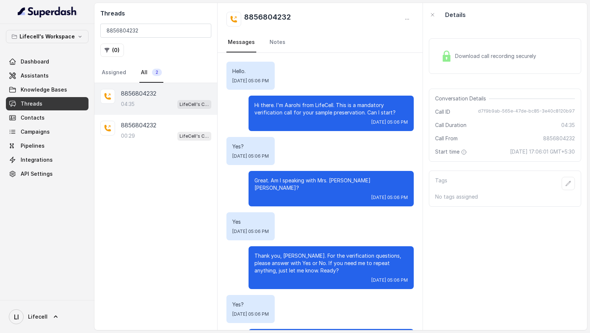
scroll to position [1464, 0]
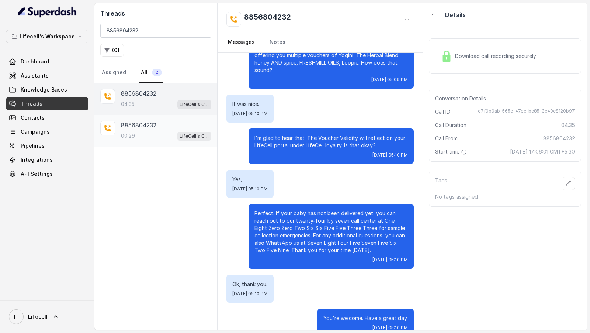
click at [161, 122] on div "8856804232" at bounding box center [166, 125] width 90 height 9
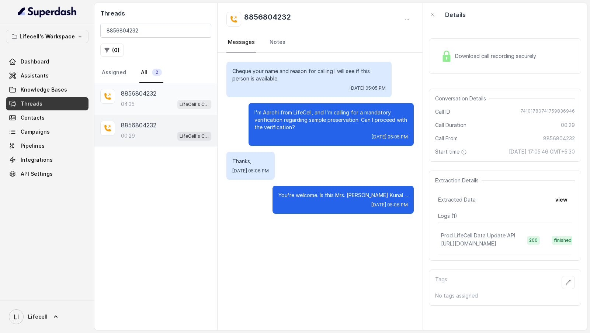
click at [160, 94] on div "8856804232" at bounding box center [166, 93] width 90 height 9
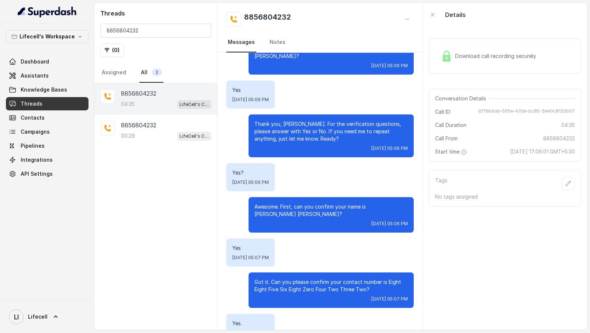
scroll to position [279, 0]
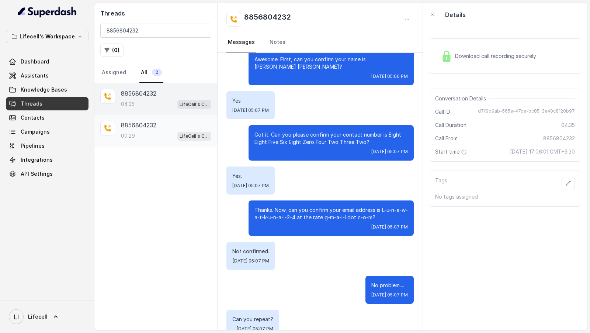
click at [170, 134] on div "00:29 LifeCell's Call Assistant" at bounding box center [166, 136] width 90 height 10
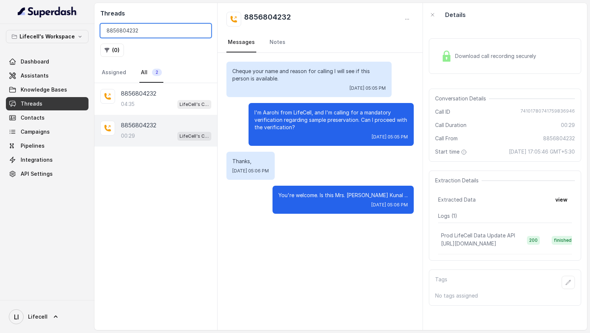
click at [140, 37] on input "8856804232" at bounding box center [155, 31] width 111 height 14
click at [162, 31] on input "8856804232" at bounding box center [155, 31] width 111 height 14
paste input "9989994343"
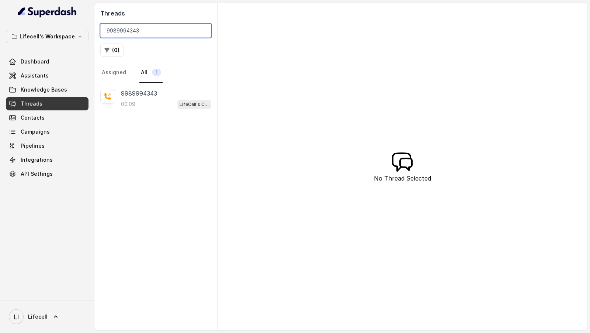
type input "9989994343"
click at [159, 102] on div "00:09 LifeCell's Call Assistant" at bounding box center [166, 104] width 90 height 10
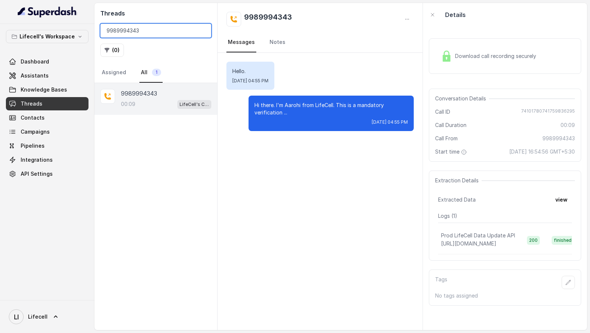
click at [170, 37] on input "9989994343" at bounding box center [155, 31] width 111 height 14
click at [202, 30] on input "9989994343" at bounding box center [155, 31] width 111 height 14
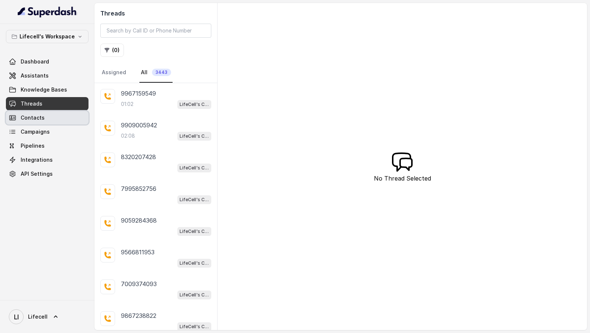
click at [38, 116] on span "Contacts" at bounding box center [33, 117] width 24 height 7
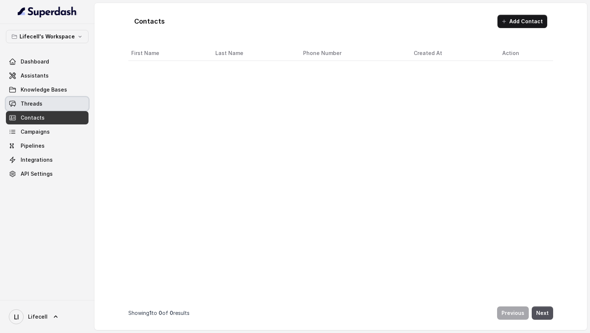
click at [65, 104] on link "Threads" at bounding box center [47, 103] width 83 height 13
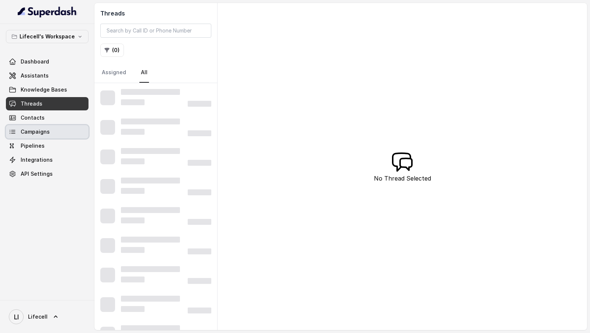
click at [50, 135] on link "Campaigns" at bounding box center [47, 131] width 83 height 13
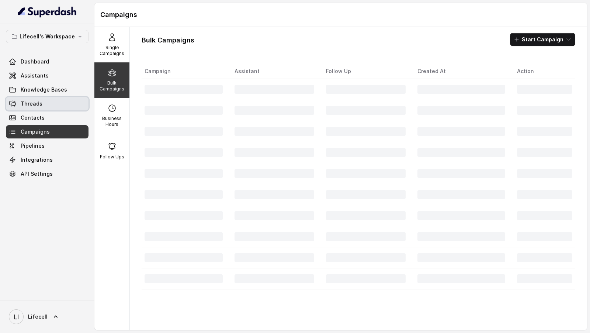
click at [41, 107] on link "Threads" at bounding box center [47, 103] width 83 height 13
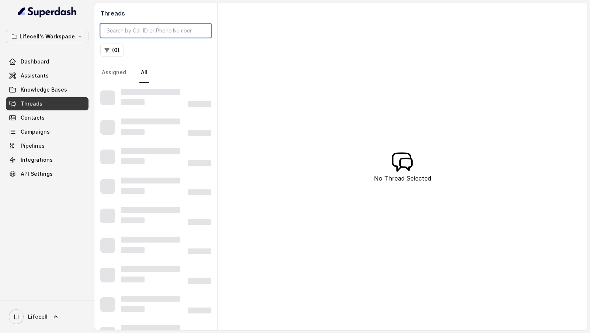
click at [163, 30] on input "search" at bounding box center [155, 31] width 111 height 14
paste input "9070909965"
type input "9070909965"
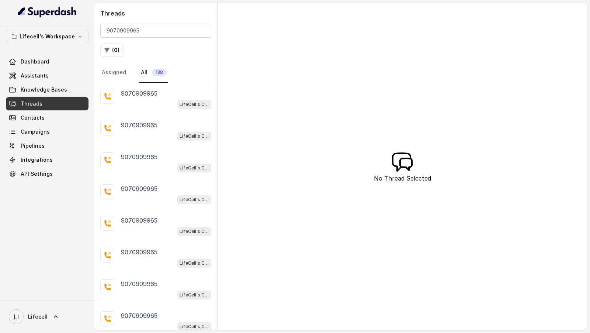
click at [158, 69] on span "138" at bounding box center [159, 72] width 15 height 7
click at [140, 99] on div "LifeCell's Call Assistant" at bounding box center [166, 104] width 90 height 10
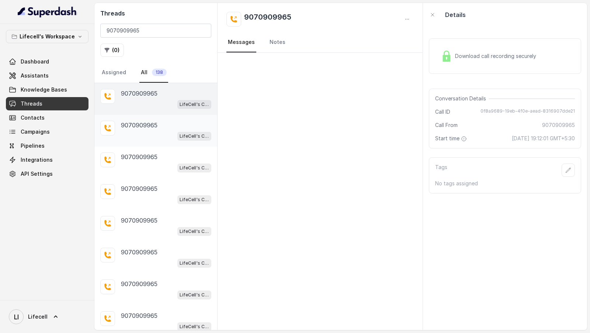
click at [182, 134] on p "LifeCell's Call Assistant" at bounding box center [195, 135] width 30 height 7
click at [144, 158] on p "9070909965" at bounding box center [139, 156] width 37 height 9
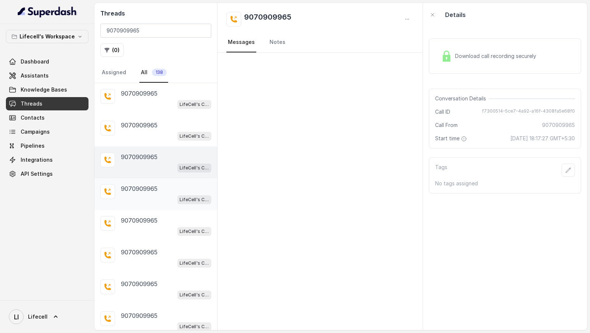
click at [144, 194] on div "LifeCell's Call Assistant" at bounding box center [166, 199] width 90 height 10
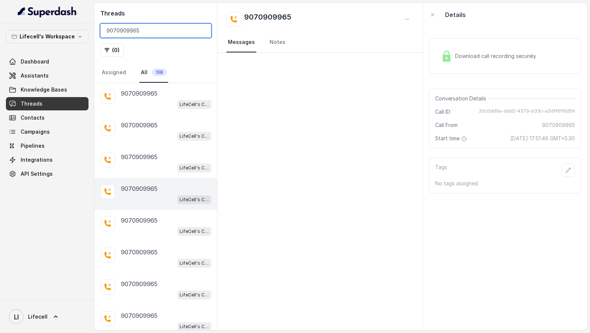
click at [142, 29] on input "9070909965" at bounding box center [155, 31] width 111 height 14
click at [150, 231] on div "LifeCell's Call Assistant" at bounding box center [166, 231] width 90 height 10
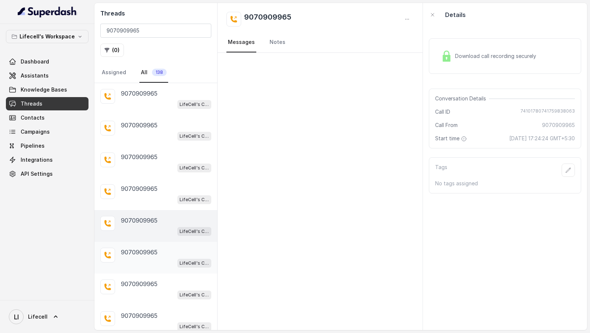
click at [144, 248] on p "9070909965" at bounding box center [139, 252] width 37 height 9
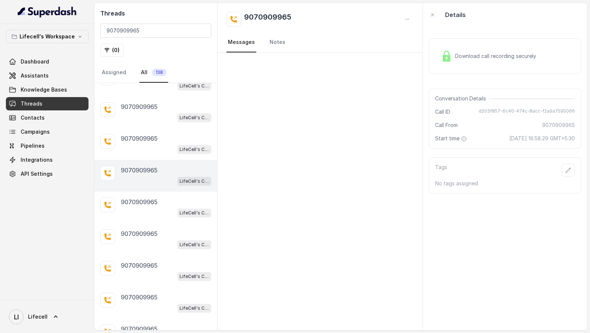
click at [144, 246] on div "LifeCell's Call Assistant" at bounding box center [166, 245] width 90 height 10
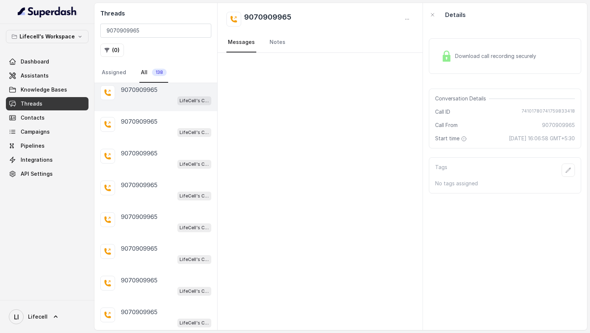
click at [144, 246] on p "9070909965" at bounding box center [139, 248] width 37 height 9
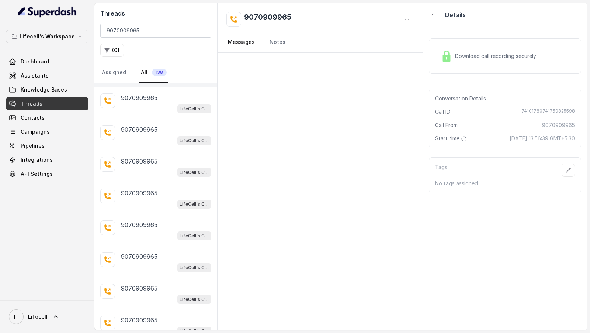
click at [144, 246] on div "9070909965 LifeCell's Call Assistant" at bounding box center [155, 262] width 123 height 32
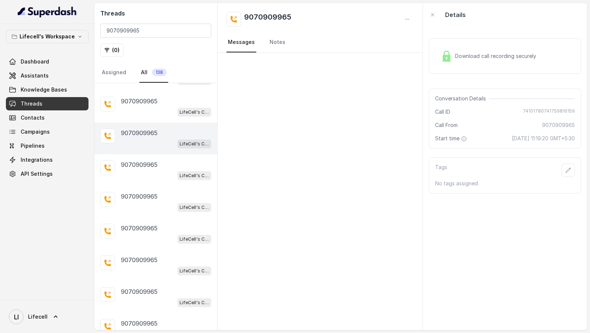
click at [144, 249] on div "9070909965 LifeCell's Call Assistant" at bounding box center [155, 265] width 123 height 32
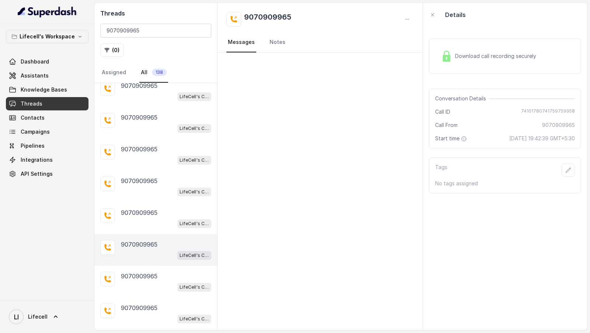
scroll to position [548, 0]
click at [153, 218] on div "LifeCell's Call Assistant" at bounding box center [166, 223] width 90 height 10
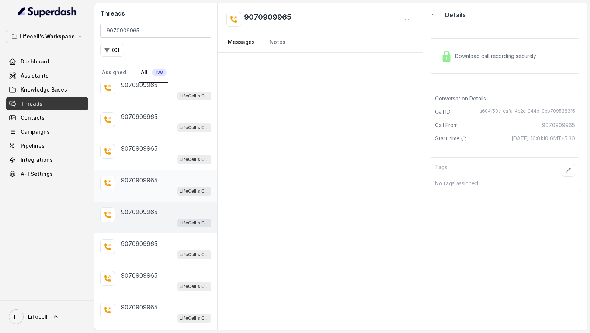
click at [156, 186] on div "LifeCell's Call Assistant" at bounding box center [166, 191] width 90 height 10
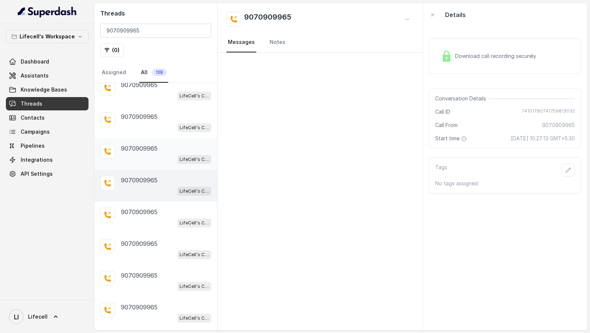
click at [163, 146] on div "9070909965" at bounding box center [166, 148] width 90 height 9
click at [166, 114] on div "9070909965" at bounding box center [166, 116] width 90 height 9
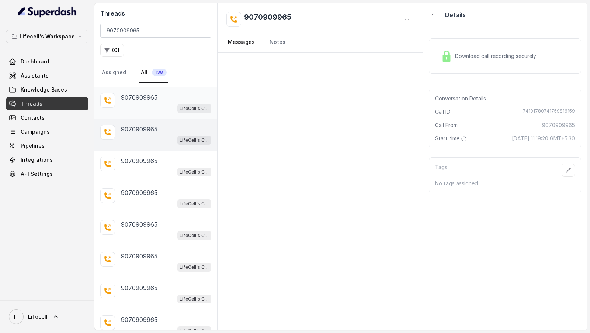
click at [168, 104] on div "LifeCell's Call Assistant" at bounding box center [166, 108] width 90 height 10
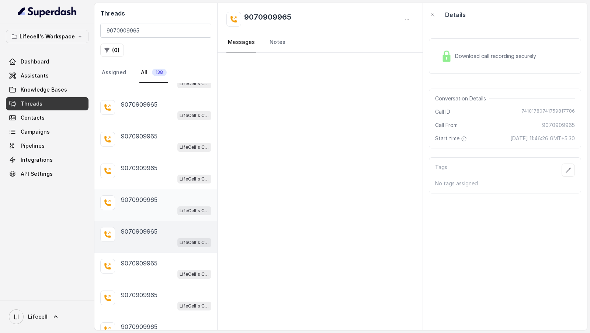
click at [151, 196] on p "9070909965" at bounding box center [139, 199] width 37 height 9
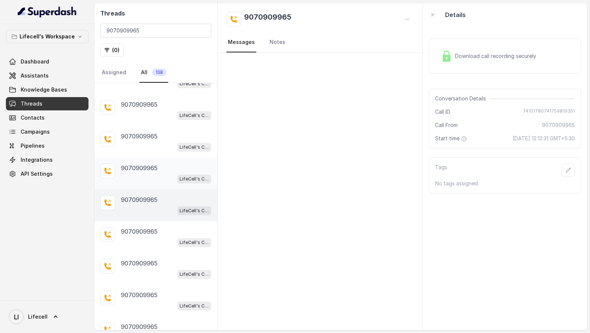
click at [154, 163] on p "9070909965" at bounding box center [139, 167] width 37 height 9
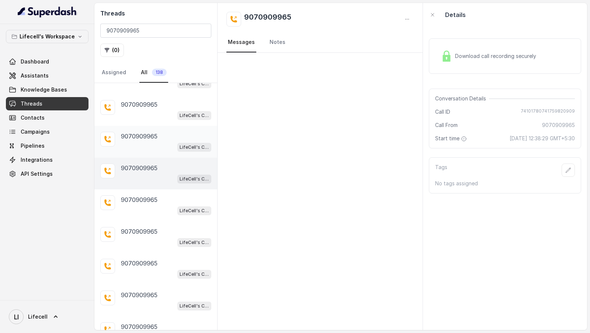
click at [155, 132] on p "9070909965" at bounding box center [139, 136] width 37 height 9
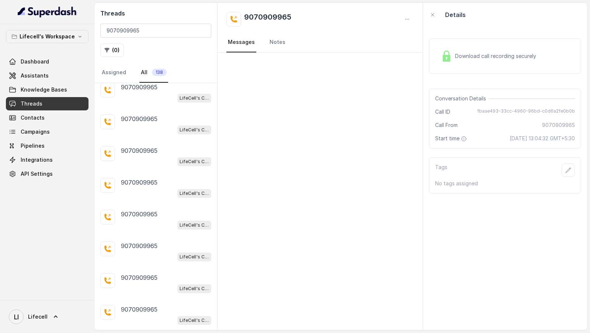
scroll to position [1292, 0]
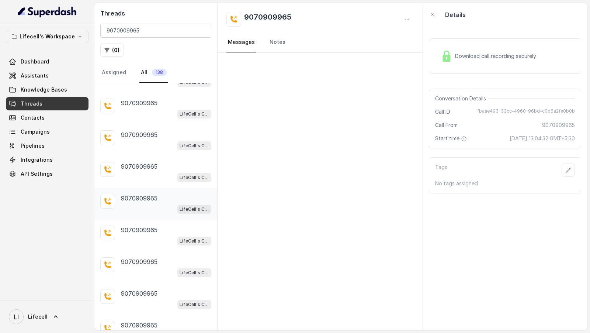
click at [152, 194] on p "9070909965" at bounding box center [139, 198] width 37 height 9
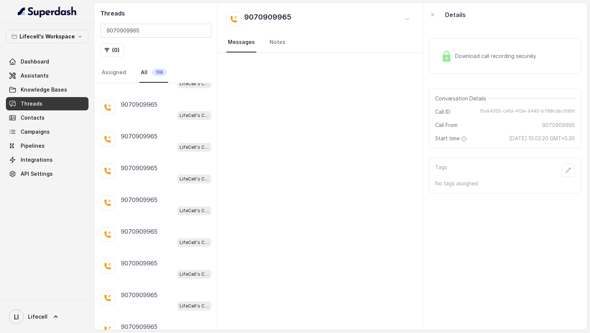
click at [152, 195] on p "9070909965" at bounding box center [139, 199] width 37 height 9
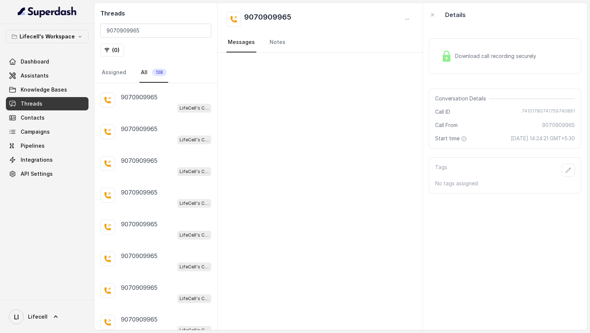
click at [152, 198] on div "LifeCell's Call Assistant" at bounding box center [166, 203] width 90 height 10
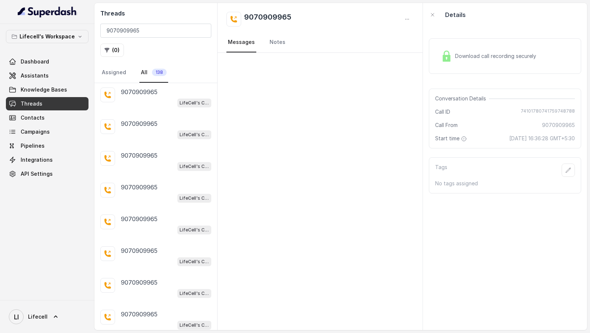
click at [152, 193] on div "LifeCell's Call Assistant" at bounding box center [166, 198] width 90 height 10
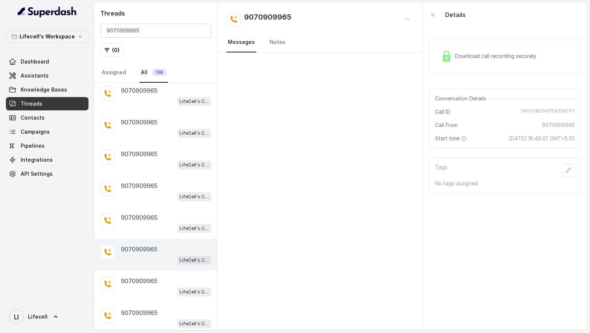
click at [152, 192] on div "LifeCell's Call Assistant" at bounding box center [166, 197] width 90 height 10
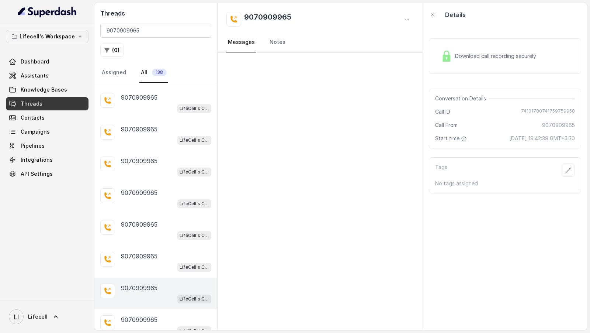
click at [152, 190] on p "9070909965" at bounding box center [139, 192] width 37 height 9
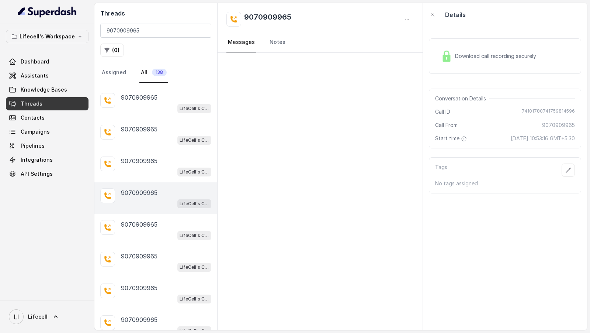
scroll to position [503, 0]
click at [144, 231] on div "LifeCell's Call Assistant" at bounding box center [166, 236] width 90 height 10
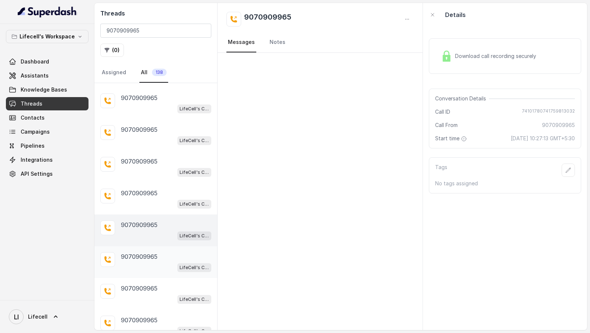
click at [140, 262] on div "LifeCell's Call Assistant" at bounding box center [166, 267] width 90 height 10
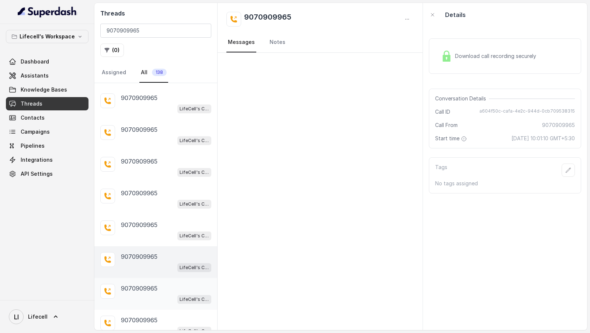
click at [135, 278] on div "9070909965 LifeCell's Call Assistant" at bounding box center [155, 294] width 123 height 32
click at [147, 262] on div "LifeCell's Call Assistant" at bounding box center [166, 267] width 90 height 10
click at [159, 223] on div "9070909965" at bounding box center [166, 224] width 90 height 9
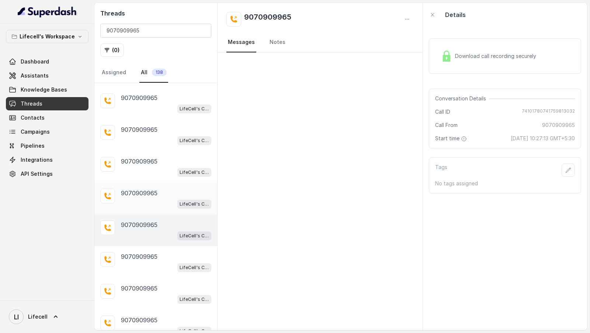
click at [144, 190] on p "9070909965" at bounding box center [139, 193] width 37 height 9
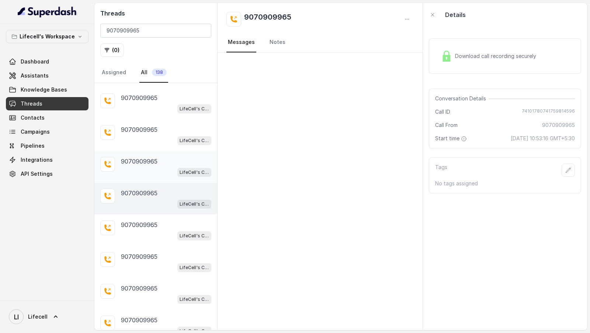
click at [151, 157] on p "9070909965" at bounding box center [139, 161] width 37 height 9
click at [156, 128] on p "9070909965" at bounding box center [139, 129] width 37 height 9
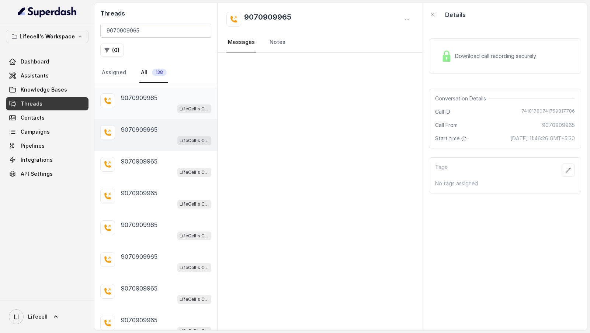
click at [140, 104] on div "LifeCell's Call Assistant" at bounding box center [166, 109] width 90 height 10
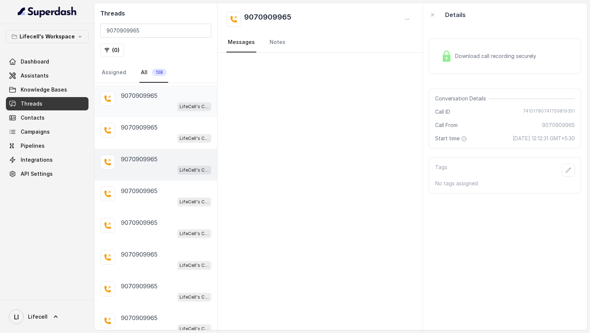
scroll to position [430, 0]
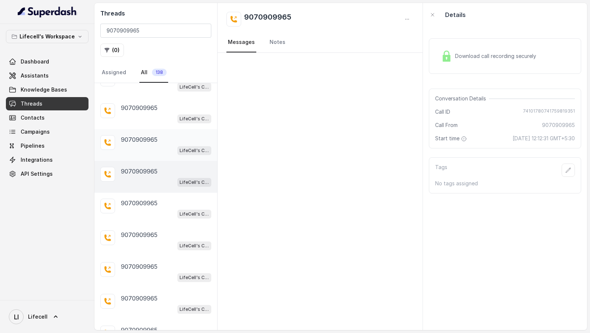
click at [151, 136] on p "9070909965" at bounding box center [139, 139] width 37 height 9
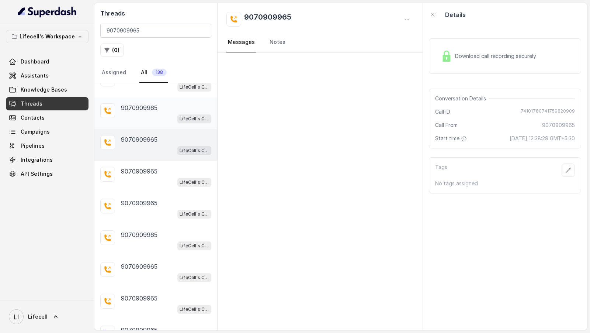
click at [163, 106] on div "9070909965" at bounding box center [166, 107] width 90 height 9
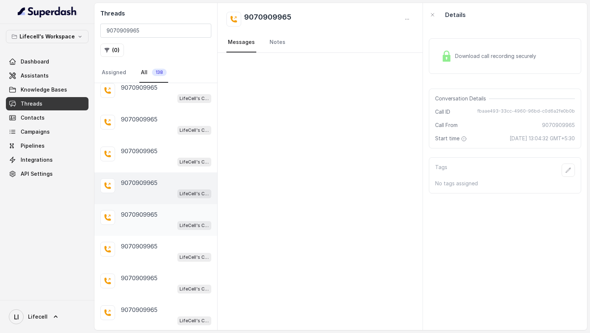
scroll to position [355, 0]
click at [141, 157] on div "LifeCell's Call Assistant" at bounding box center [166, 162] width 90 height 10
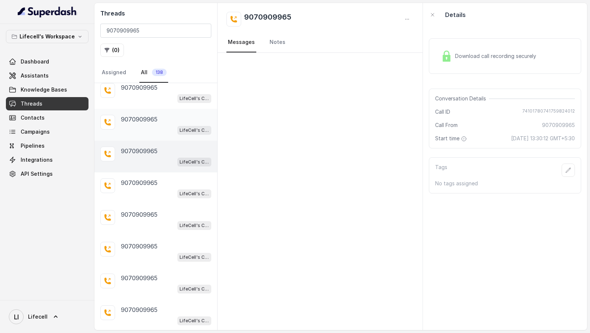
click at [162, 125] on div "LifeCell's Call Assistant" at bounding box center [166, 130] width 90 height 10
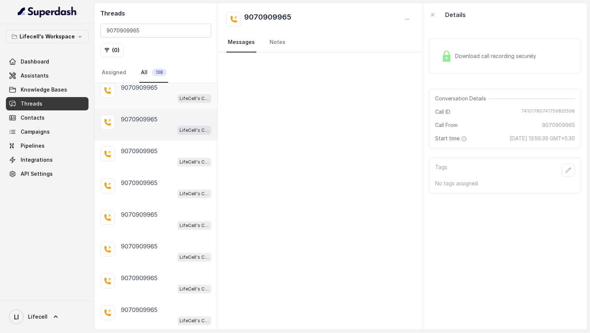
click at [161, 94] on div "LifeCell's Call Assistant" at bounding box center [166, 98] width 90 height 10
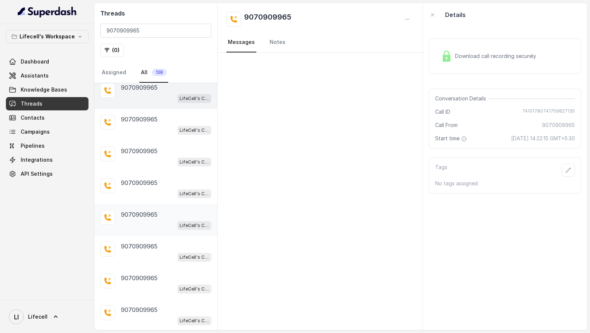
scroll to position [267, 0]
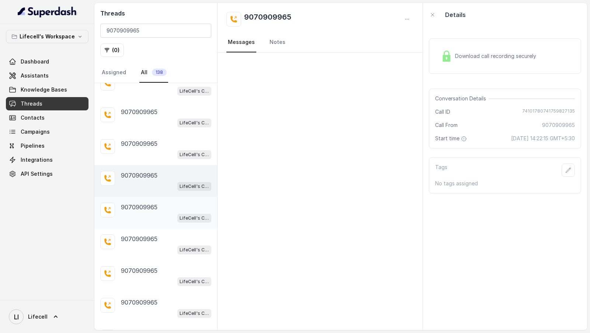
click at [147, 205] on p "9070909965" at bounding box center [139, 207] width 37 height 9
click at [152, 181] on div "LifeCell's Call Assistant" at bounding box center [166, 186] width 90 height 10
click at [140, 145] on div "9070909965 LifeCell's Call Assistant" at bounding box center [166, 149] width 90 height 20
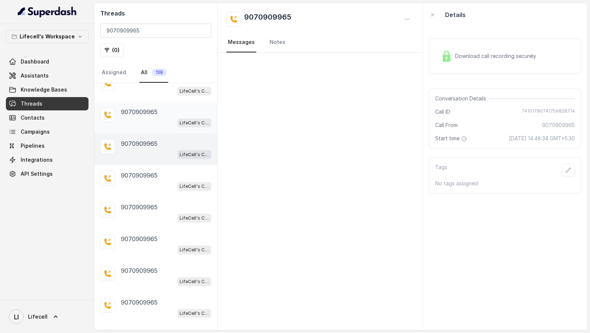
click at [156, 118] on div "LifeCell's Call Assistant" at bounding box center [166, 123] width 90 height 10
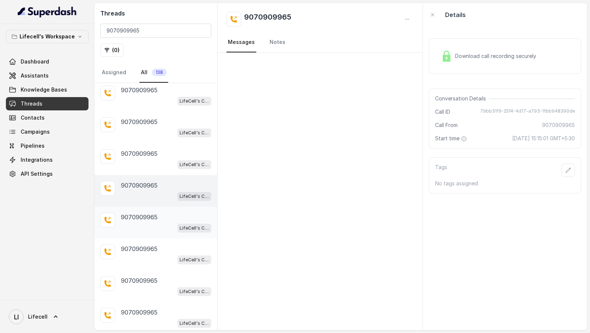
scroll to position [185, 0]
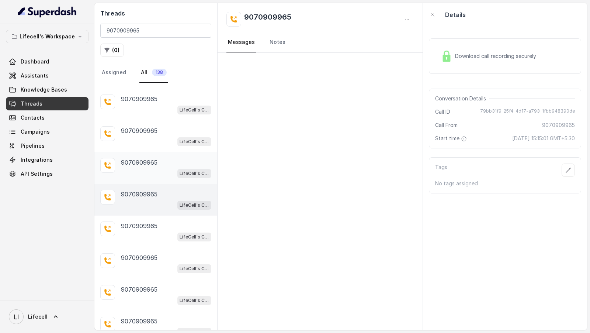
click at [143, 169] on div "LifeCell's Call Assistant" at bounding box center [166, 173] width 90 height 10
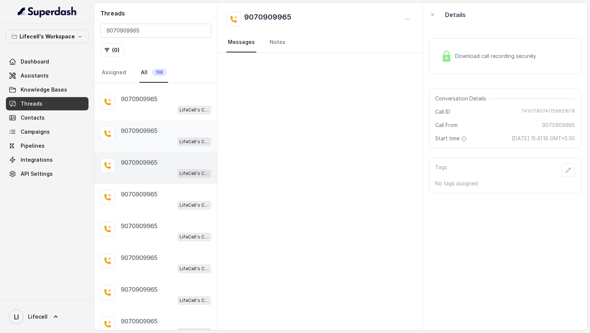
click at [155, 137] on div "LifeCell's Call Assistant" at bounding box center [166, 142] width 90 height 10
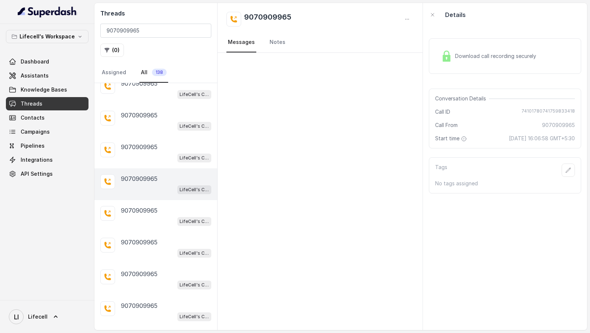
scroll to position [137, 0]
click at [146, 157] on div "LifeCell's Call Assistant" at bounding box center [166, 158] width 90 height 10
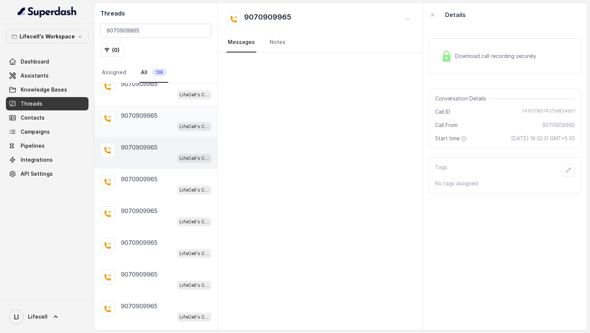
click at [160, 121] on div "LifeCell's Call Assistant" at bounding box center [166, 126] width 90 height 10
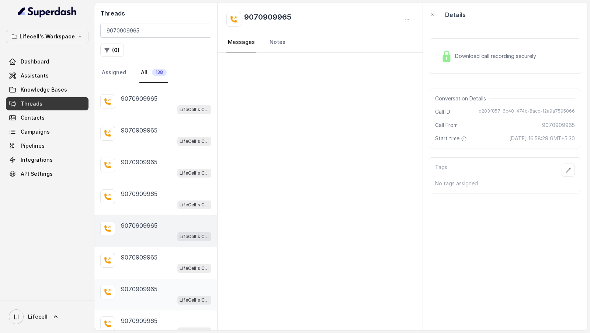
scroll to position [21, 0]
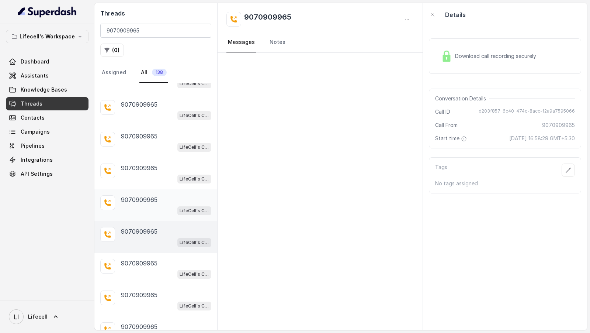
click at [157, 207] on div "LifeCell's Call Assistant" at bounding box center [166, 211] width 90 height 10
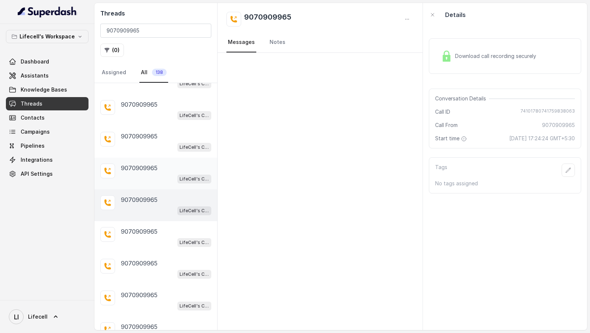
click at [171, 166] on div "9070909965" at bounding box center [166, 167] width 90 height 9
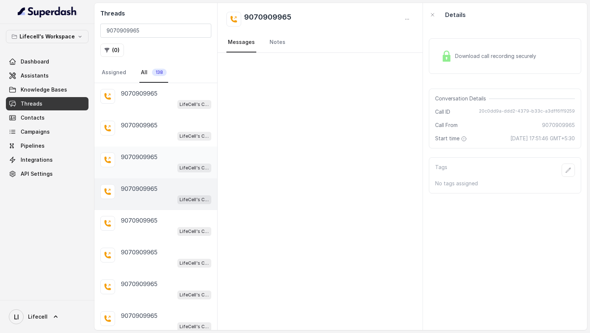
click at [163, 152] on div "9070909965" at bounding box center [166, 156] width 90 height 9
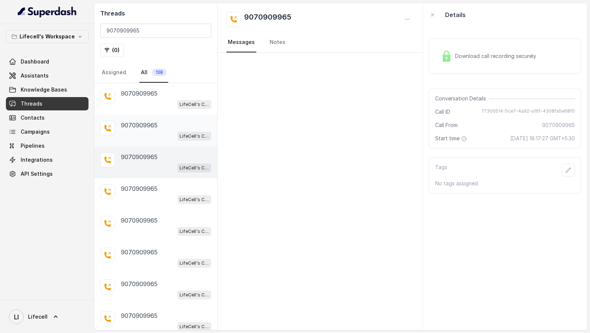
click at [162, 118] on div "9070909965 LifeCell's Call Assistant" at bounding box center [155, 131] width 123 height 32
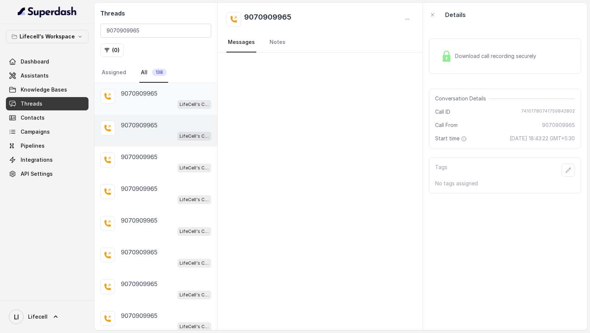
click at [157, 92] on p "9070909965" at bounding box center [139, 93] width 37 height 9
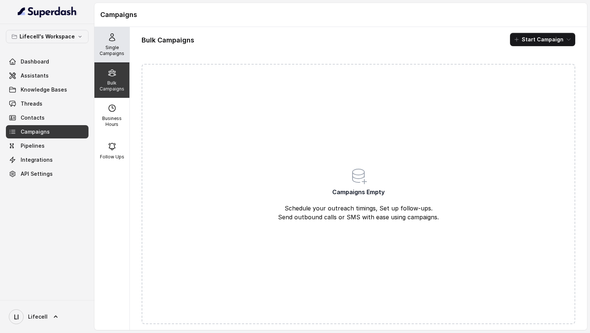
click at [121, 58] on div "Single Campaigns" at bounding box center [111, 44] width 35 height 35
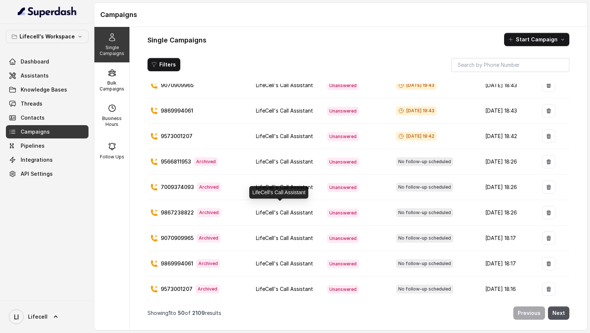
scroll to position [149, 0]
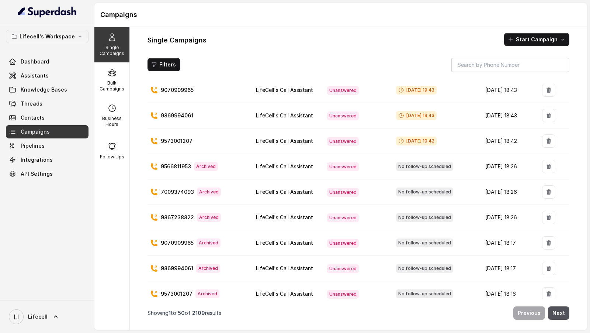
click at [185, 162] on div "9566811953 Archived" at bounding box center [198, 166] width 94 height 9
copy p "9566811953"
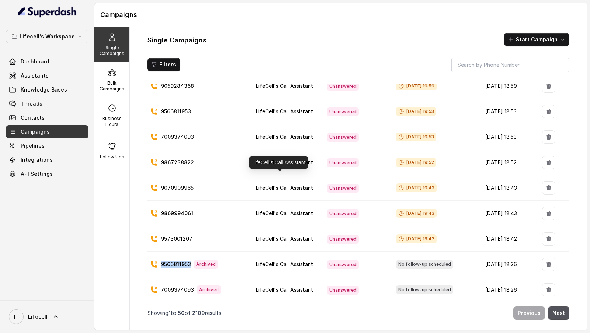
scroll to position [421, 0]
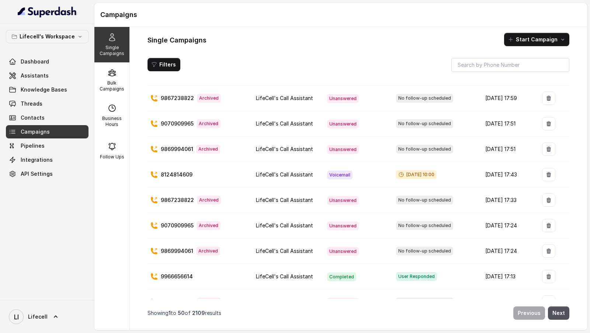
click at [179, 273] on p "9966656614" at bounding box center [177, 276] width 32 height 7
copy p "9966656614"
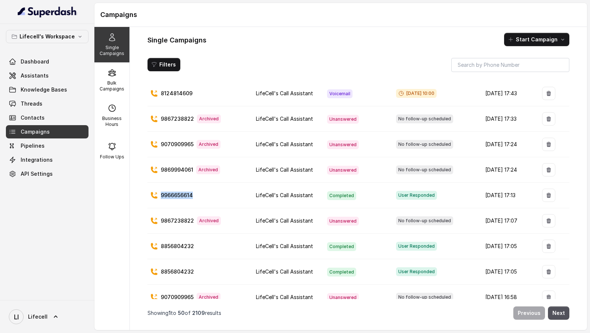
scroll to position [502, 0]
click at [172, 242] on p "8856804232" at bounding box center [177, 245] width 33 height 7
copy p "8856804232"
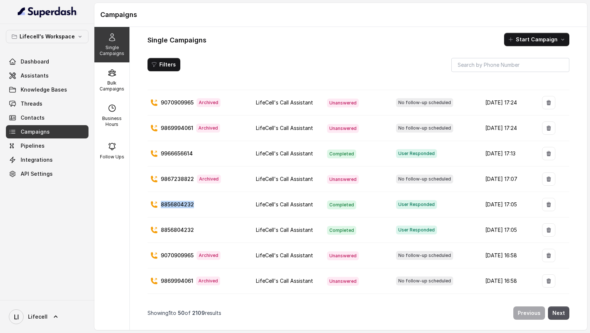
scroll to position [557, 0]
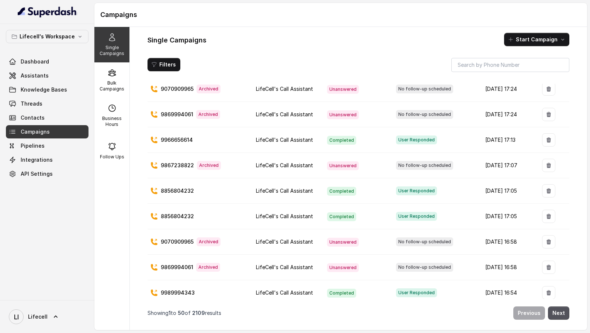
click at [163, 213] on p "8856804232" at bounding box center [177, 216] width 33 height 7
copy p "8856804232"
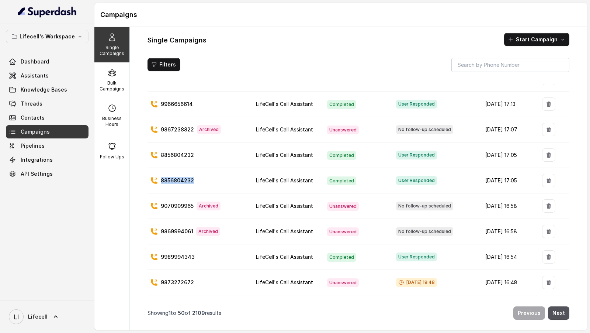
scroll to position [593, 0]
click at [167, 244] on td "9989994343" at bounding box center [199, 256] width 103 height 25
click at [169, 253] on p "9989994343" at bounding box center [178, 256] width 34 height 7
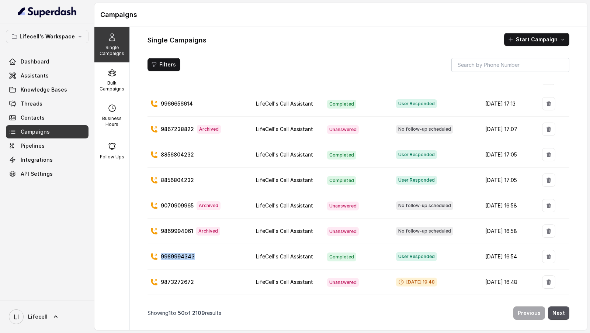
copy p "9989994343"
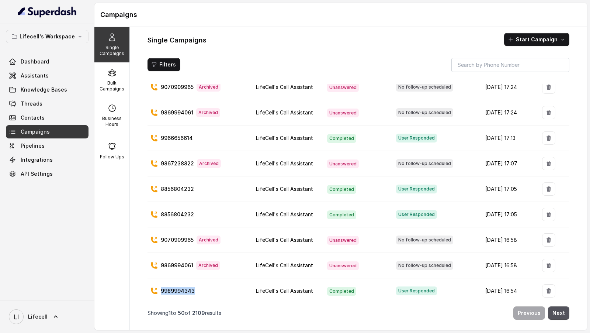
scroll to position [557, 0]
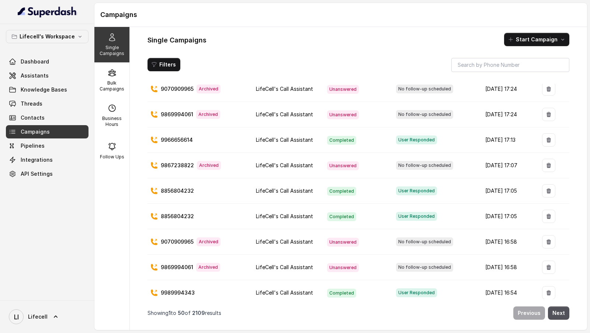
click at [187, 138] on td "9966656614" at bounding box center [199, 139] width 103 height 25
click at [48, 101] on link "Threads" at bounding box center [47, 103] width 83 height 13
click at [112, 81] on p "Bulk Campaigns" at bounding box center [111, 86] width 29 height 12
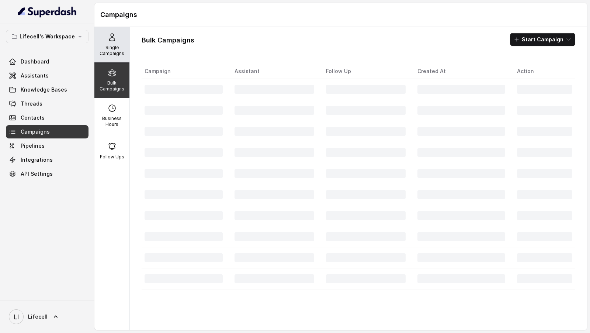
click at [122, 34] on div "Single Campaigns" at bounding box center [111, 44] width 35 height 35
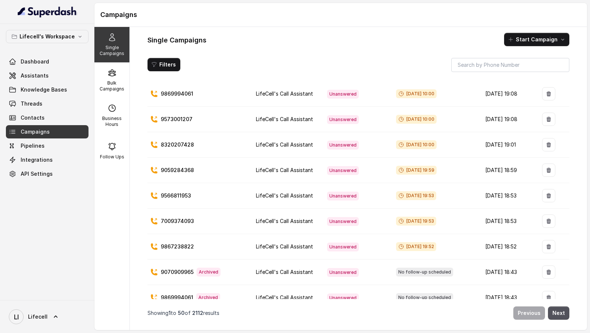
scroll to position [0, 0]
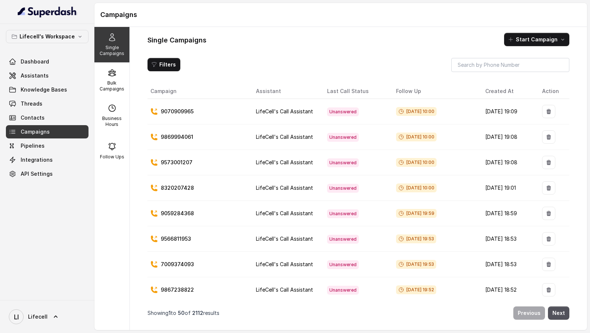
click at [176, 109] on p "9070909965" at bounding box center [177, 111] width 33 height 7
copy p "9070909965"
click at [118, 126] on p "Business Hours" at bounding box center [111, 122] width 29 height 12
select select "[GEOGRAPHIC_DATA]/[GEOGRAPHIC_DATA]"
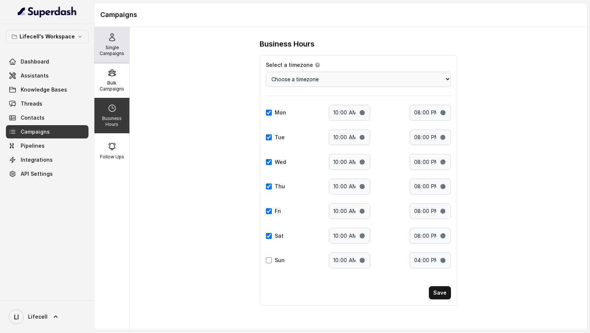
click at [114, 38] on icon at bounding box center [112, 37] width 6 height 7
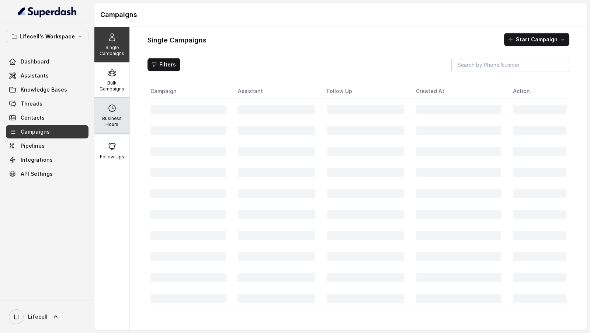
click at [111, 125] on p "Business Hours" at bounding box center [111, 122] width 29 height 12
select select "[GEOGRAPHIC_DATA]/[GEOGRAPHIC_DATA]"
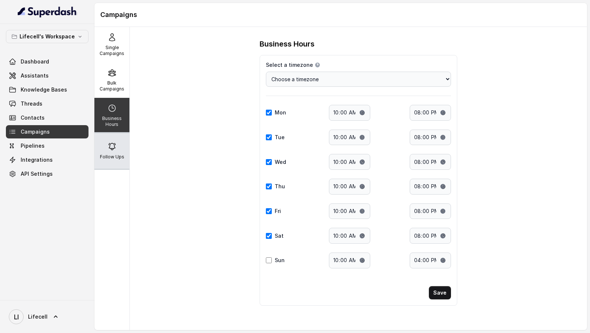
click at [110, 152] on div "Follow Ups" at bounding box center [111, 150] width 35 height 35
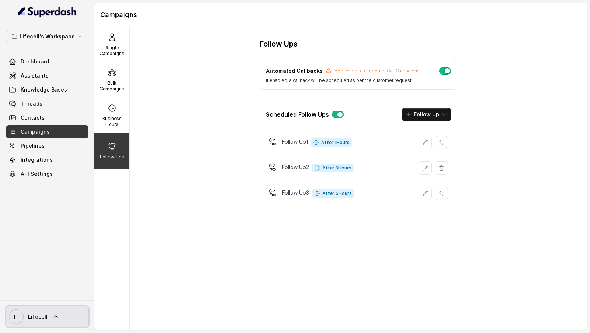
click at [52, 318] on icon at bounding box center [55, 316] width 7 height 7
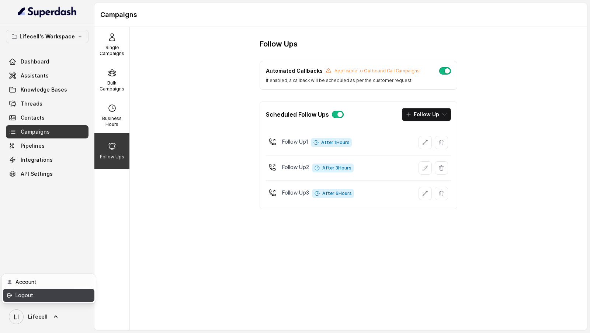
click at [67, 292] on div "Logout" at bounding box center [47, 295] width 63 height 9
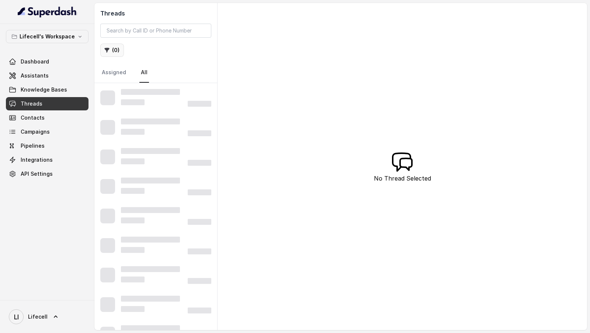
click at [118, 53] on button "( 0 )" at bounding box center [112, 50] width 24 height 13
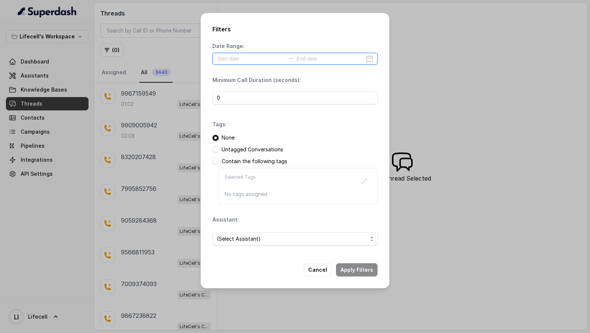
click at [240, 60] on input at bounding box center [251, 59] width 68 height 8
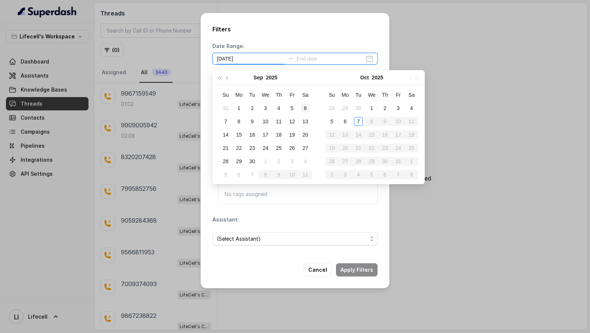
type input "[DATE]"
click at [357, 121] on div "7" at bounding box center [358, 121] width 9 height 9
type input "[DATE]"
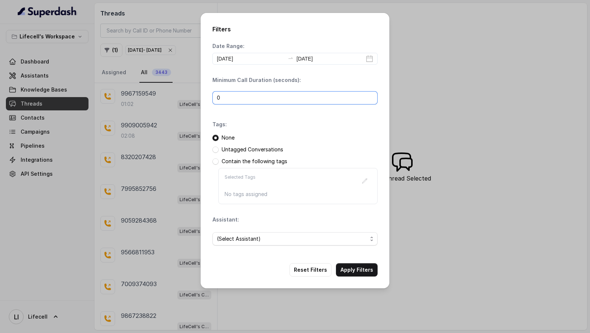
click at [261, 95] on input "0" at bounding box center [295, 97] width 165 height 13
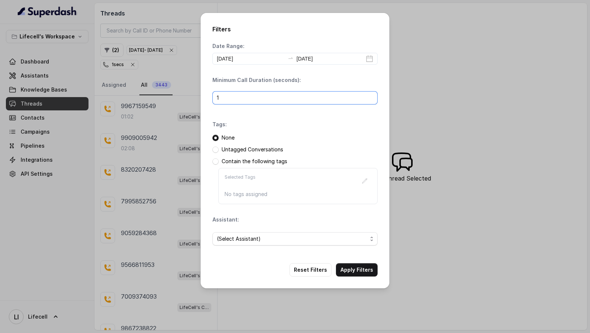
type input "1"
click at [288, 242] on span "(Select Assistant)" at bounding box center [295, 238] width 165 height 13
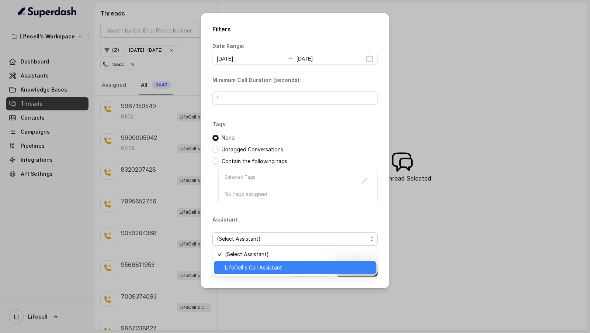
click at [283, 262] on div "LifeCell's Call Assistant" at bounding box center [295, 267] width 162 height 13
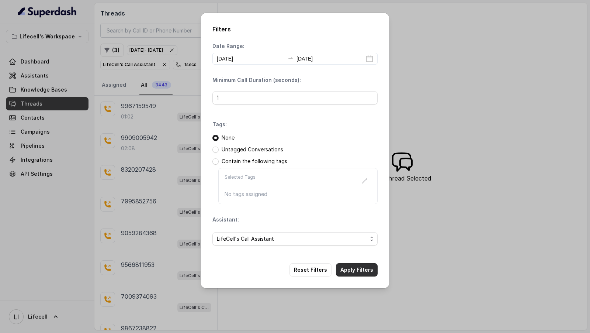
click at [354, 264] on button "Apply Filters" at bounding box center [357, 269] width 42 height 13
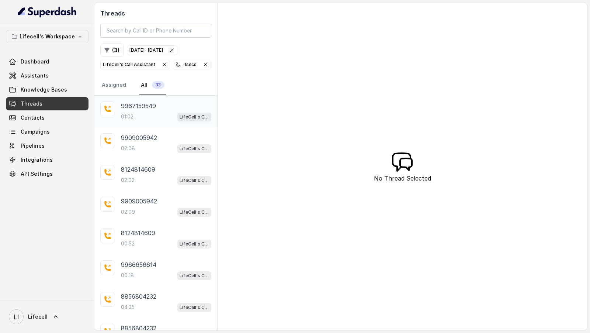
click at [166, 110] on div "9967159549 01:02 LifeCell's Call Assistant" at bounding box center [166, 111] width 90 height 20
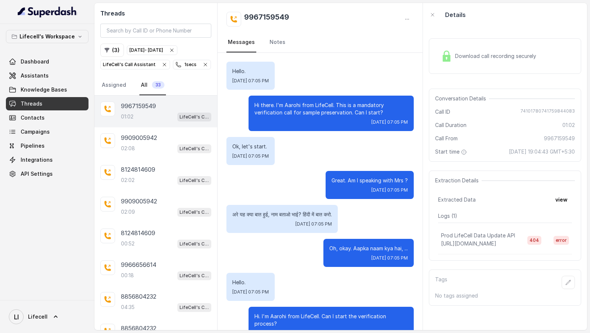
scroll to position [163, 0]
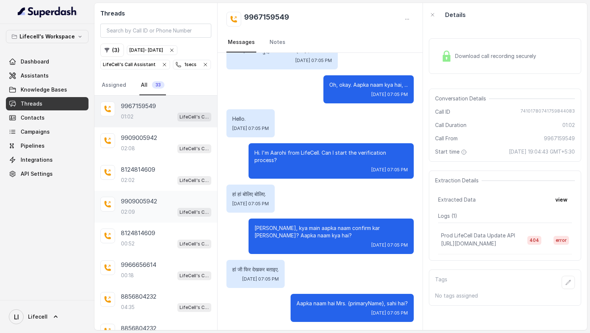
click at [170, 216] on div "9909005942 02:09 LifeCell's Call Assistant" at bounding box center [155, 207] width 123 height 32
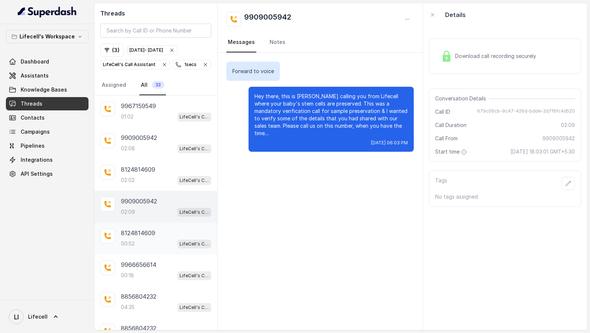
click at [162, 236] on div "8124814609 00:52 LifeCell's Call Assistant" at bounding box center [166, 238] width 90 height 20
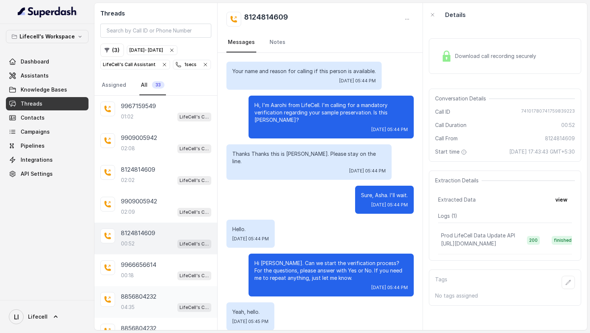
click at [135, 293] on p "8856804232" at bounding box center [138, 296] width 35 height 9
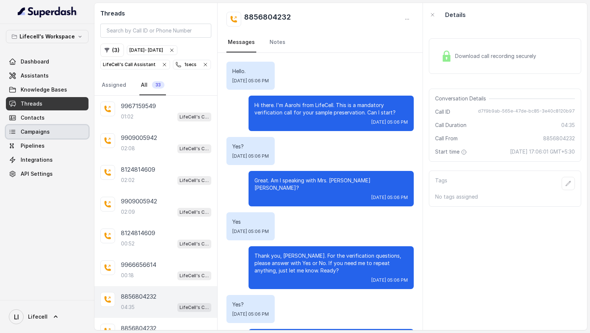
click at [45, 131] on span "Campaigns" at bounding box center [35, 131] width 29 height 7
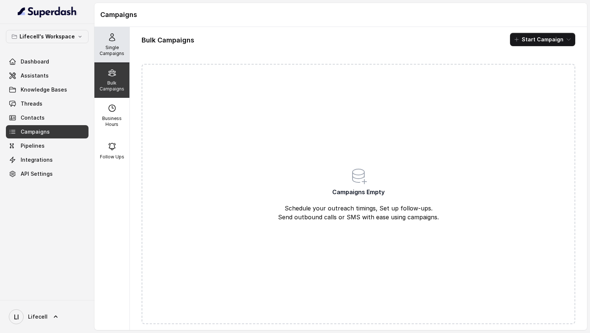
click at [119, 44] on div "Single Campaigns" at bounding box center [111, 44] width 35 height 35
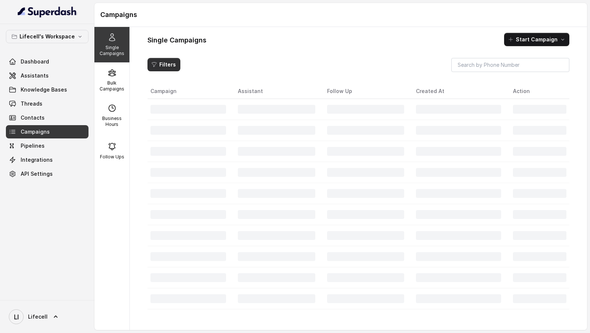
click at [156, 66] on icon "button" at bounding box center [154, 65] width 6 height 6
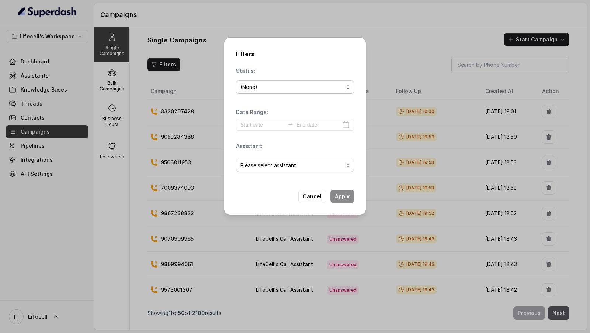
click at [285, 93] on span "(None)" at bounding box center [295, 86] width 118 height 13
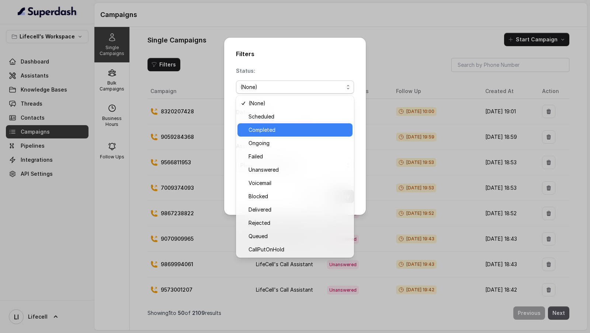
click at [283, 132] on span "Completed" at bounding box center [299, 129] width 100 height 9
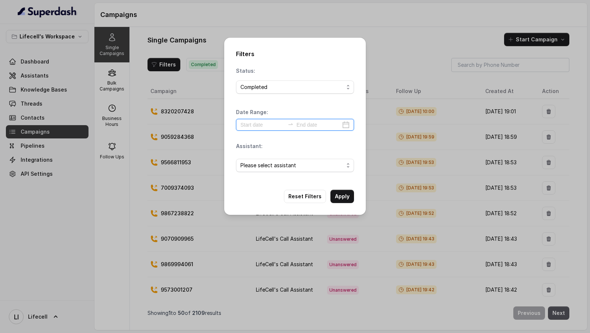
click at [261, 128] on input at bounding box center [263, 125] width 44 height 8
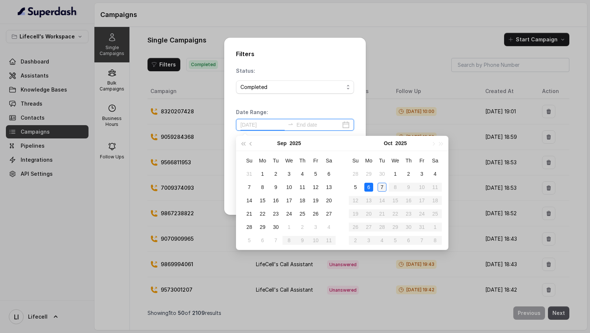
type input "[DATE]"
click at [378, 186] on div "7" at bounding box center [382, 187] width 9 height 9
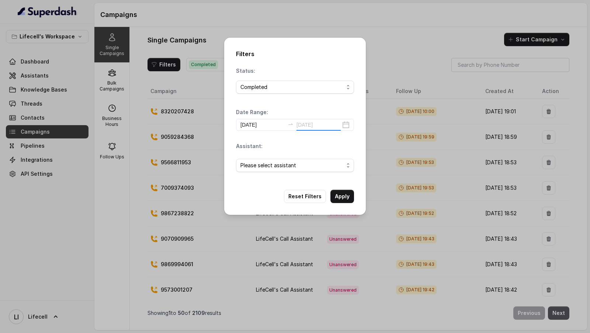
type input "[DATE]"
click at [271, 168] on span "Please select assistant" at bounding box center [292, 165] width 103 height 9
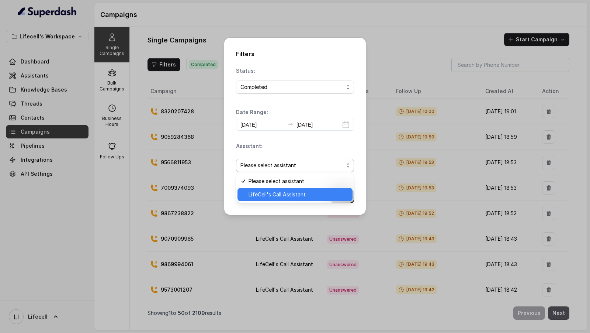
click at [270, 190] on span "LifeCell's Call Assistant" at bounding box center [299, 194] width 100 height 9
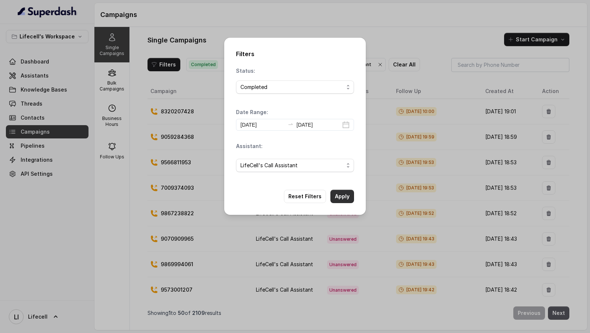
click at [342, 196] on button "Apply" at bounding box center [343, 196] width 24 height 13
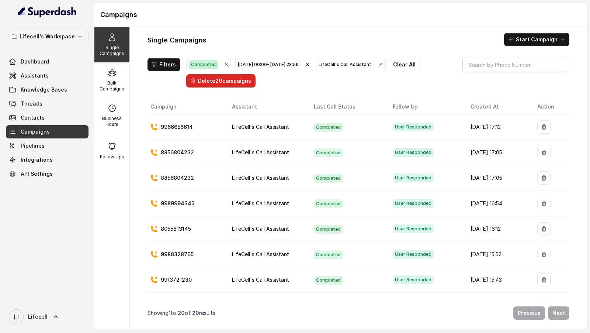
click at [225, 64] on icon "button" at bounding box center [226, 64] width 3 height 3
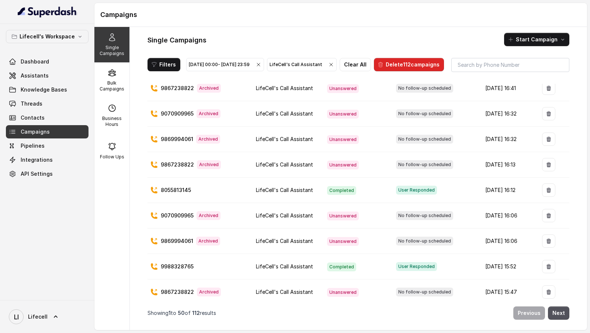
scroll to position [1062, 0]
